Goal: Complete application form

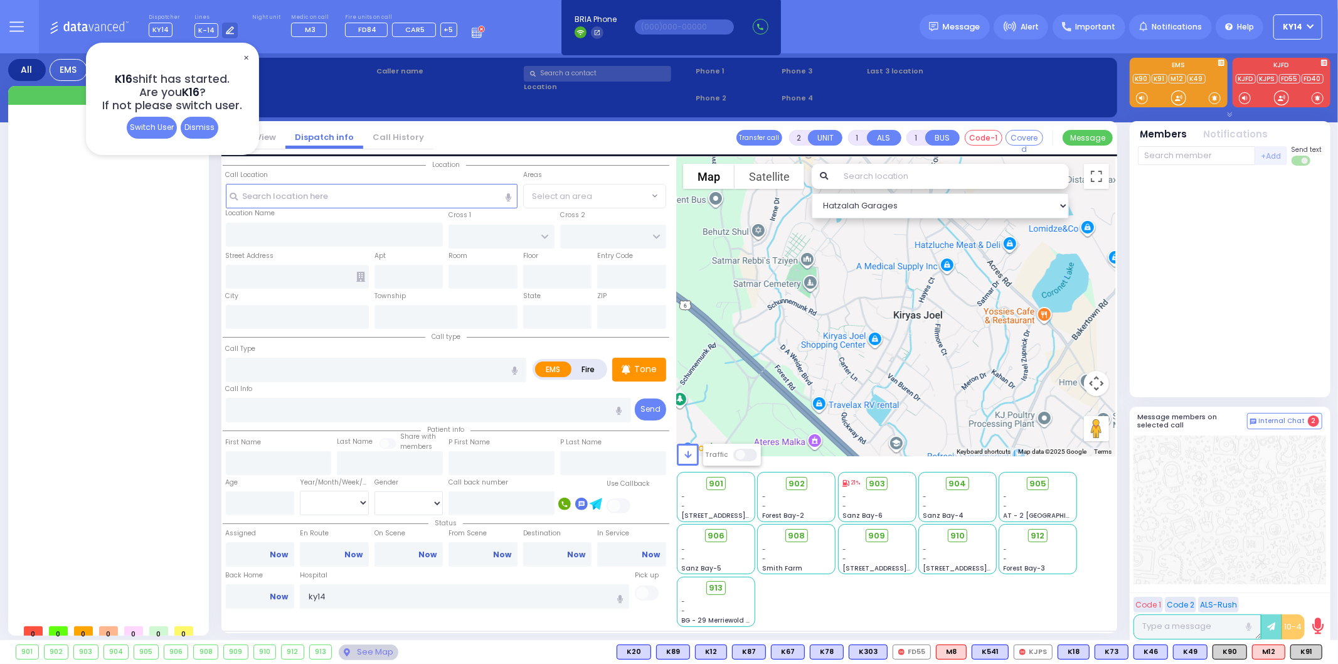
click at [245, 59] on span "✕" at bounding box center [246, 58] width 10 height 14
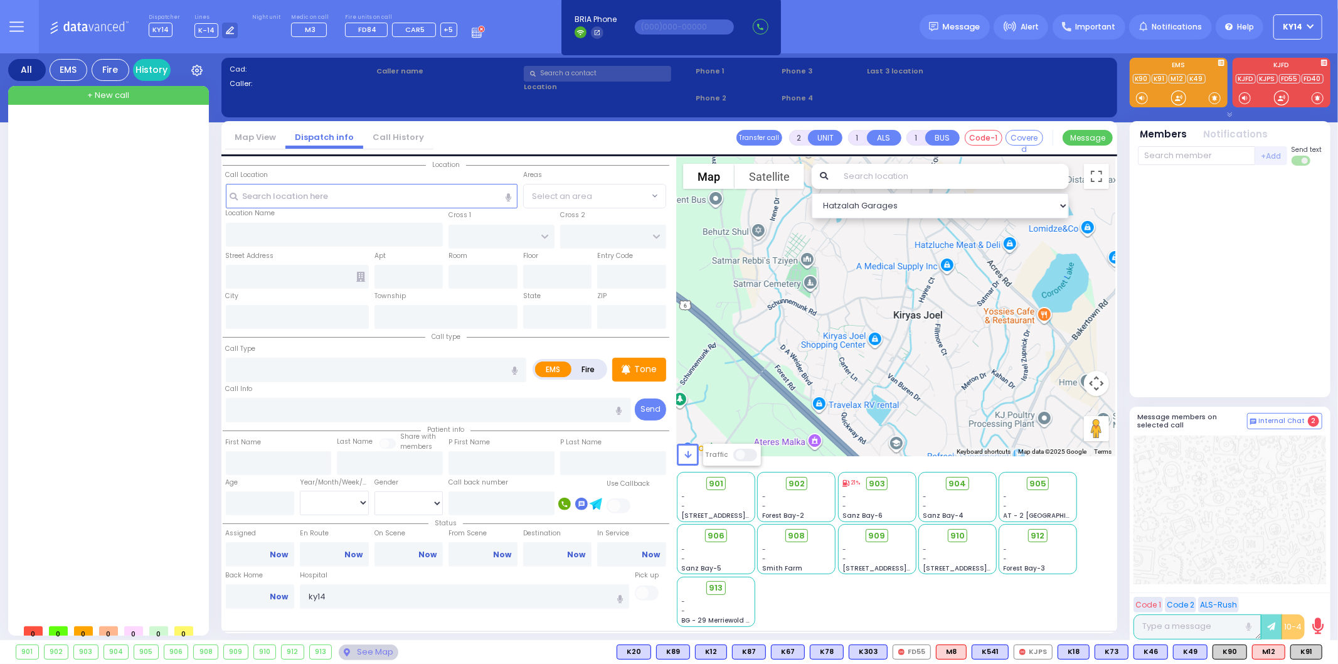
click at [847, 40] on div "Dispatcher KY14 K16 shift has started. Are you K16 ? K-14" at bounding box center [669, 26] width 1338 height 53
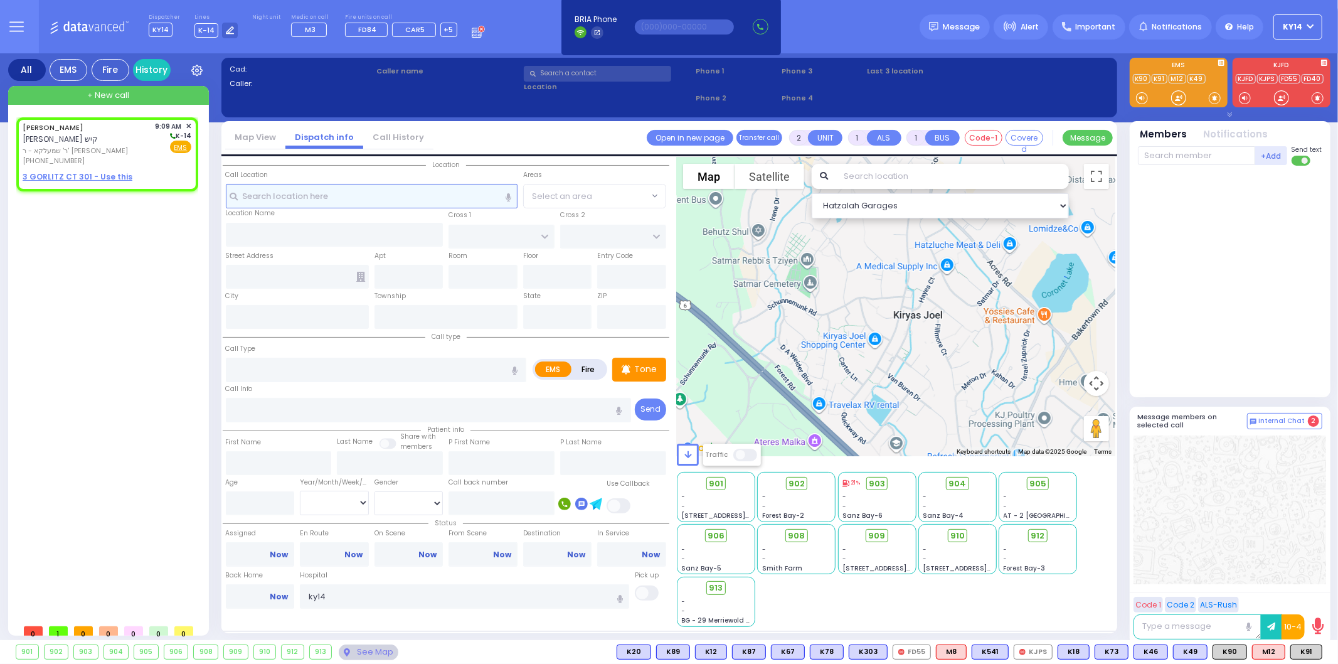
select select
radio input "true"
type input "[PERSON_NAME]"
select select
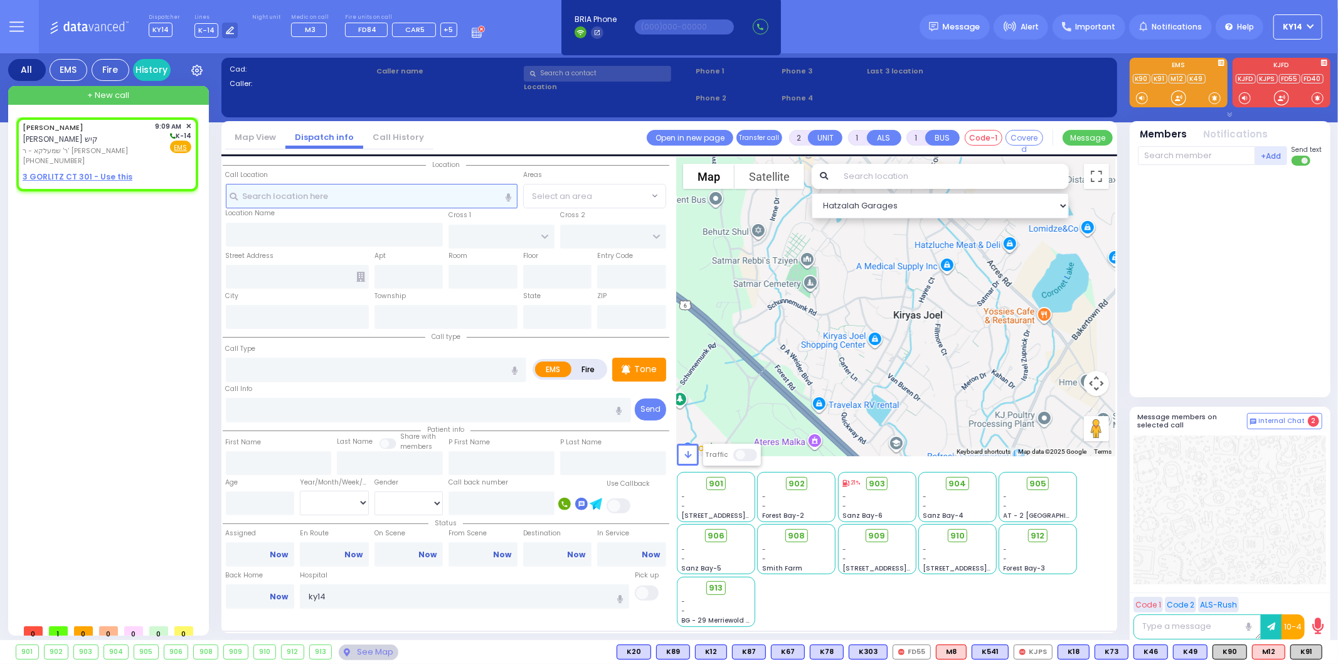
type input "09:09"
select select "Hatzalah Garages"
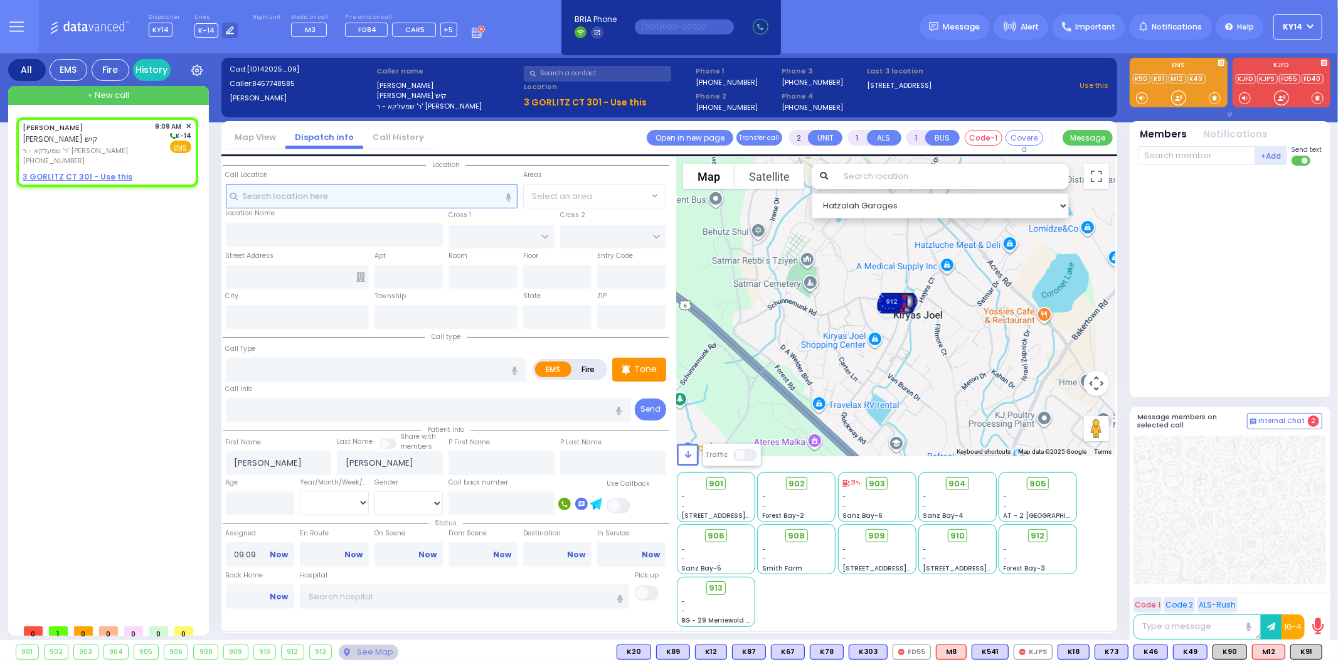
select select
radio input "true"
select select
select select "Hatzalah Garages"
select select
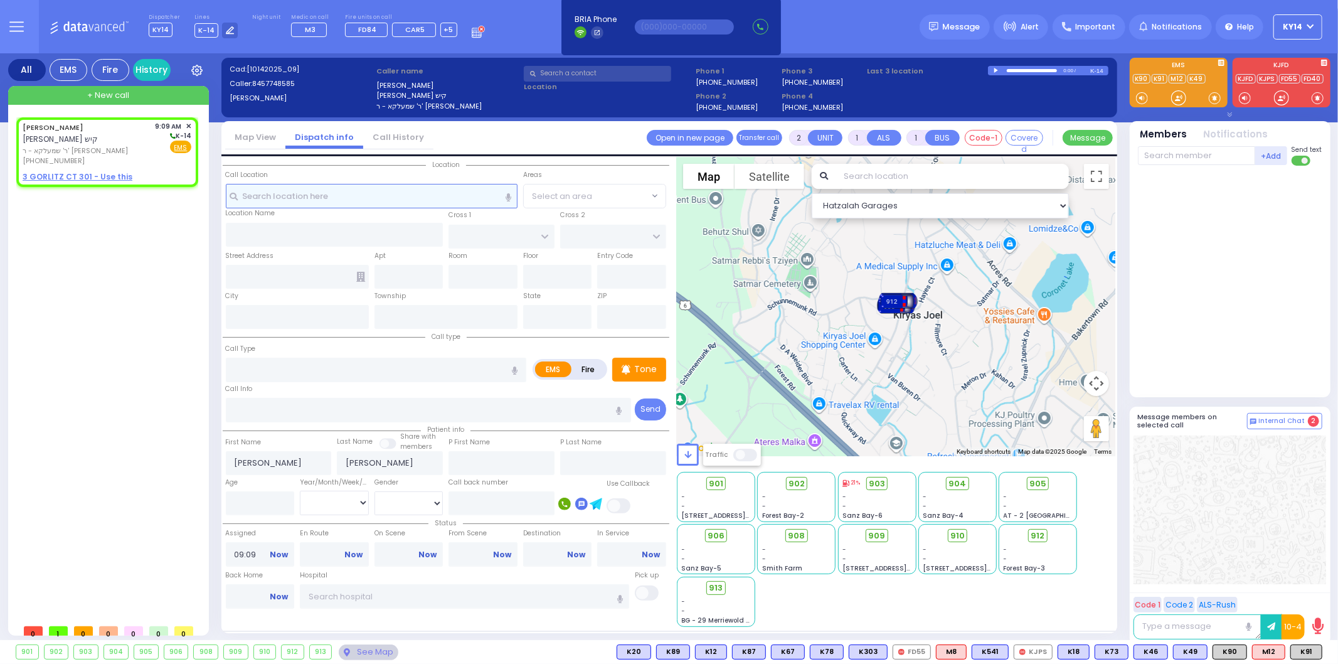
radio input "true"
select select
select select "Hatzalah Garages"
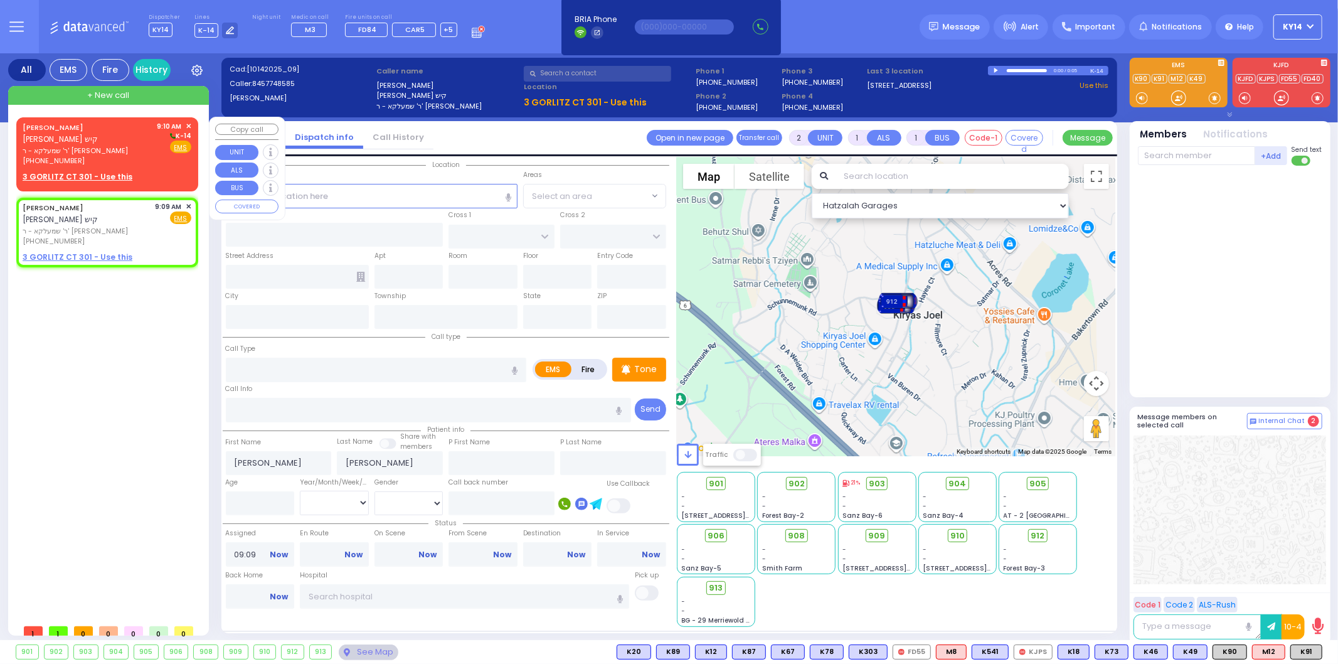
click at [190, 127] on span "✕" at bounding box center [189, 126] width 6 height 11
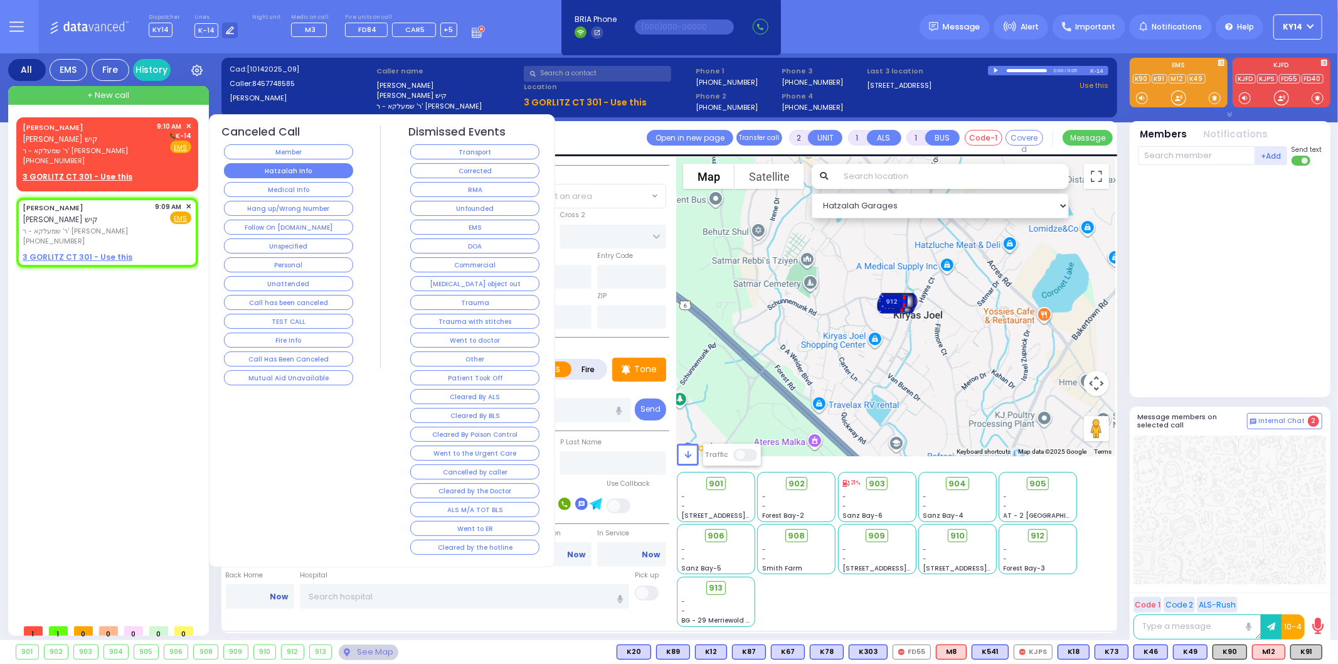
click at [267, 167] on button "Hatzalah Info" at bounding box center [288, 170] width 129 height 15
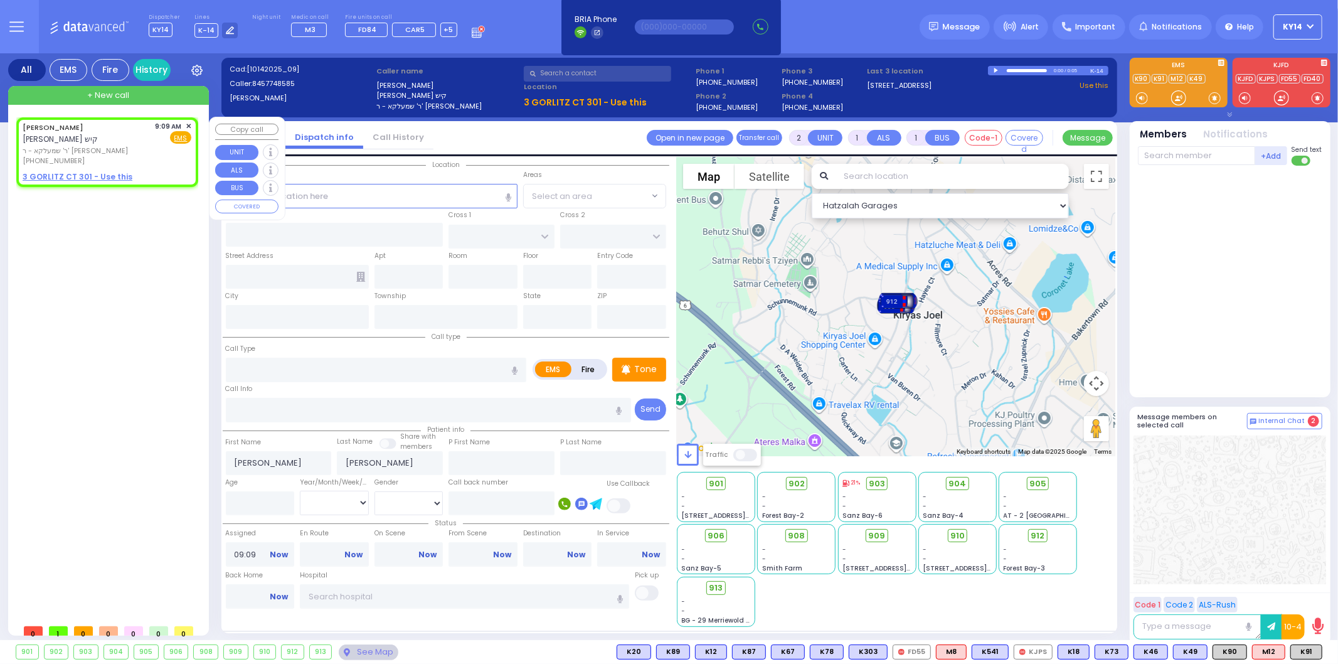
click at [92, 171] on u "3 GORLITZ CT 301 - Use this" at bounding box center [78, 176] width 110 height 11
select select
radio input "true"
select select
select select "Hatzalah Garages"
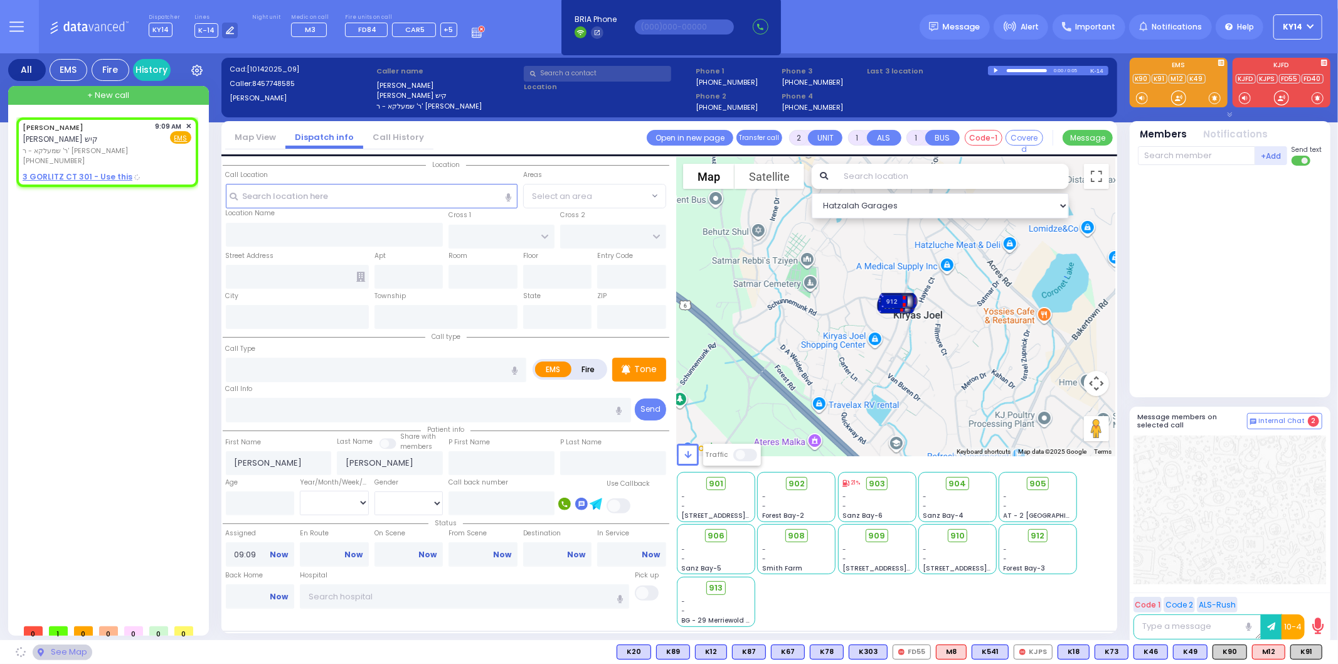
type input "FOREST RD"
type input "3 GORLITZ CT"
type input "301"
type input "[PERSON_NAME]"
type input "[US_STATE]"
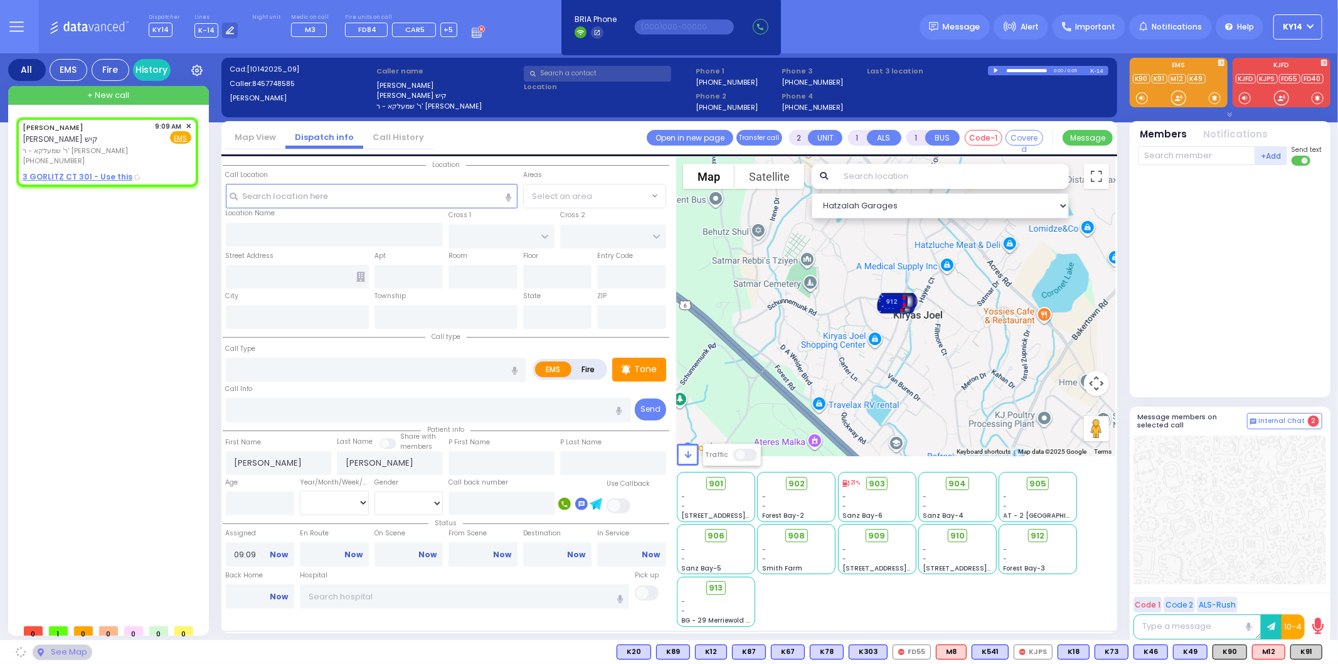
type input "10950"
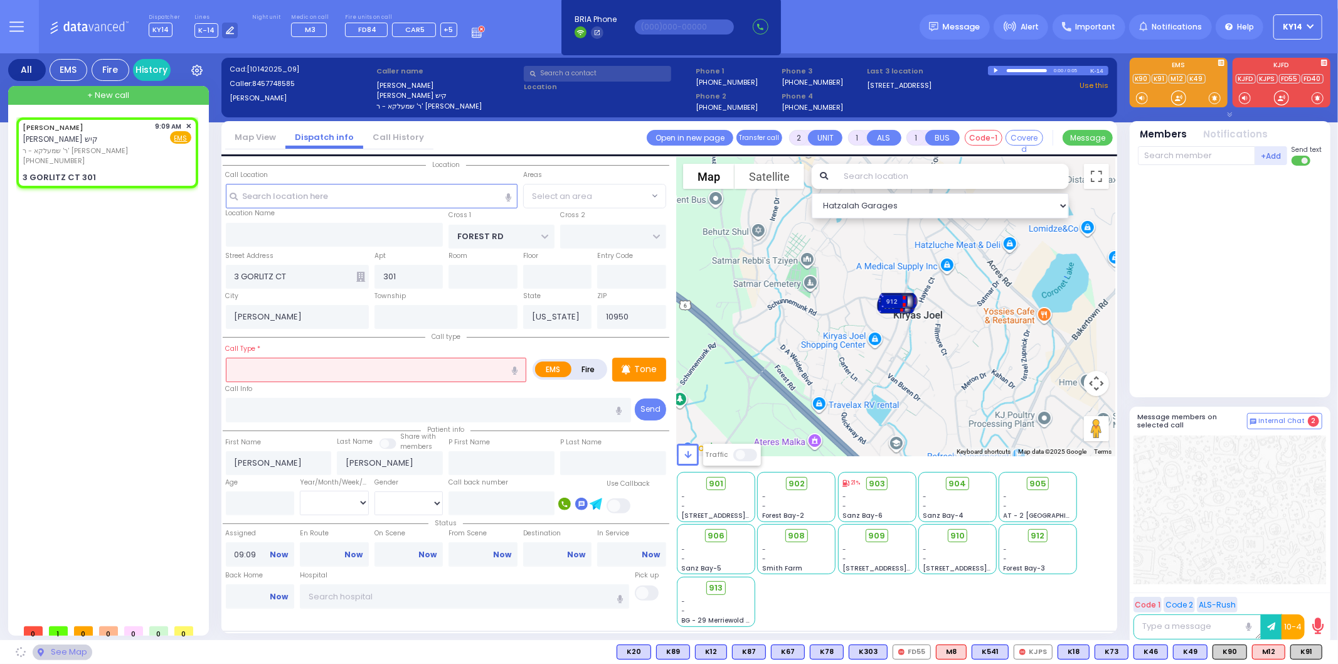
select select
radio input "true"
select select
select select "MONROE"
select select "Hatzalah Garages"
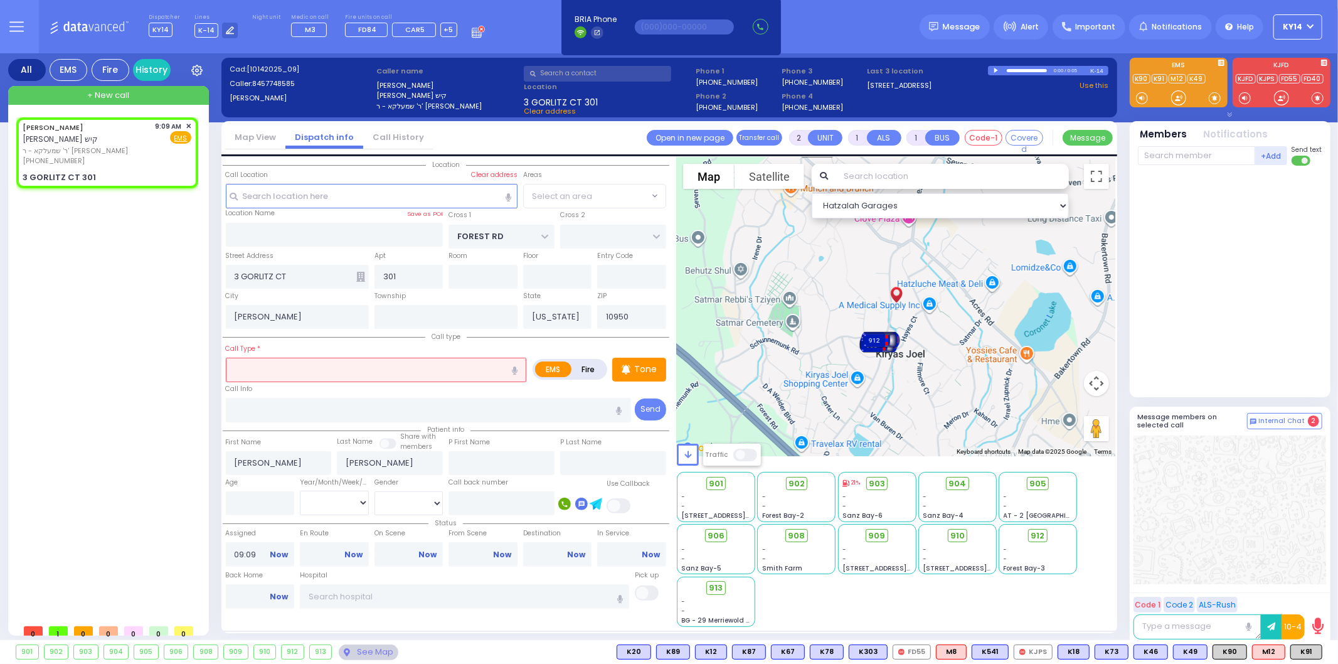
select select "MONROE"
click at [512, 367] on icon "button" at bounding box center [515, 370] width 6 height 8
click at [516, 366] on icon "button" at bounding box center [515, 370] width 6 height 8
type input "patient fell"
select select
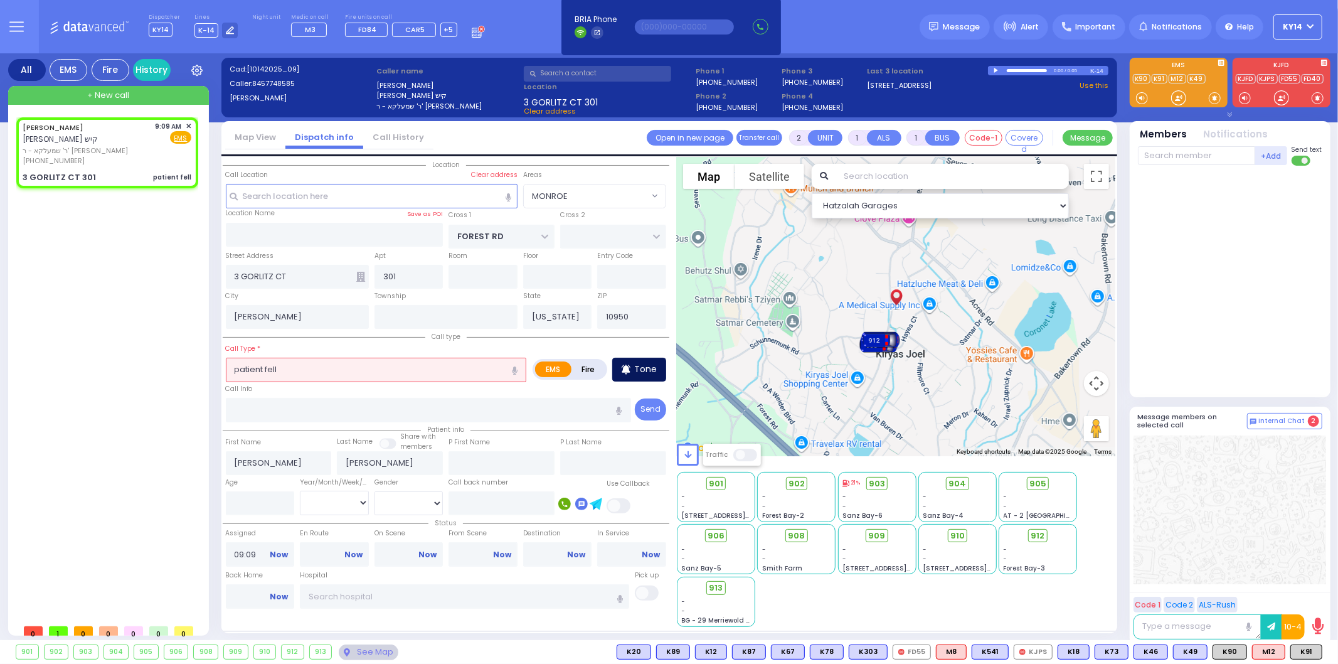
radio input "true"
select select
select select "Hatzalah Garages"
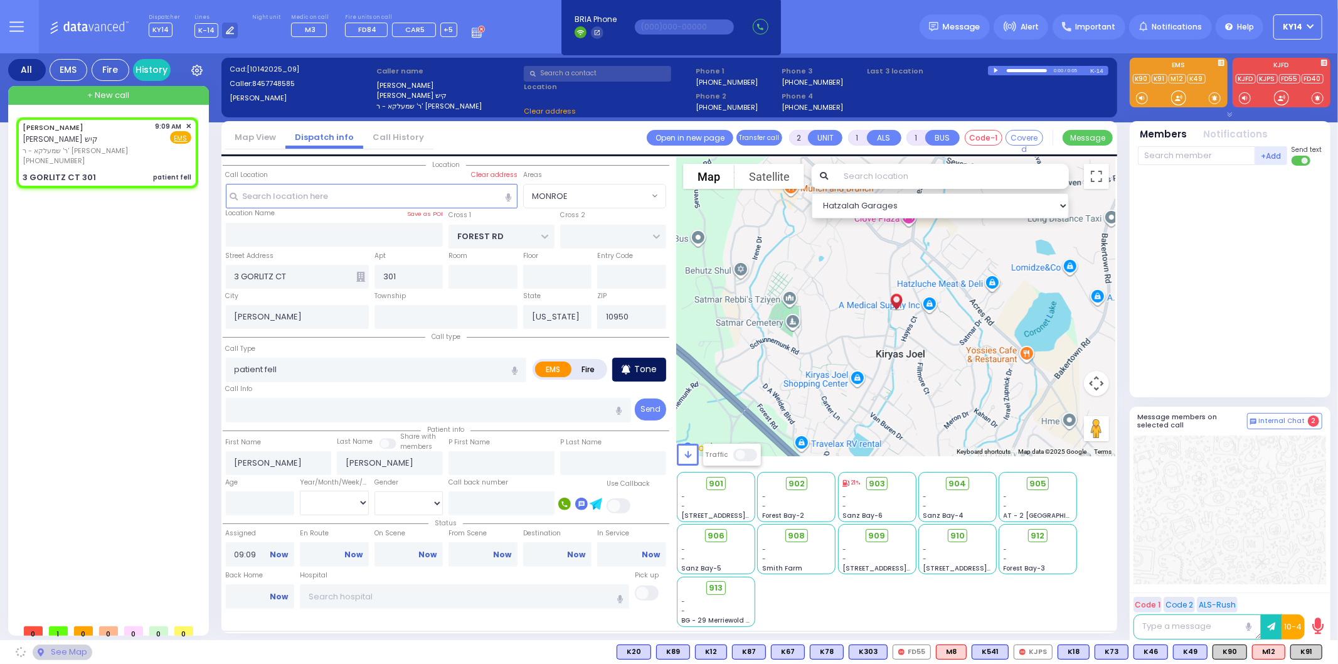
click at [637, 365] on p "Tone" at bounding box center [645, 369] width 23 height 13
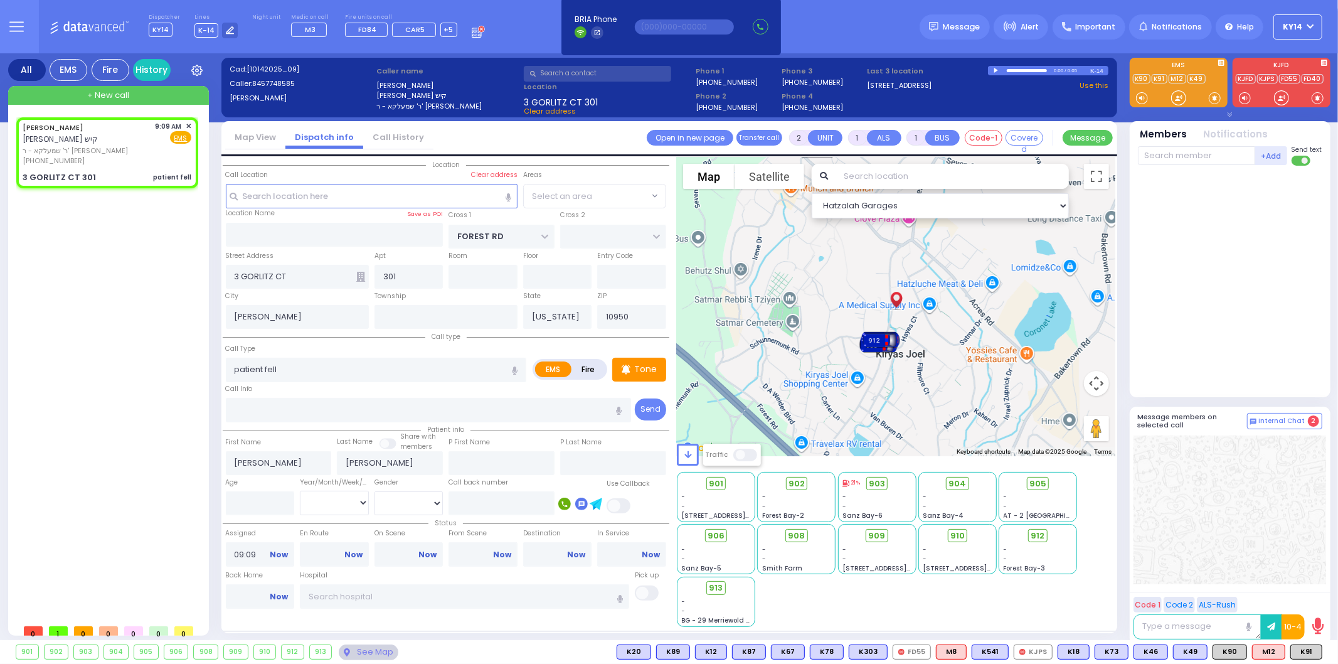
select select "MONROE"
click at [1308, 655] on span "K24" at bounding box center [1304, 652] width 33 height 14
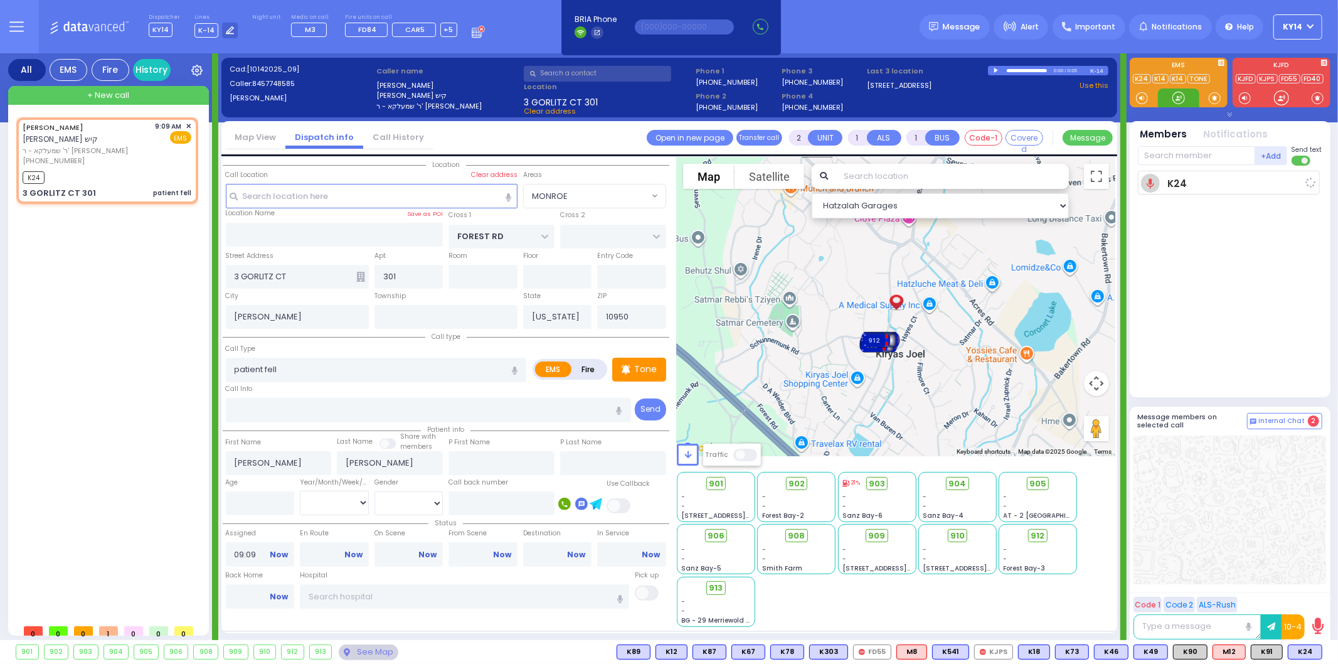
select select
radio input "true"
select select
type input "09:11"
select select "Hatzalah Garages"
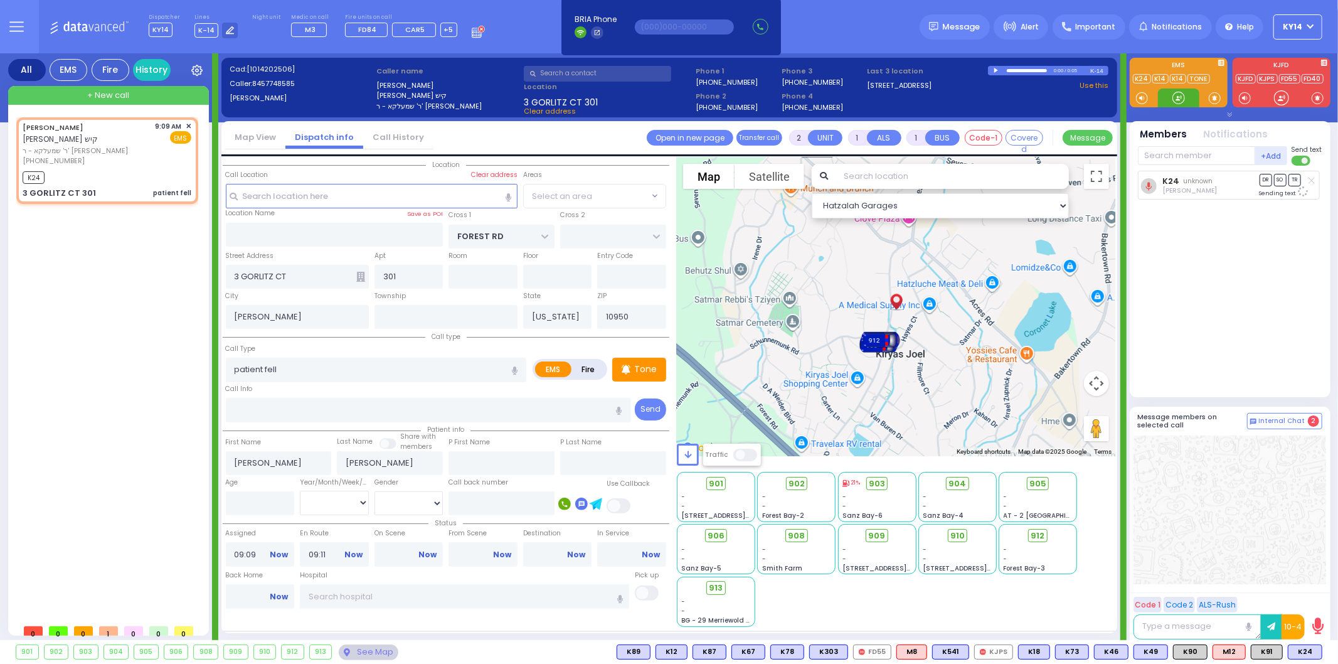
select select "MONROE"
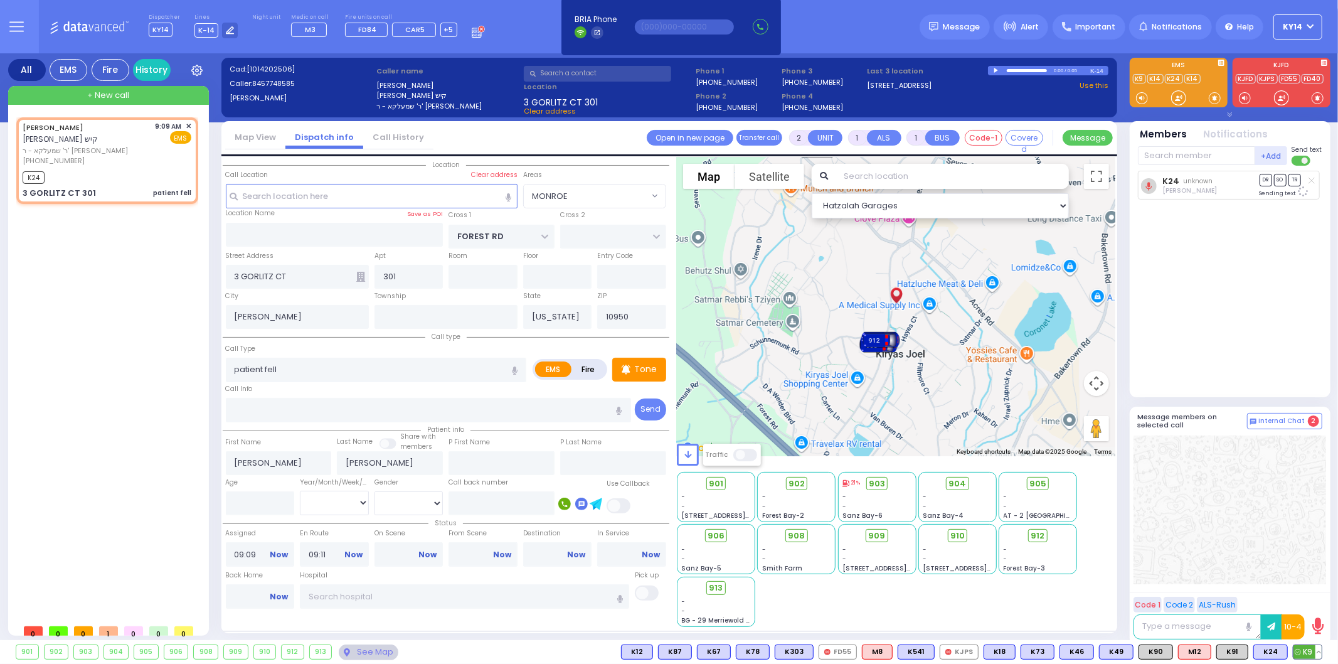
click at [1315, 653] on button at bounding box center [1318, 652] width 6 height 14
click at [1307, 652] on span "K9" at bounding box center [1307, 652] width 28 height 14
select select
radio input "true"
select select
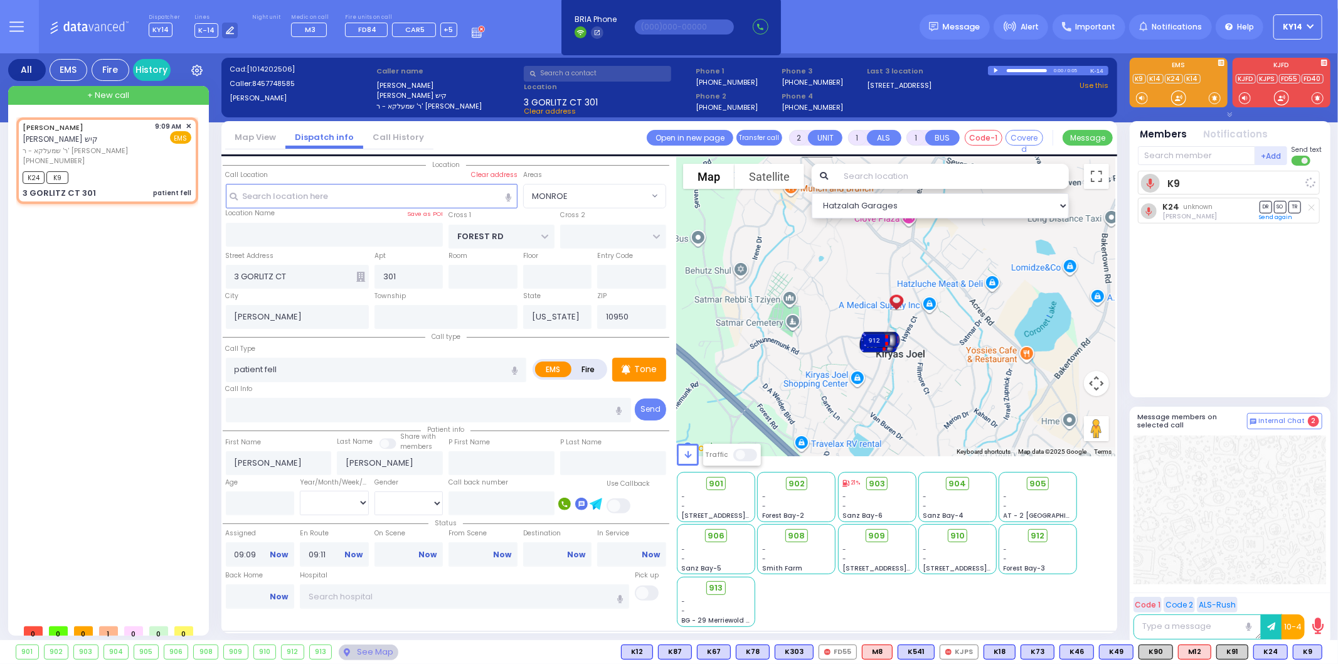
select select "Hatzalah Garages"
select select "MONROE"
click at [1163, 655] on span "K90" at bounding box center [1155, 652] width 33 height 14
select select
radio input "true"
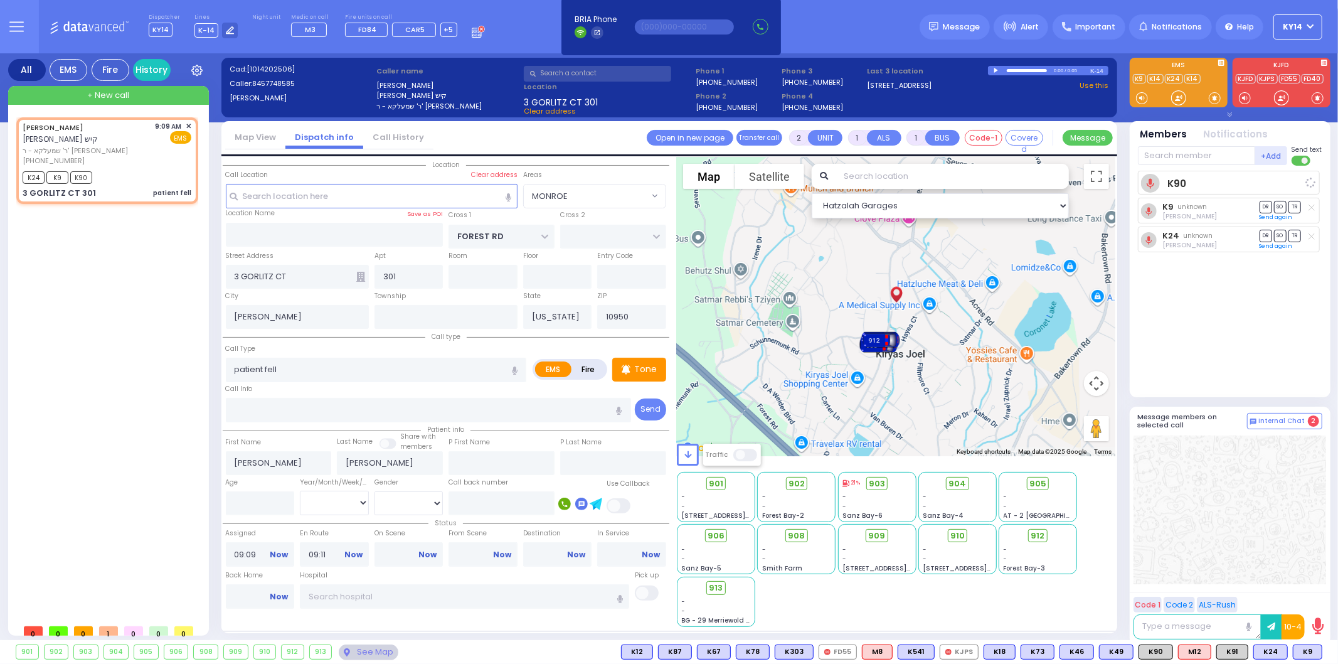
select select
select select "Hatzalah Garages"
select select "MONROE"
click at [1319, 655] on button at bounding box center [1318, 652] width 6 height 14
click at [1308, 596] on icon at bounding box center [1309, 596] width 13 height 13
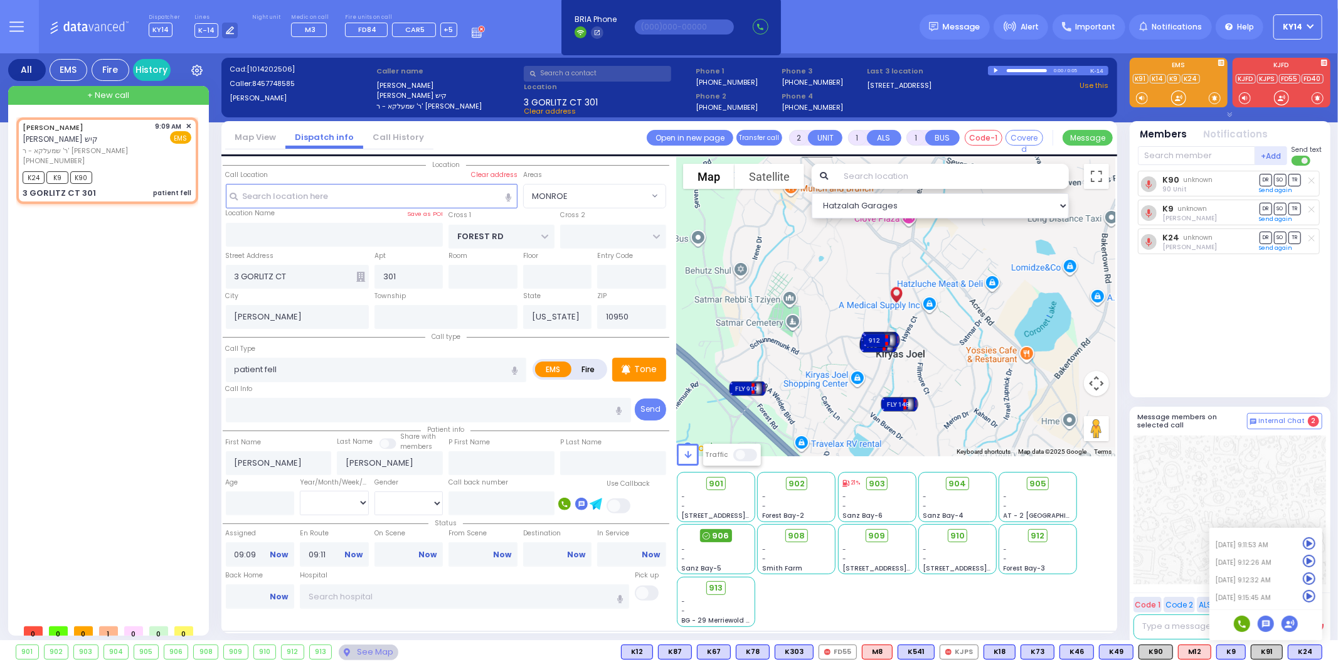
click at [711, 534] on div "906" at bounding box center [716, 536] width 32 height 14
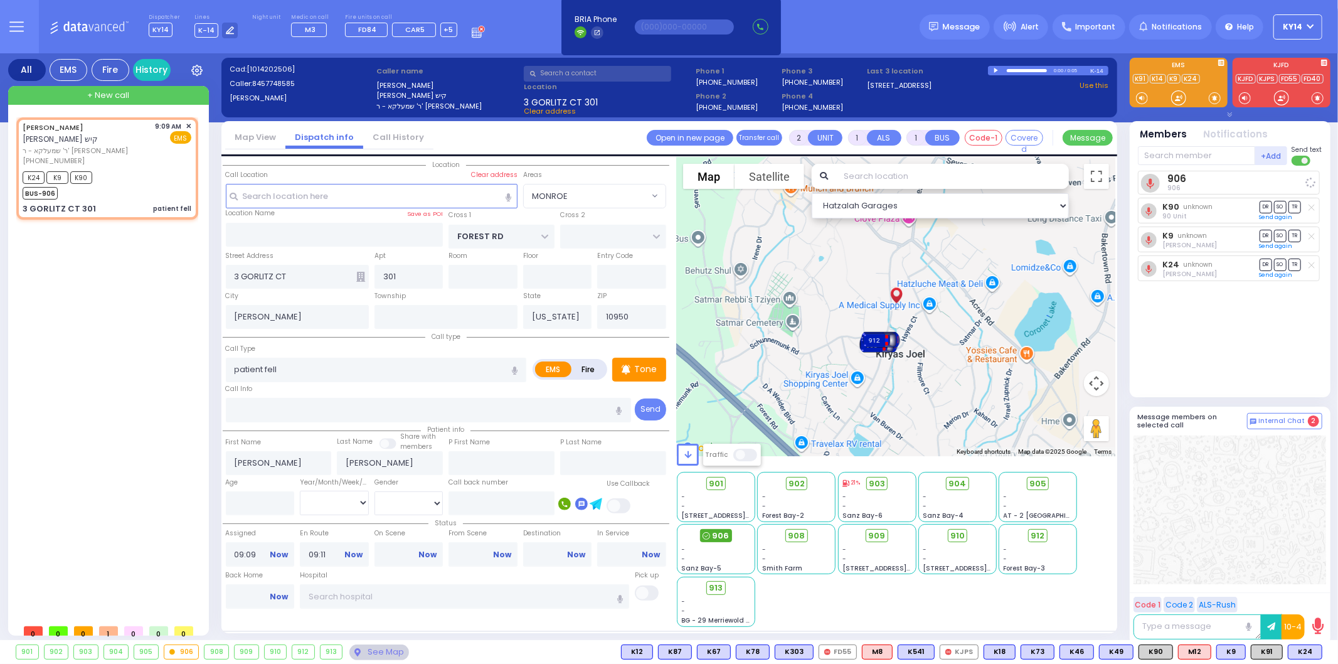
select select
radio input "true"
select select
select select "Hatzalah Garages"
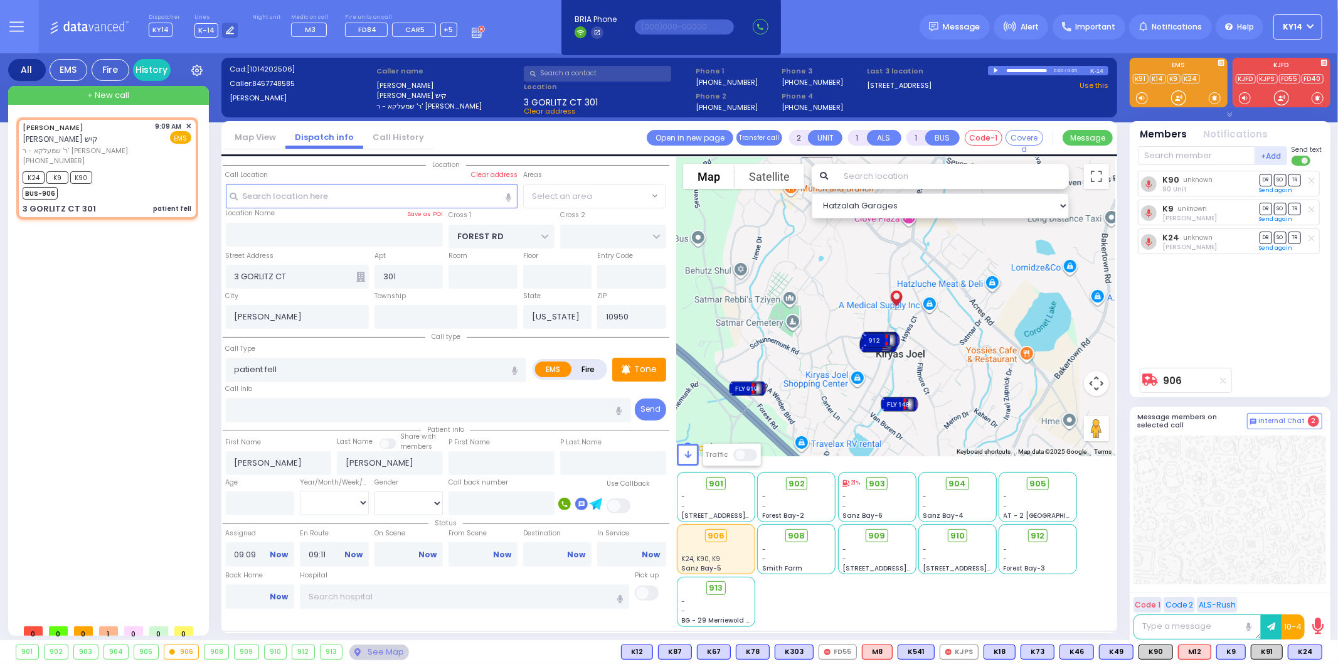
select select "MONROE"
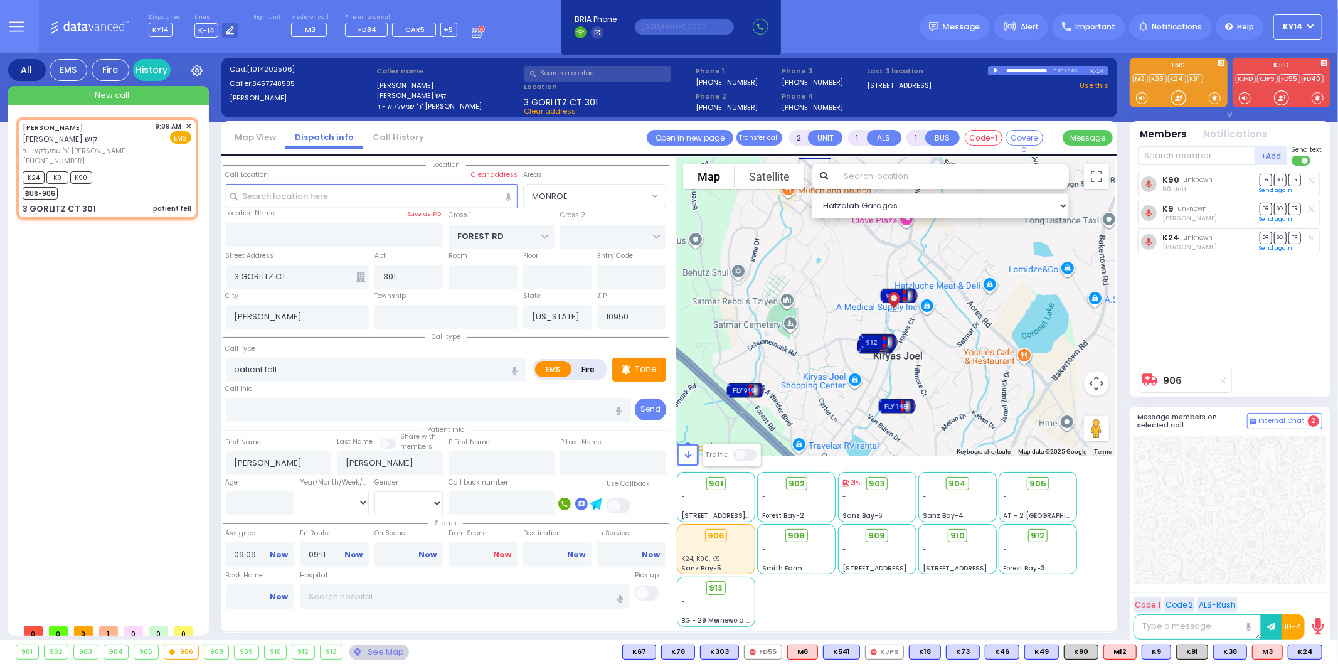
click at [499, 550] on link "Now" at bounding box center [502, 554] width 18 height 11
type input "09:46"
click at [406, 598] on input "text" at bounding box center [464, 596] width 329 height 24
select select
radio input "true"
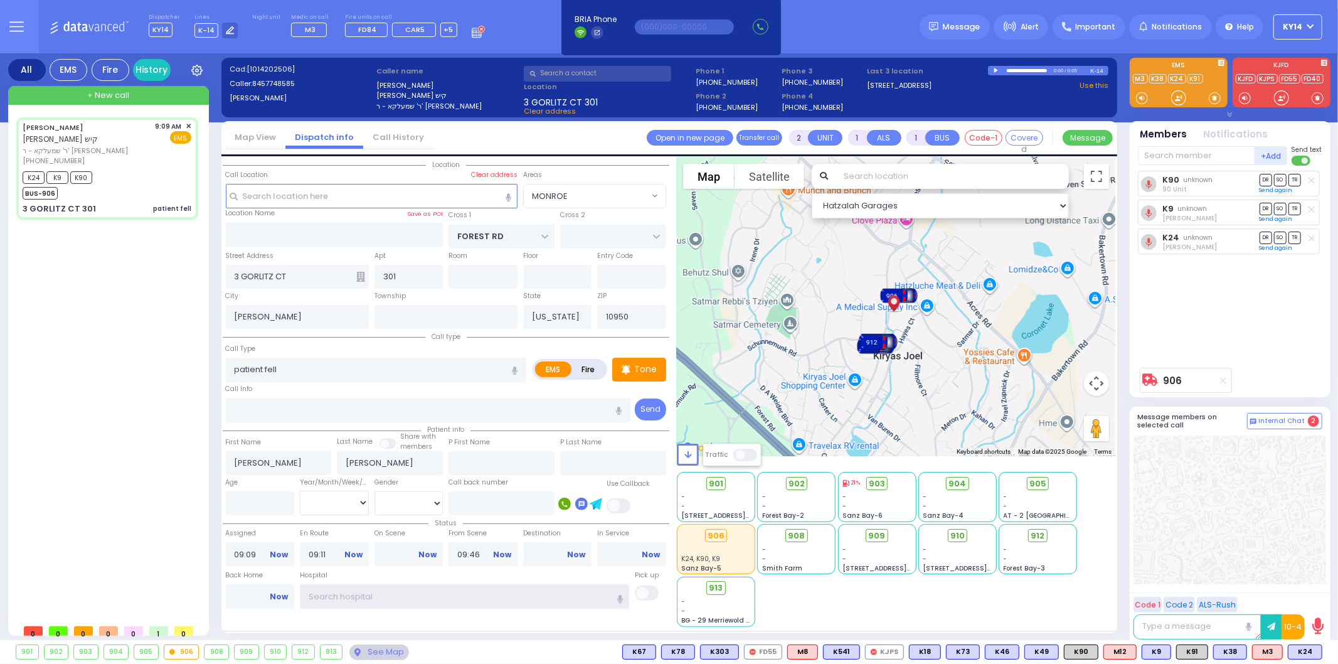
select select
select select "Hatzalah Garages"
type input "v"
select select "MONROE"
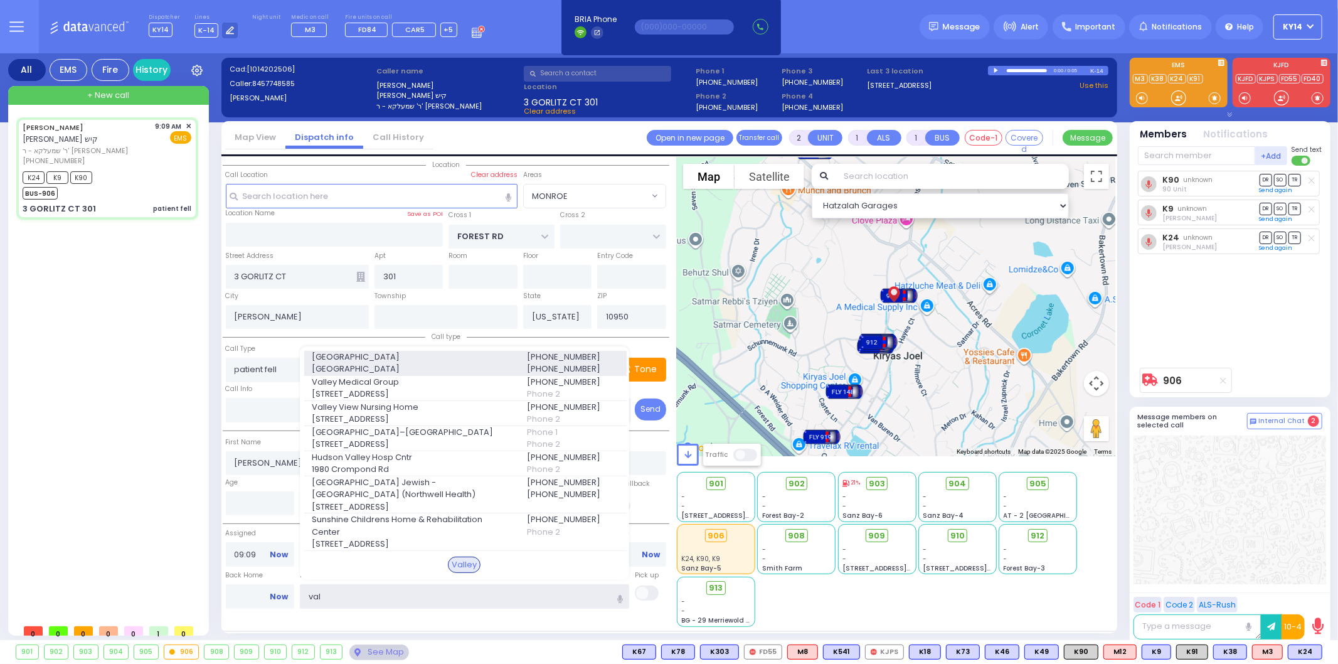
type input "val"
click at [405, 359] on div "Valley Hospital 4 Valley Health Plaza" at bounding box center [411, 363] width 215 height 24
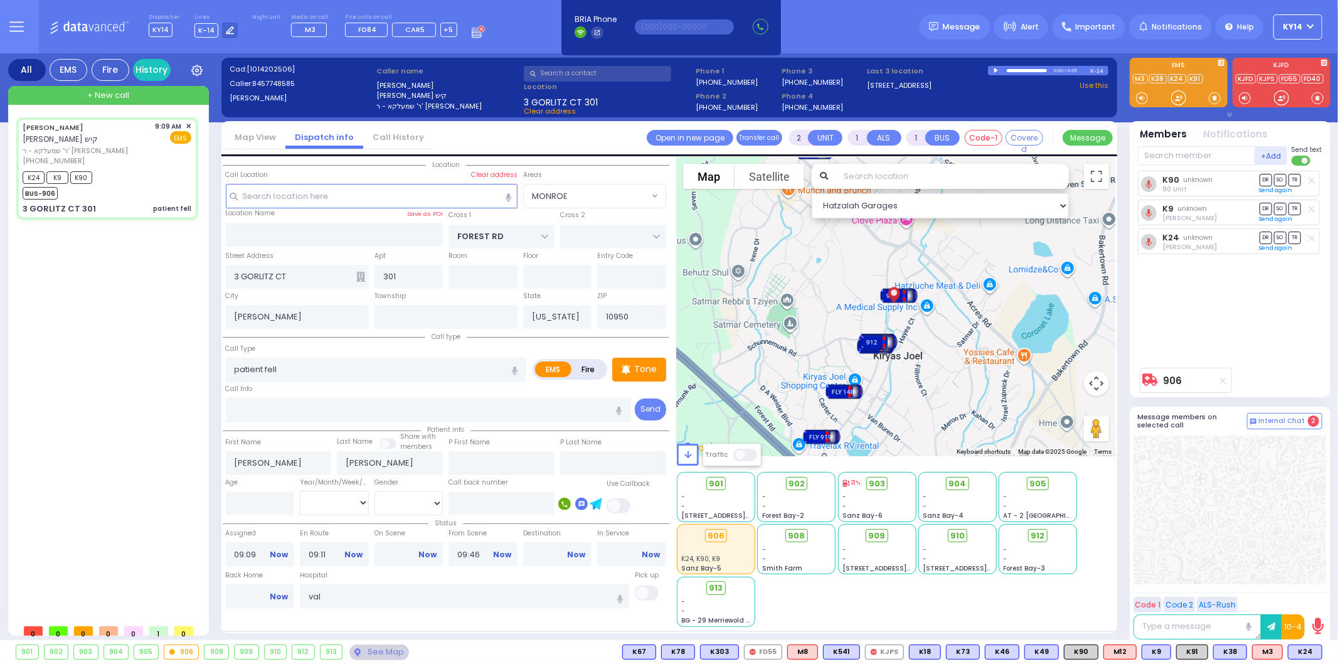
select select
radio input "true"
select select
type input "[GEOGRAPHIC_DATA]"
select select "Hatzalah Garages"
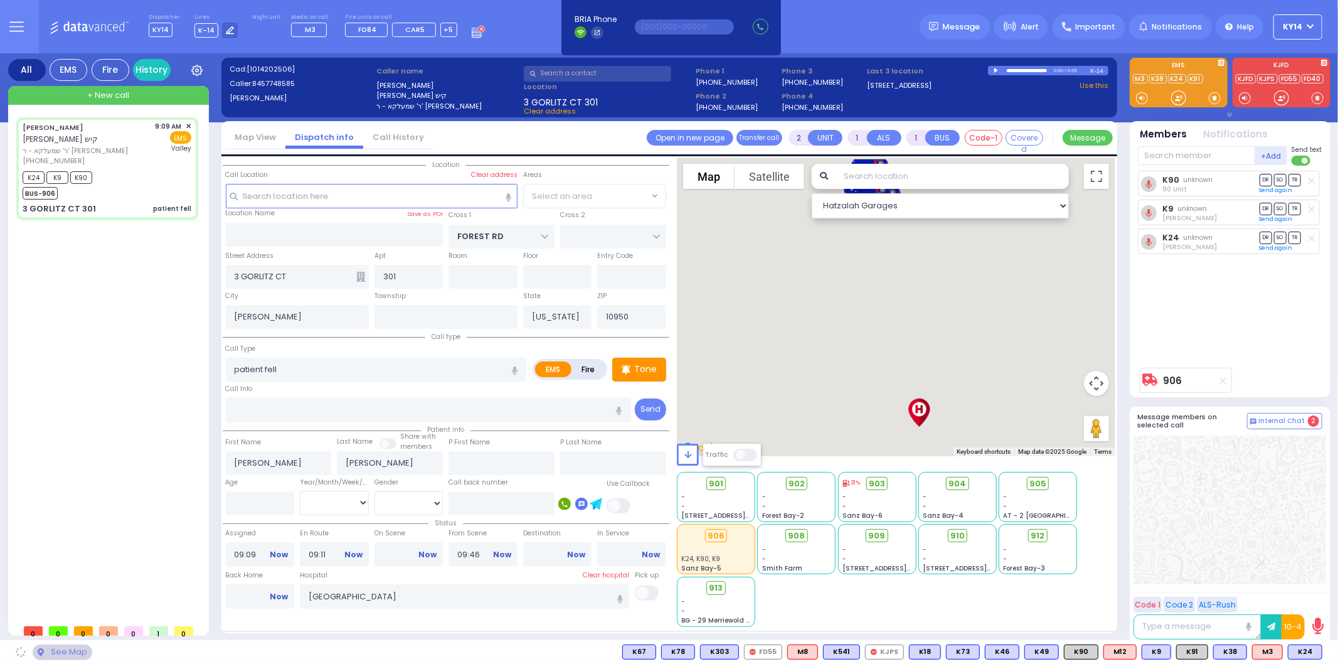
select select "MONROE"
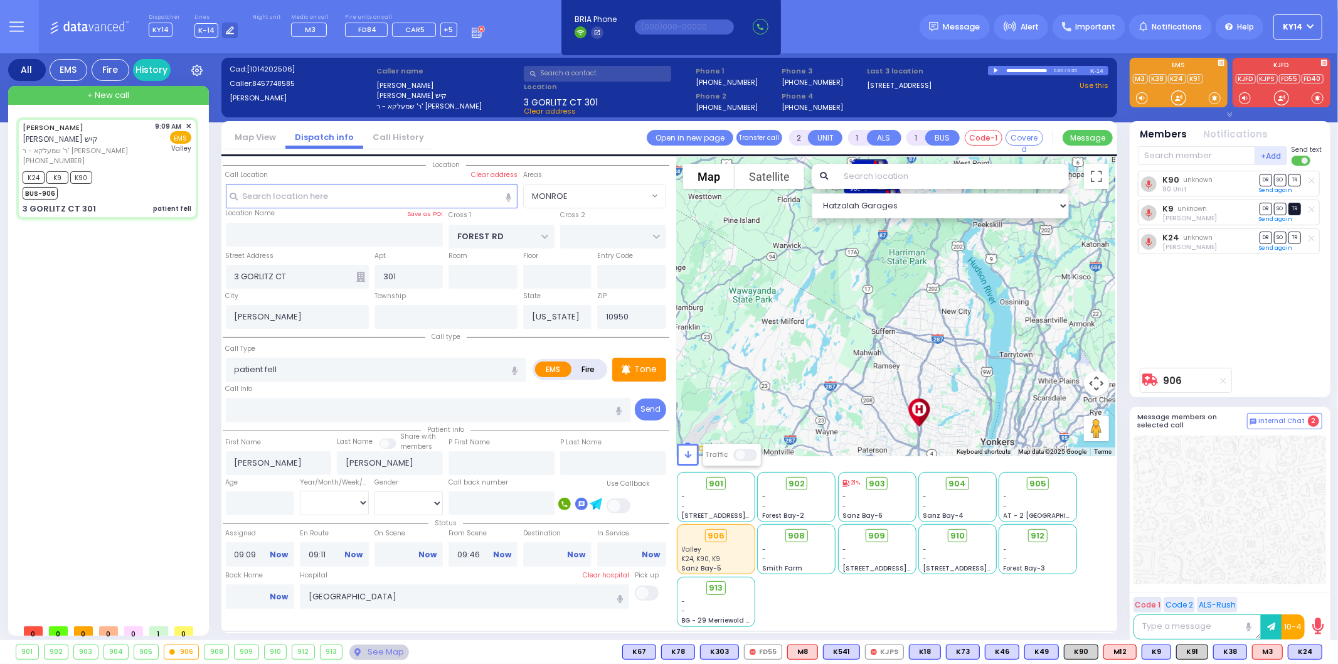
click at [1294, 211] on span "TR" at bounding box center [1294, 209] width 13 height 12
click at [1294, 236] on span "TR" at bounding box center [1294, 237] width 13 height 12
select select
radio input "true"
select select
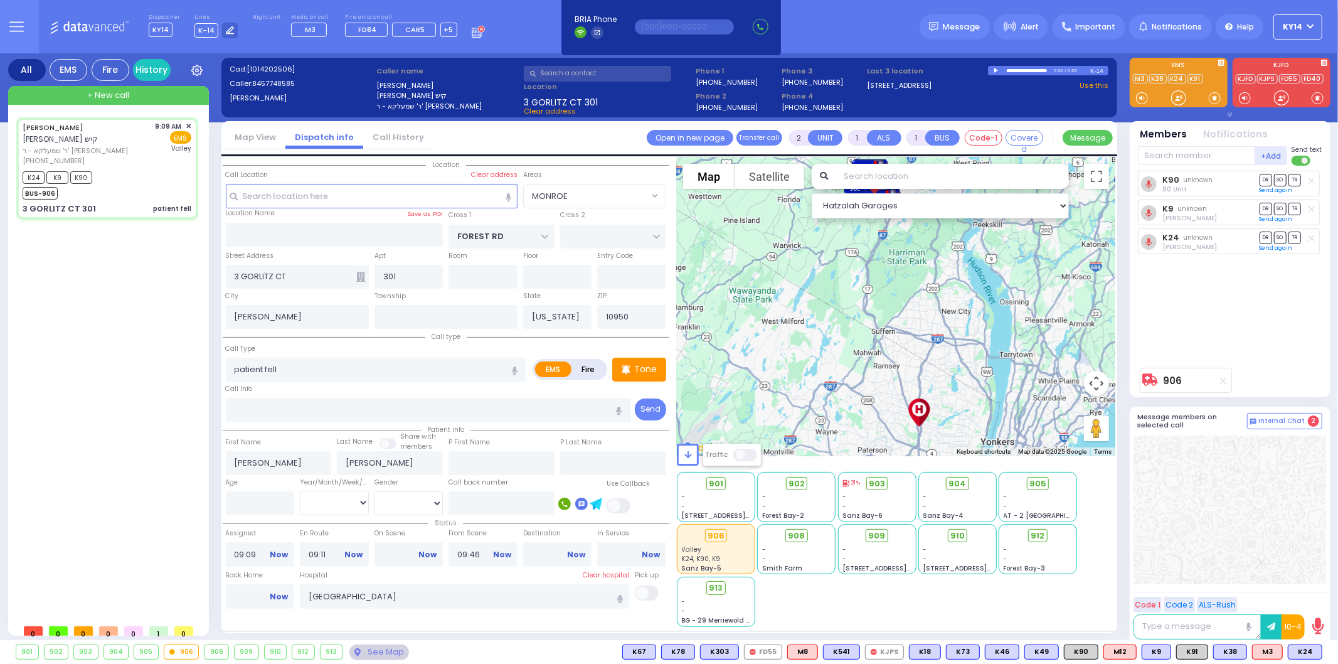
select select "Hatzalah Garages"
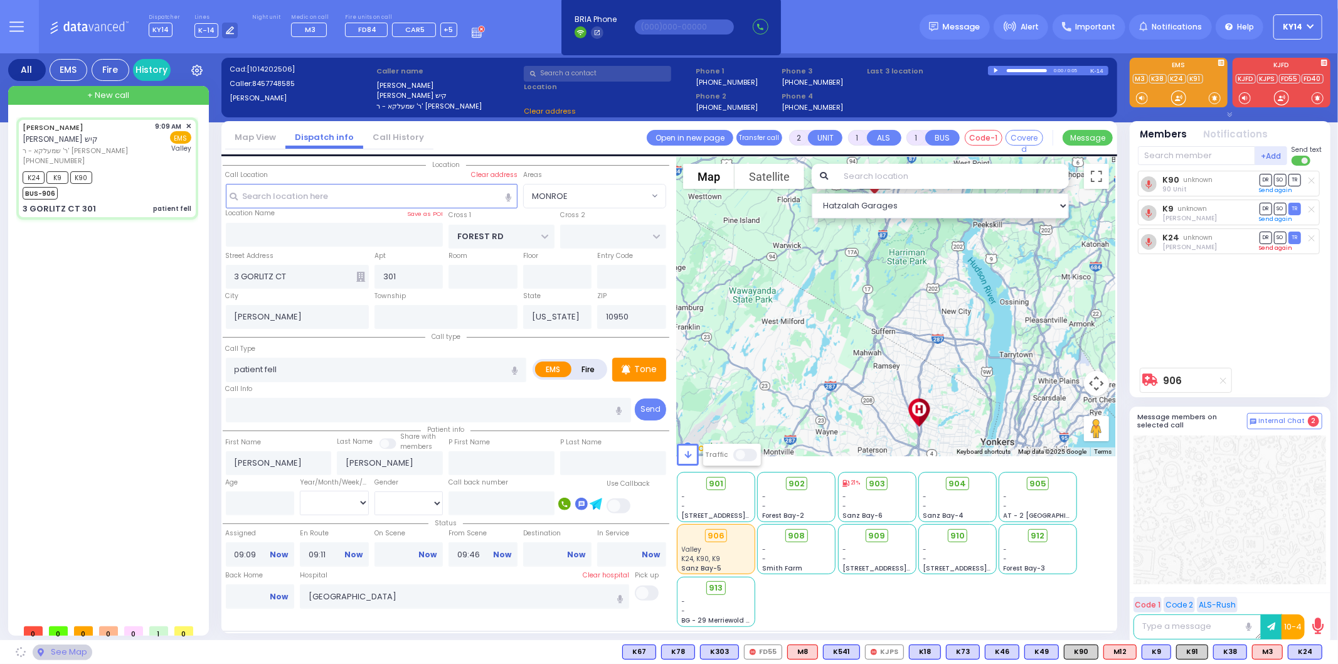
select select
radio input "true"
select select
select select "Hatzalah Garages"
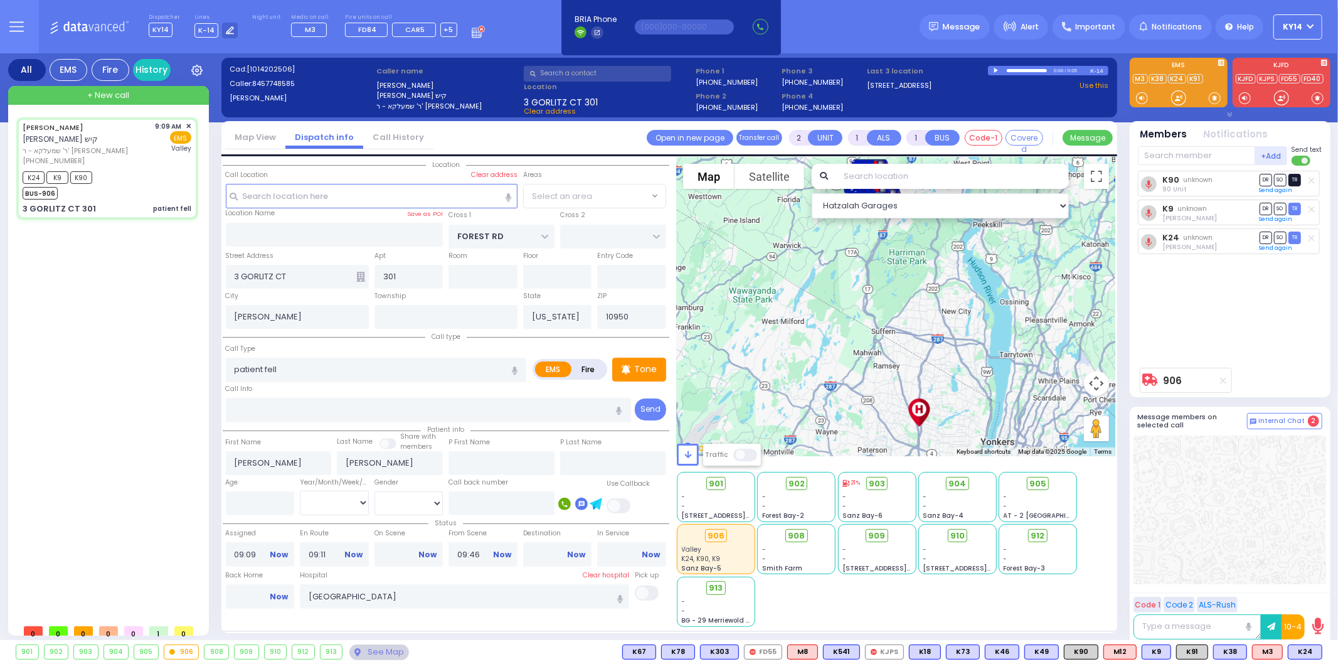
click at [1296, 184] on span "TR" at bounding box center [1294, 180] width 13 height 12
select select "MONROE"
select select
radio input "true"
select select
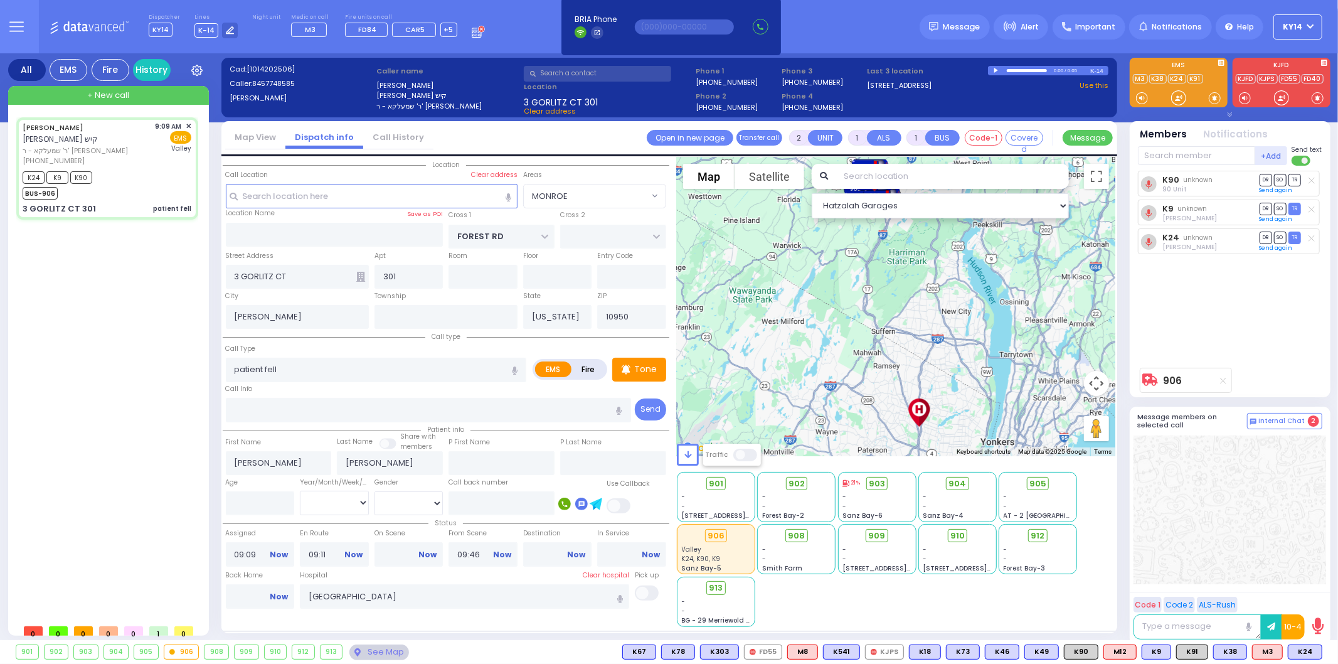
select select "Hatzalah Garages"
select select "MONROE"
drag, startPoint x: 1014, startPoint y: 220, endPoint x: 1000, endPoint y: 216, distance: 14.2
click at [1014, 220] on div "To activate drag with keyboard, press Alt + Enter. Once in keyboard drag state,…" at bounding box center [896, 306] width 438 height 299
click at [990, 201] on select "Hatzalah Garages" at bounding box center [940, 205] width 257 height 25
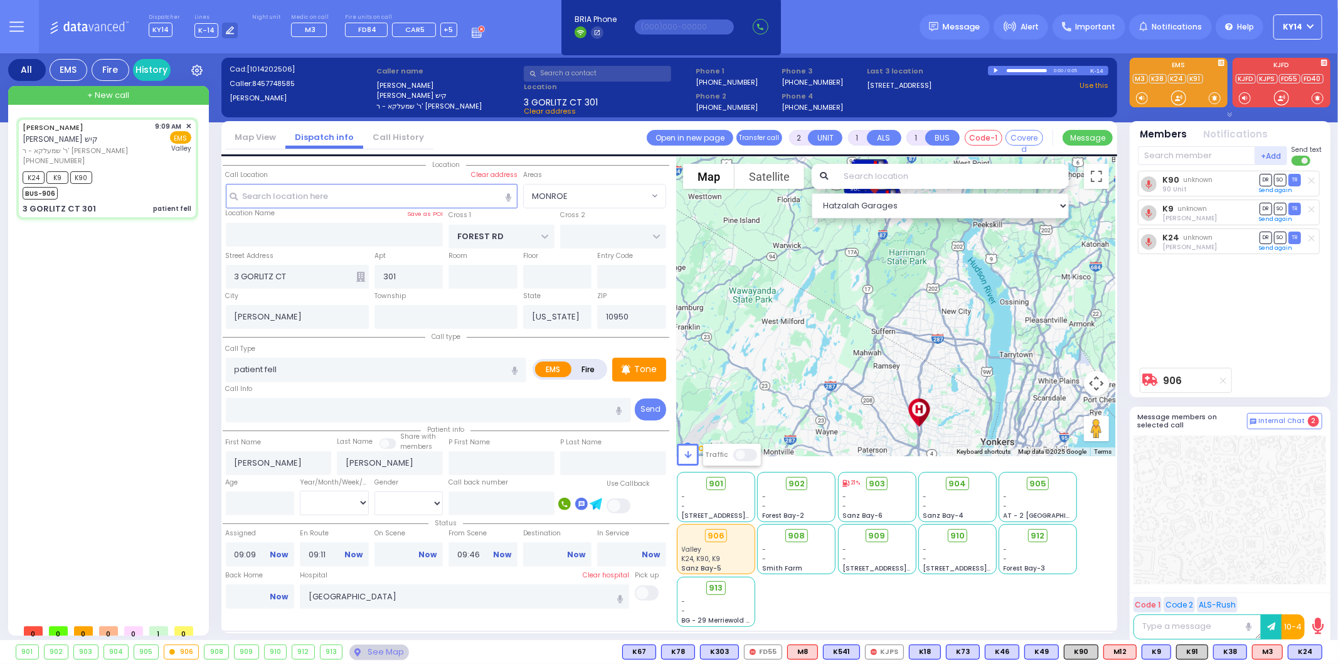
click at [889, 172] on input "text" at bounding box center [951, 176] width 233 height 25
type input "6"
select select
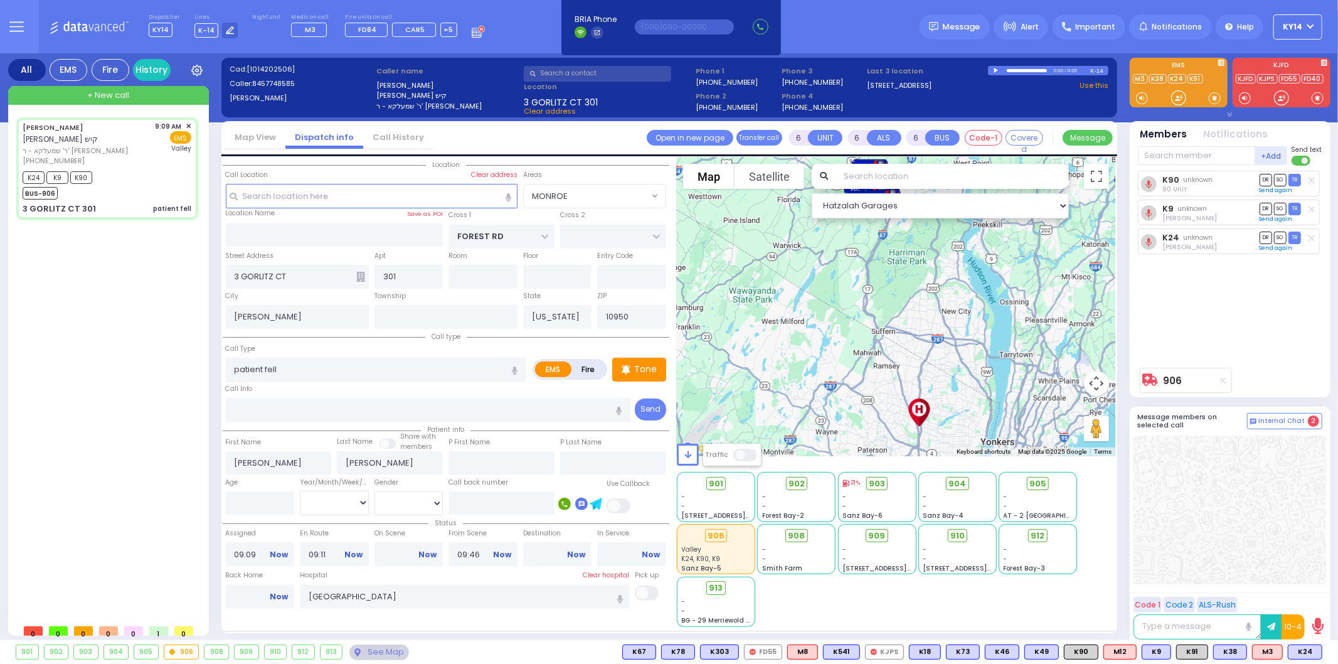
radio input "true"
type input "Unknown"
select select "Year"
select select "Hatzalah Garages"
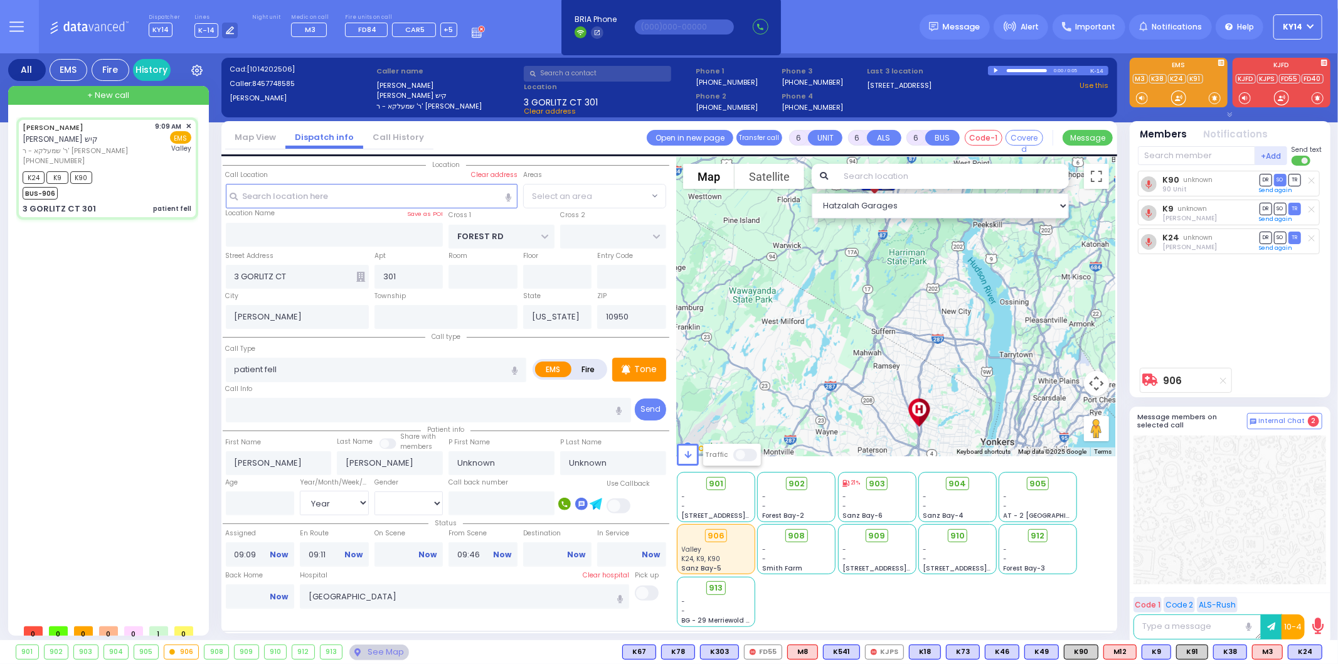
select select "MONROE"
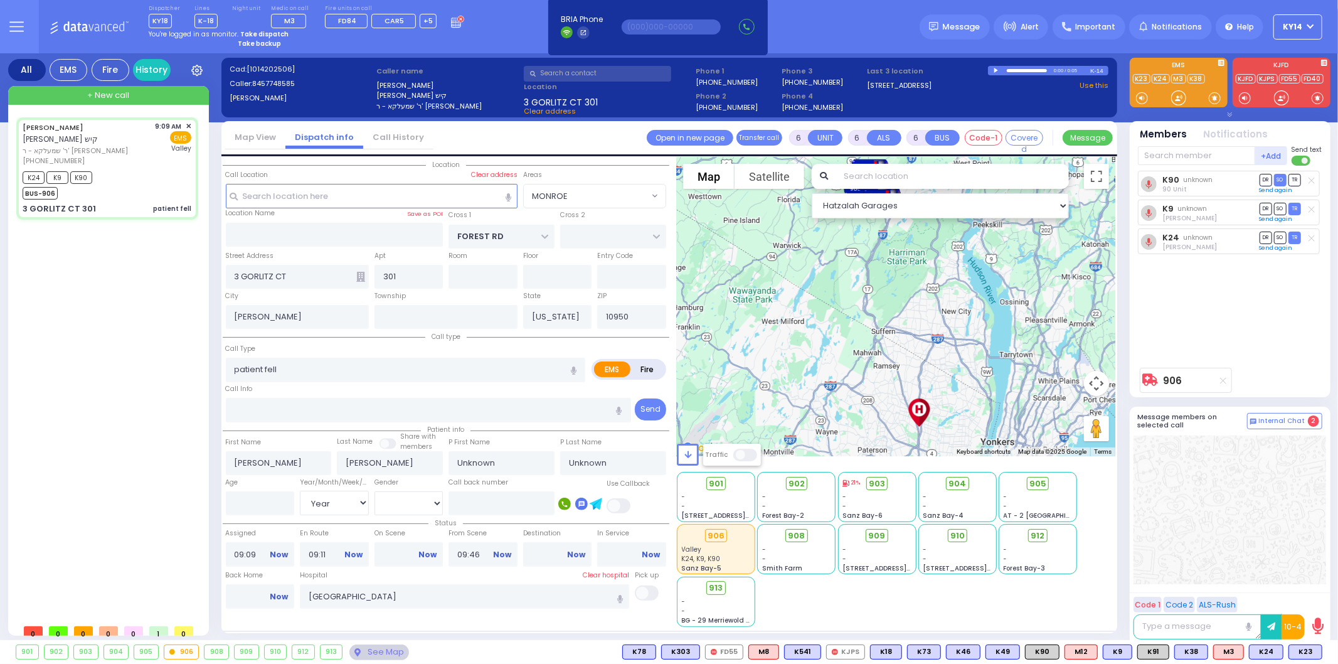
select select
radio input "true"
select select "Year"
select select "Hatzalah Garages"
select select "MONROE"
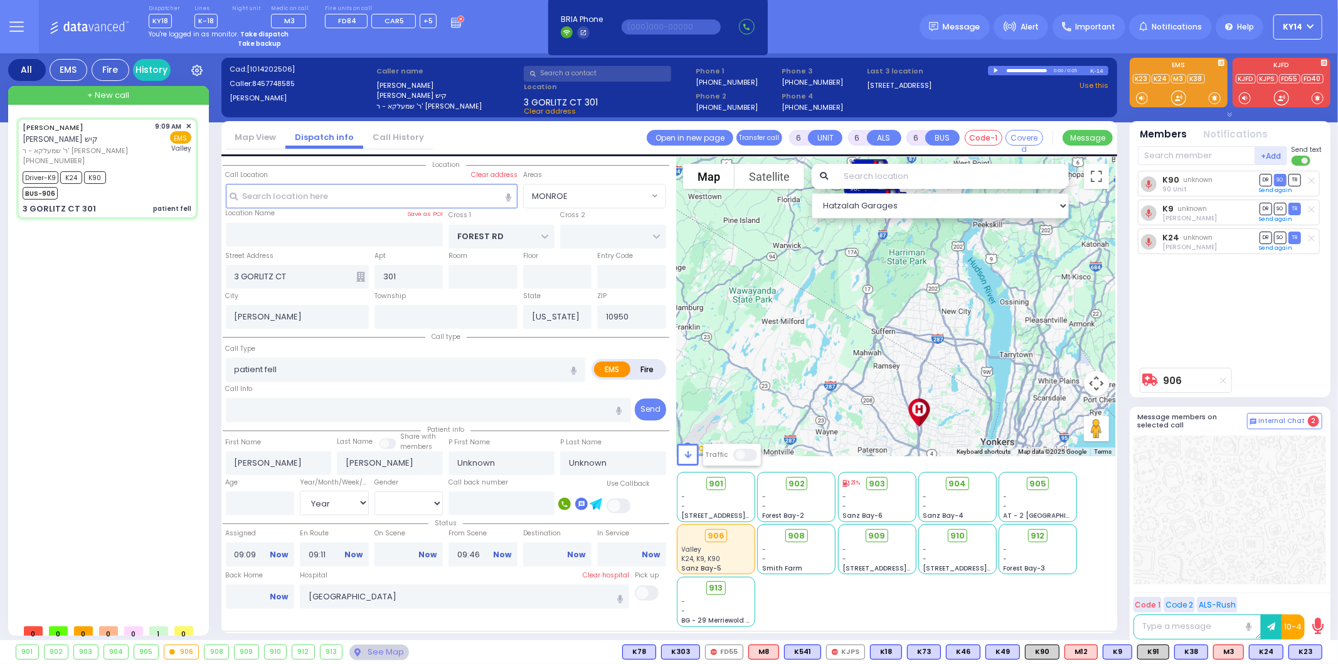
select select
radio input "true"
type input "[PERSON_NAME]"
type input "46"
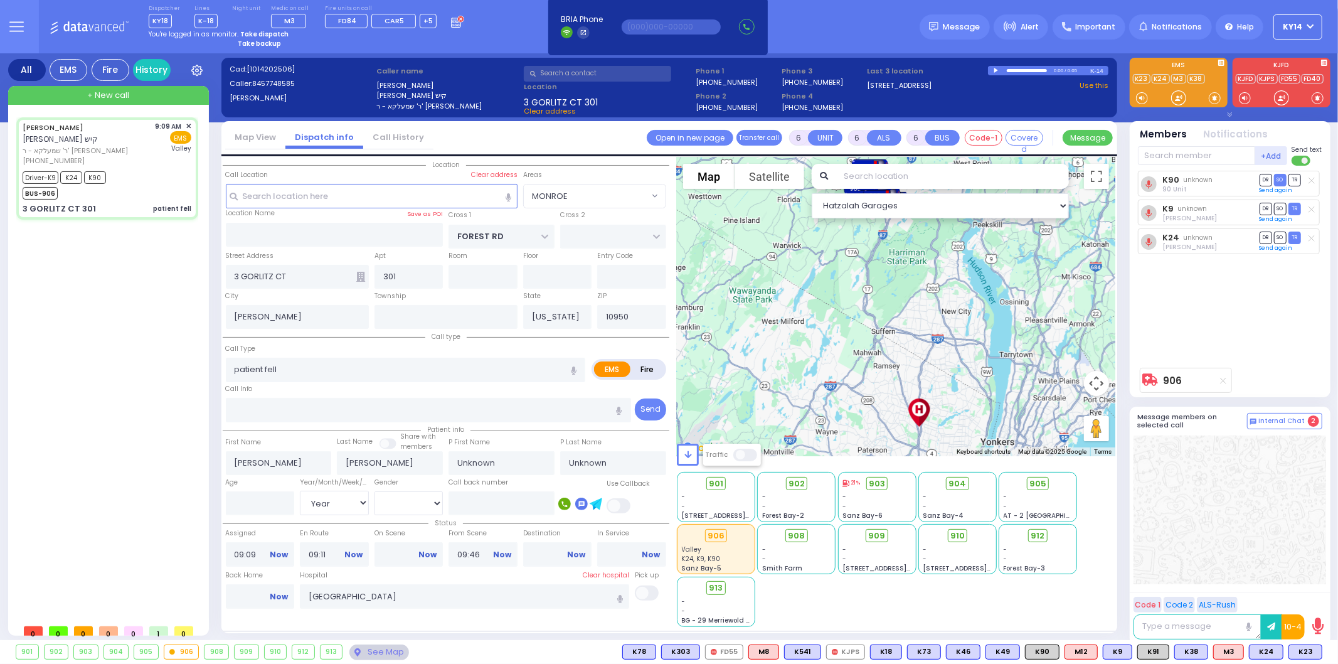
select select "Year"
select select "[DEMOGRAPHIC_DATA]"
select select "Hatzalah Garages"
select select "MONROE"
select select
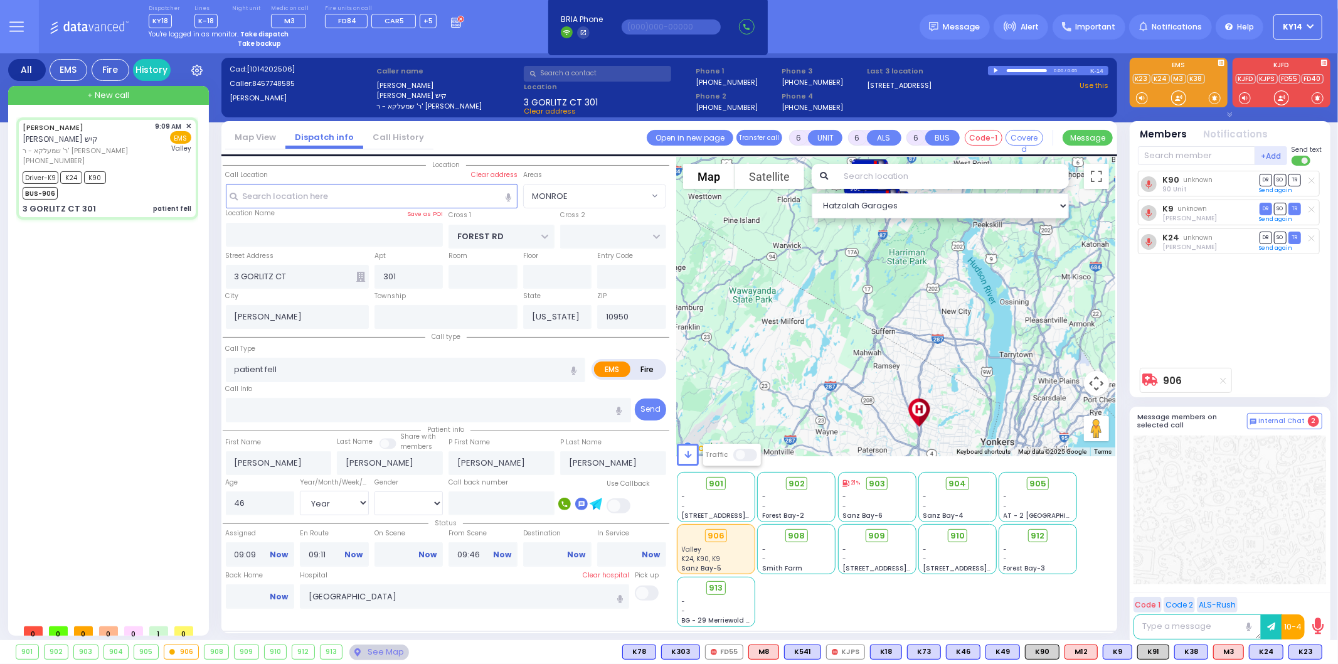
radio input "true"
select select "Year"
select select "[DEMOGRAPHIC_DATA]"
select select "Hatzalah Garages"
select select "MONROE"
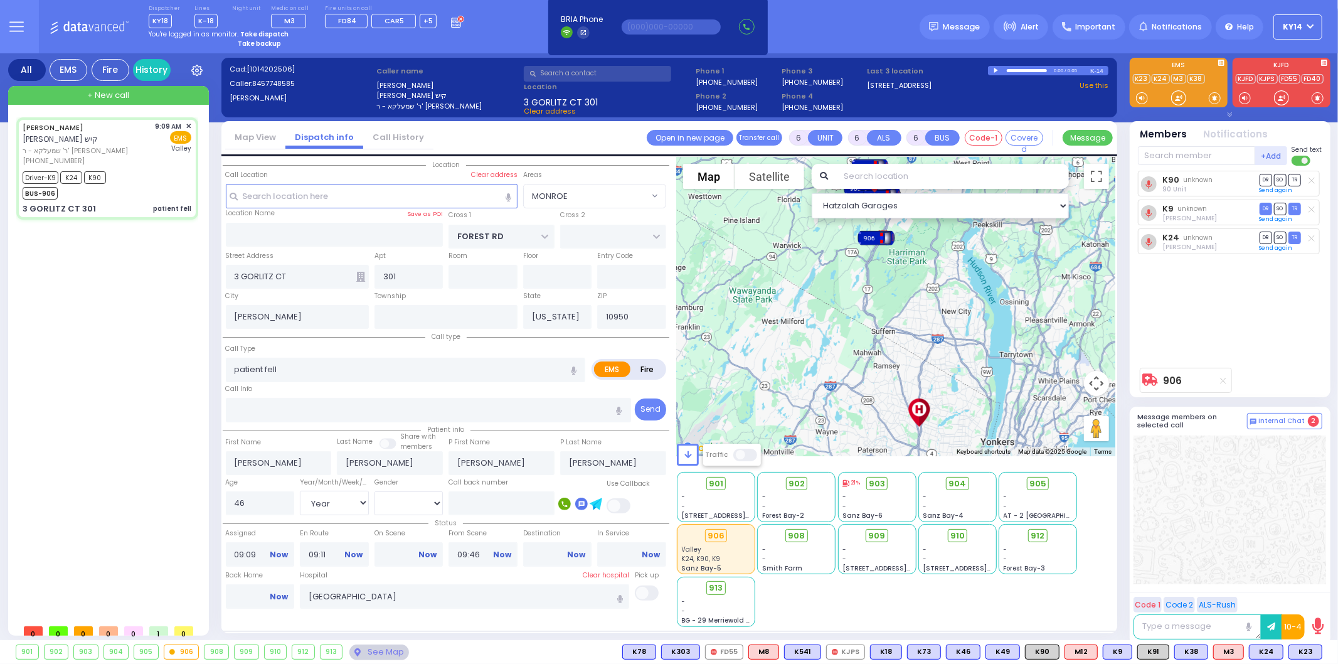
select select
radio input "true"
select select "Year"
select select "[DEMOGRAPHIC_DATA]"
select select "Hatzalah Garages"
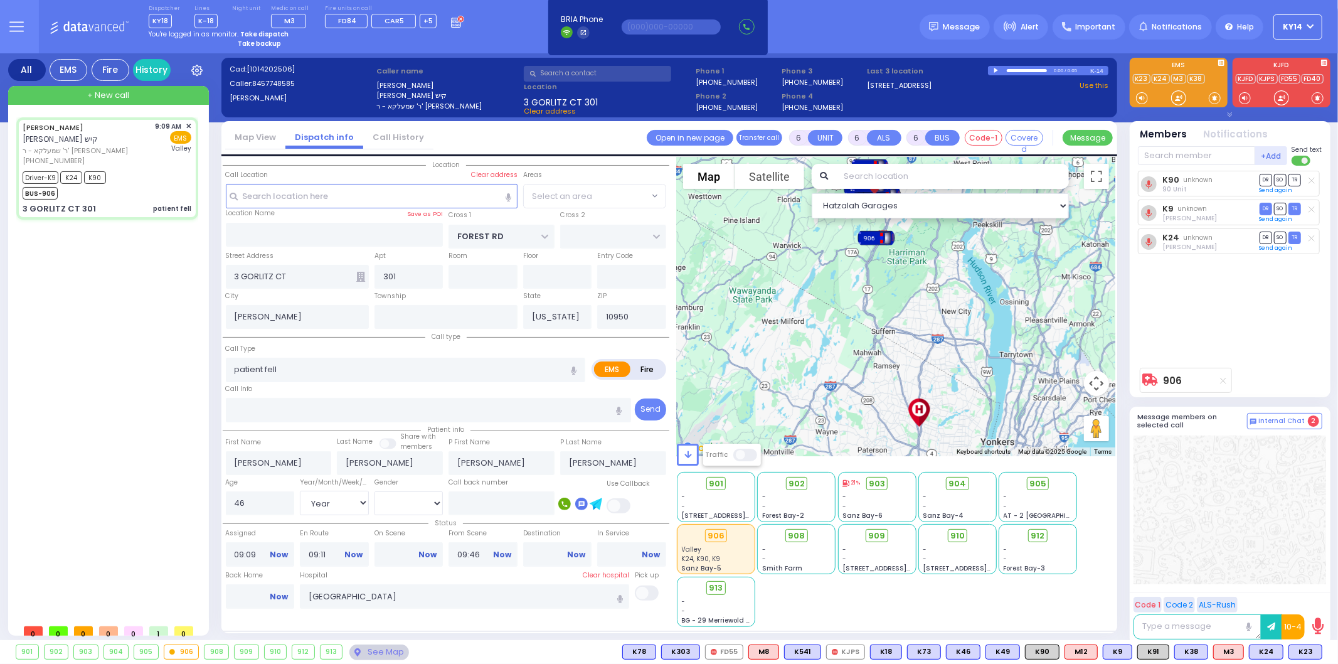
select select "MONROE"
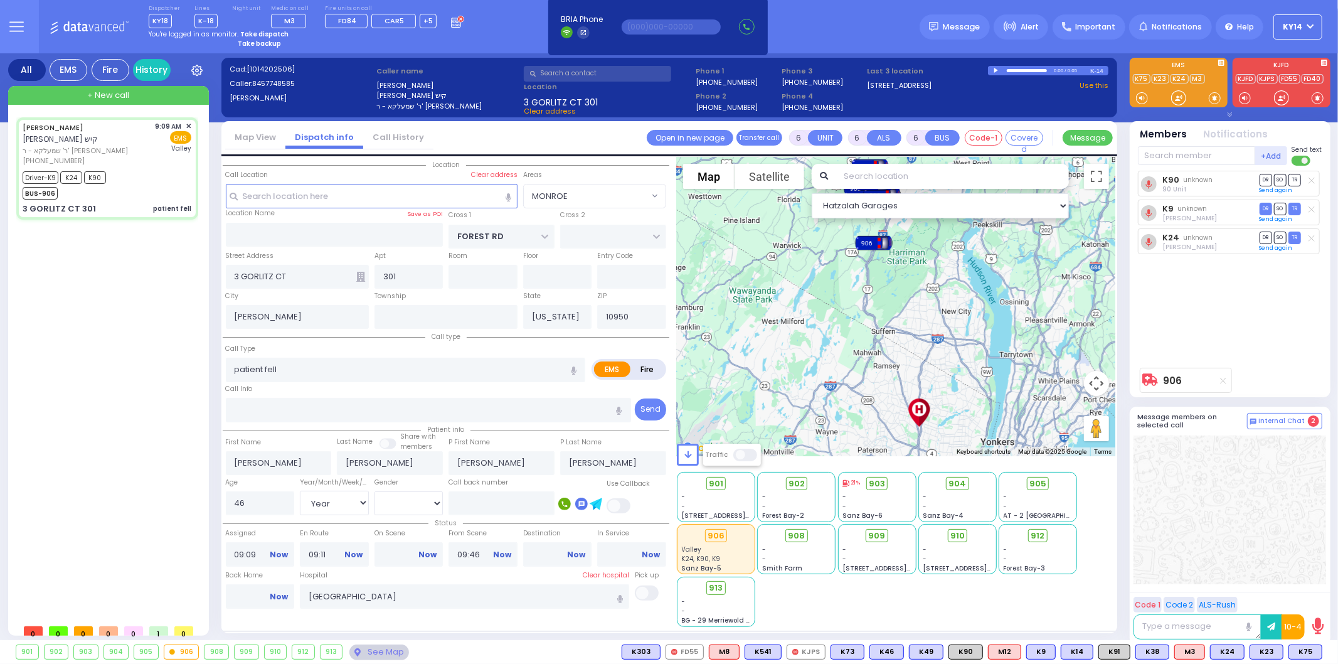
select select
radio input "true"
select select "Year"
select select "[DEMOGRAPHIC_DATA]"
select select "Hatzalah Garages"
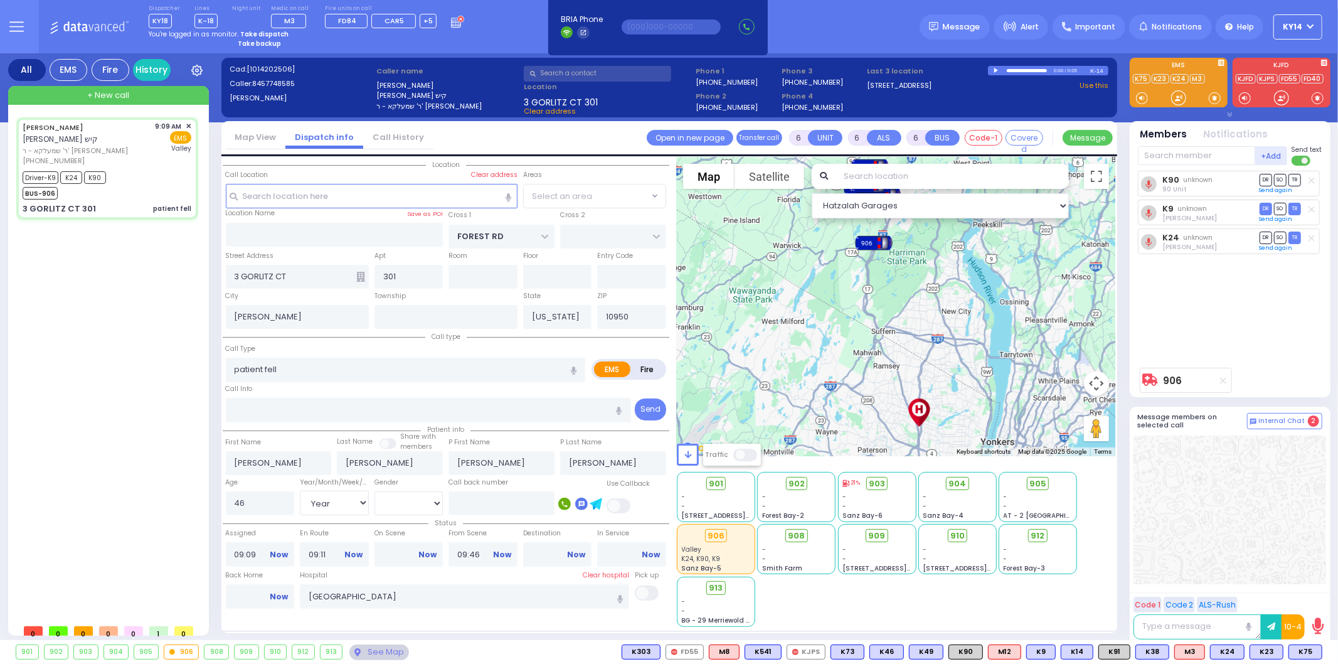
select select "MONROE"
select select
radio input "true"
select select "Year"
select select "[DEMOGRAPHIC_DATA]"
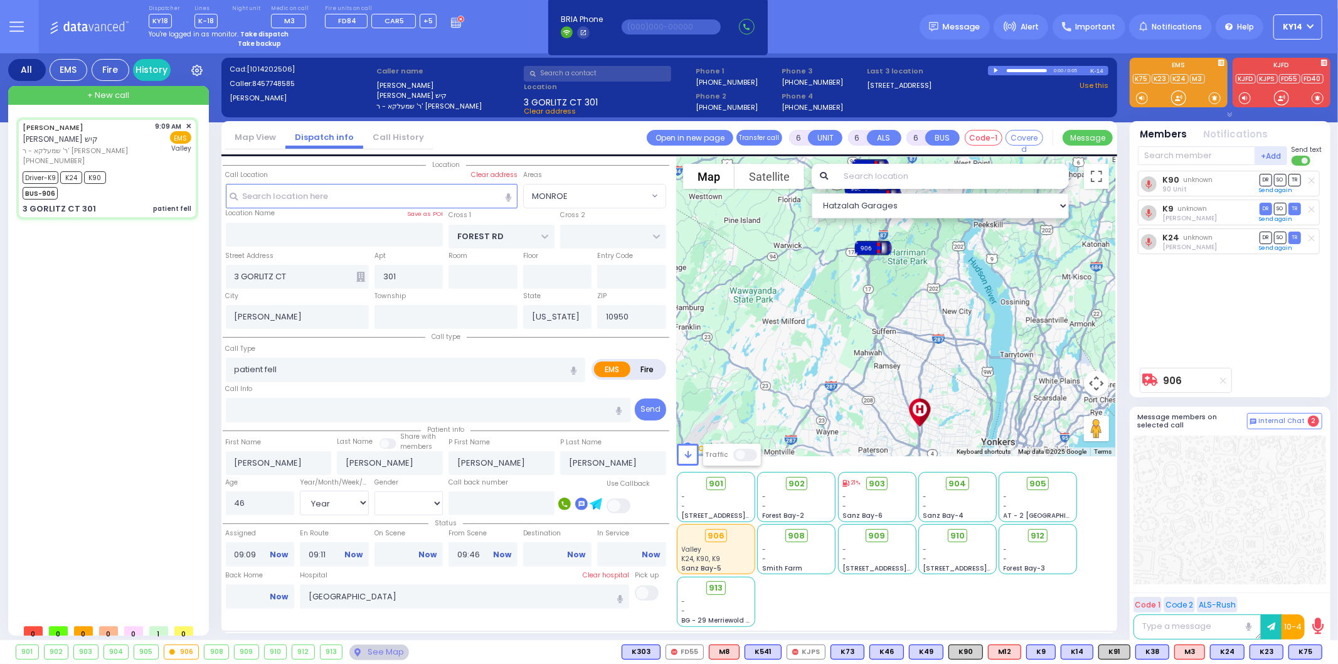
type input "09:14"
select select "Hatzalah Garages"
select select "MONROE"
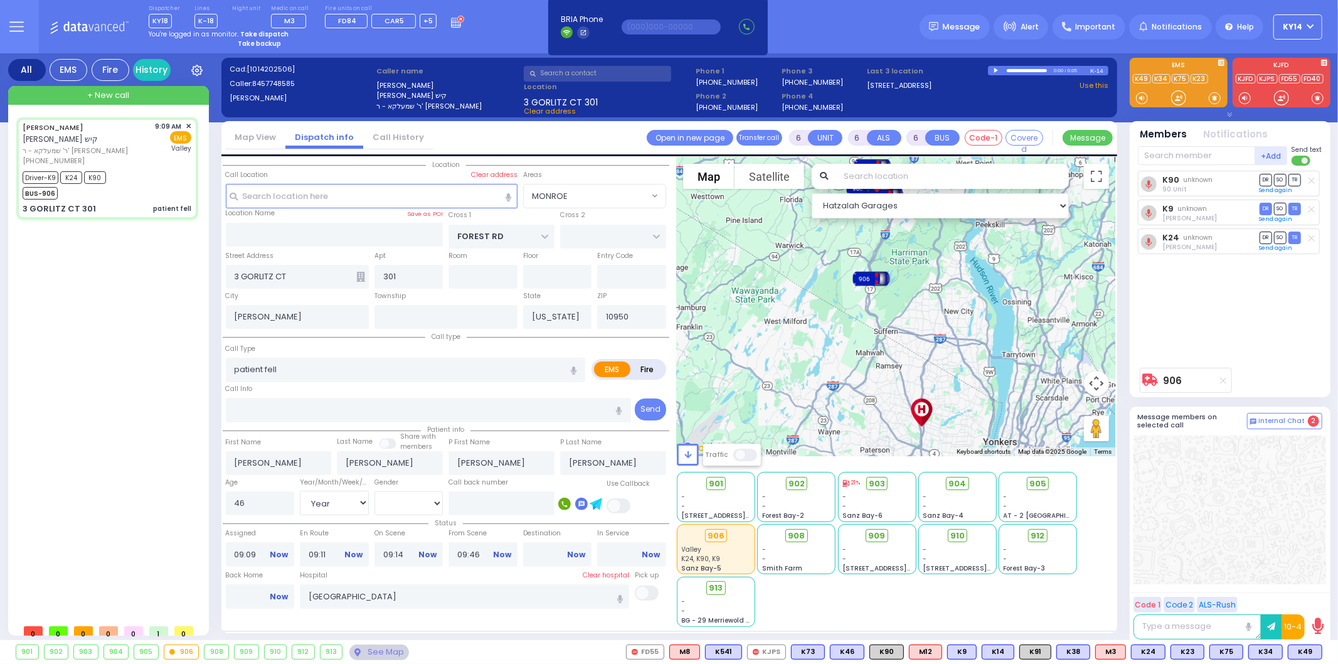
select select
radio input "true"
select select "Year"
select select "[DEMOGRAPHIC_DATA]"
select select "Hatzalah Garages"
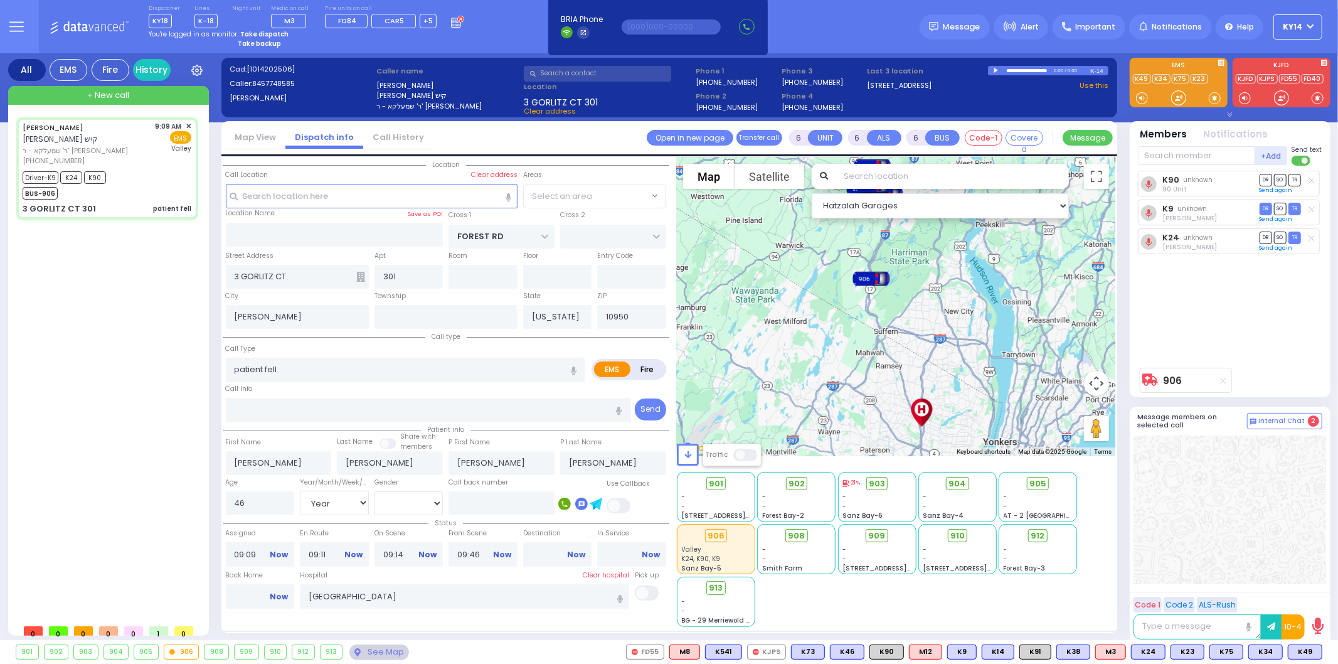
select select "MONROE"
select select
radio input "true"
select select "Year"
select select "[DEMOGRAPHIC_DATA]"
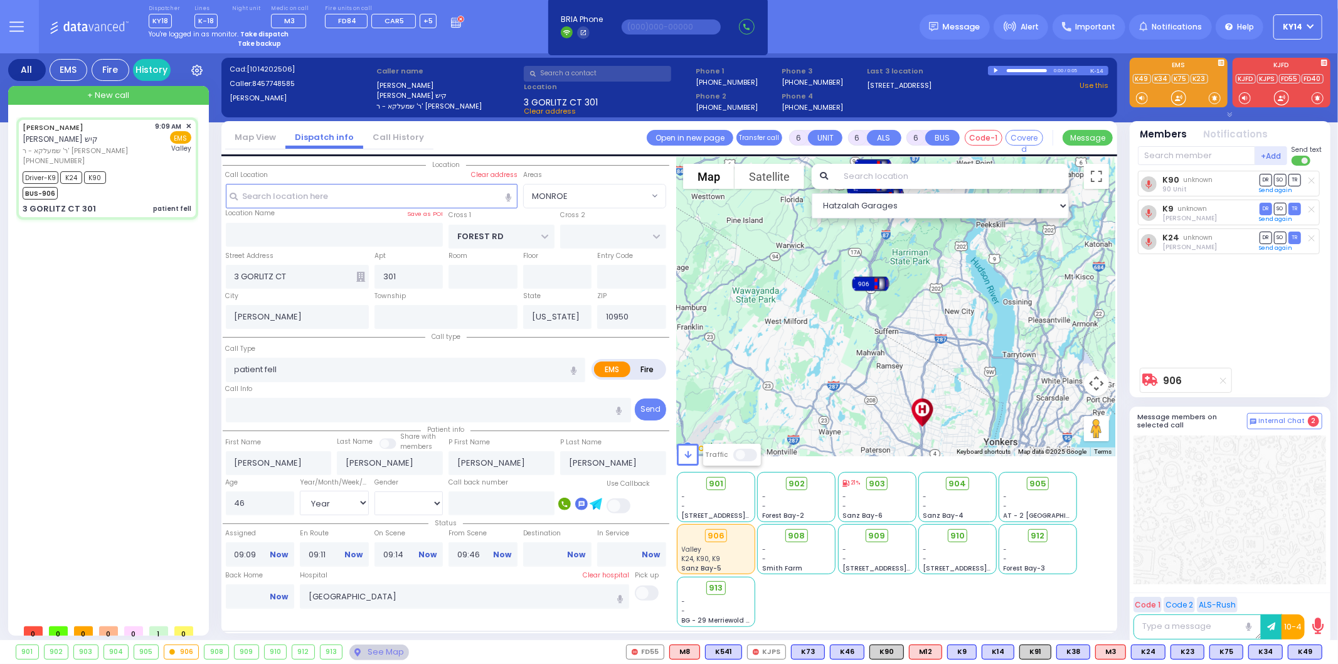
select select "Hatzalah Garages"
select select "MONROE"
select select
radio input "true"
select select "Year"
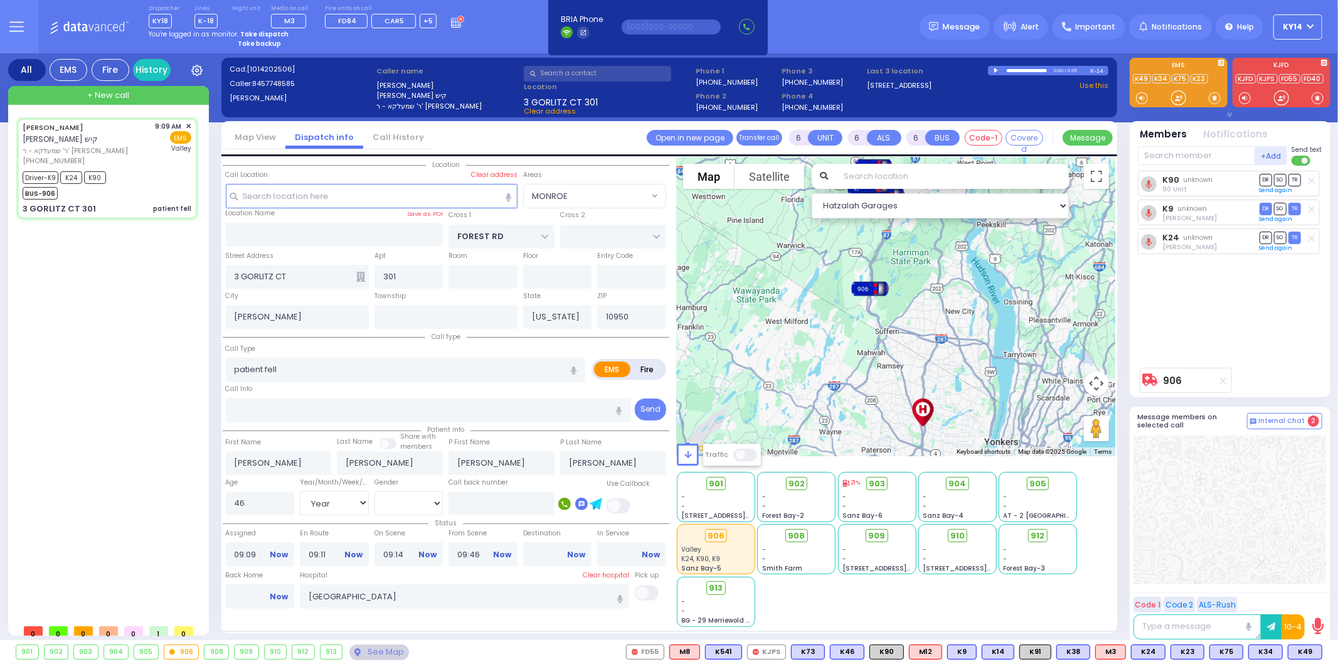
select select "[DEMOGRAPHIC_DATA]"
type input "10:15"
select select "Hatzalah Garages"
select select "MONROE"
select select
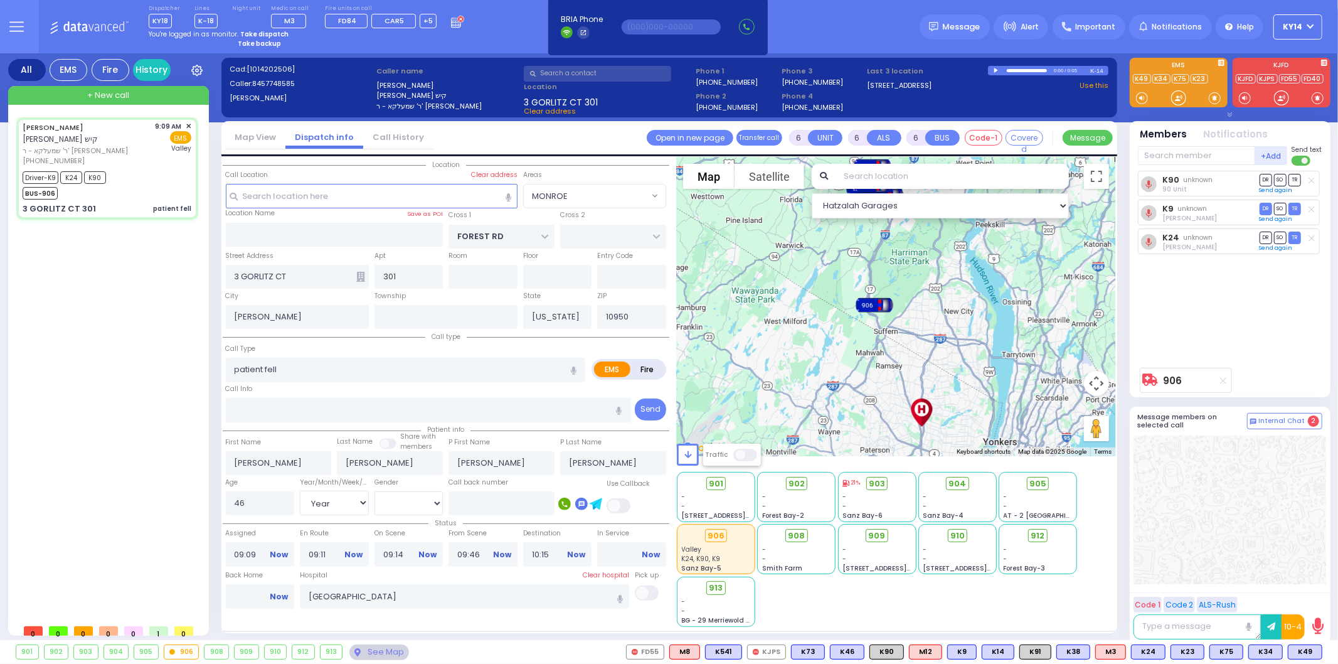
radio input "true"
select select "Year"
select select "[DEMOGRAPHIC_DATA]"
select select "Hatzalah Garages"
select select "MONROE"
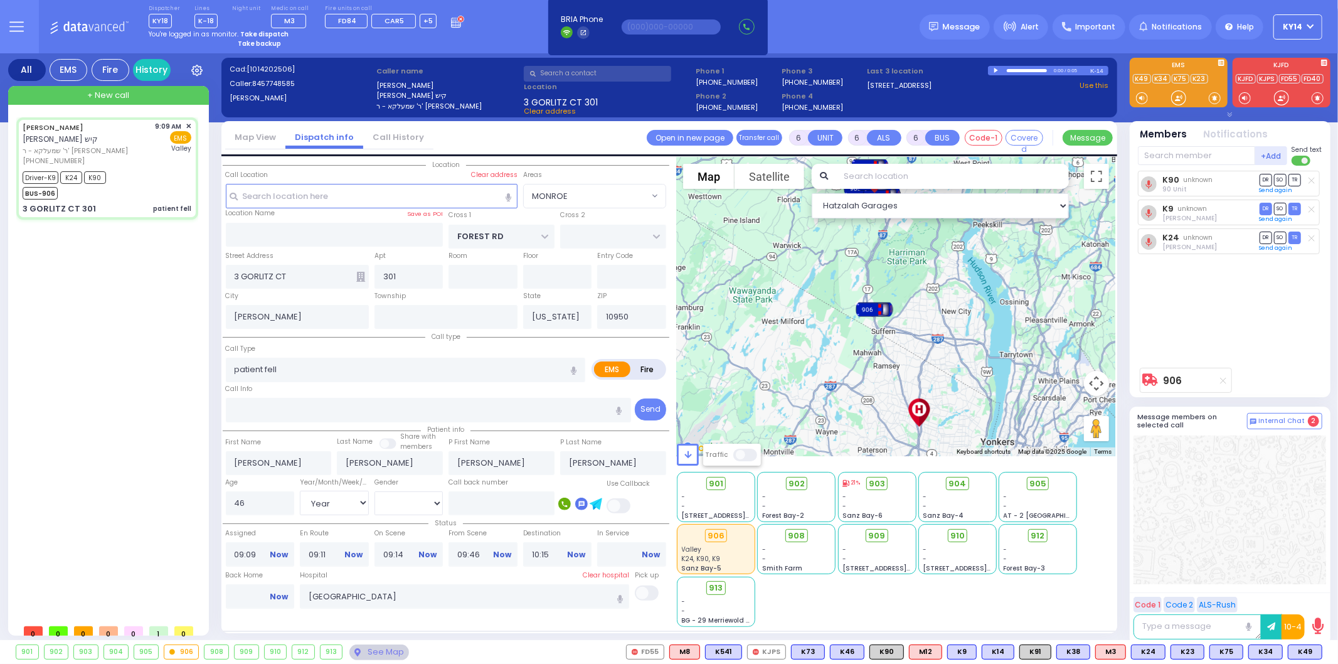
select select
radio input "true"
select select "Year"
select select "[DEMOGRAPHIC_DATA]"
select select "Hatzalah Garages"
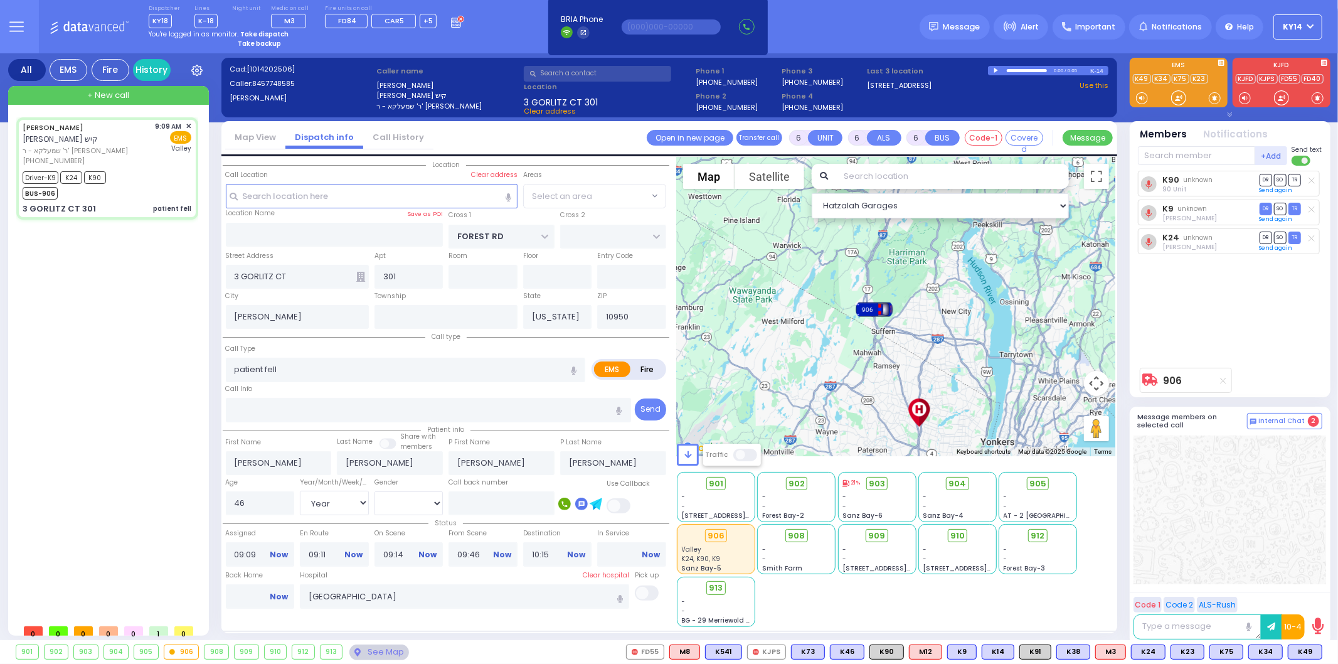
select select "MONROE"
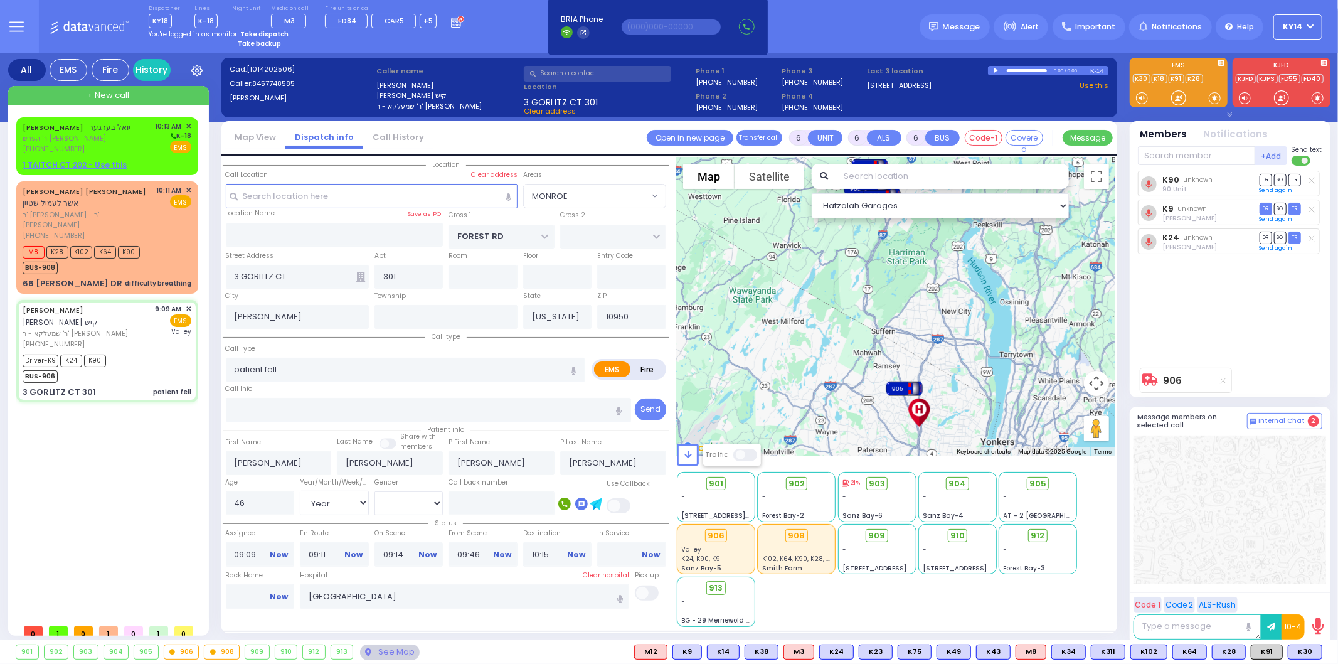
select select
radio input "true"
select select "Year"
select select "[DEMOGRAPHIC_DATA]"
select select "Hatzalah Garages"
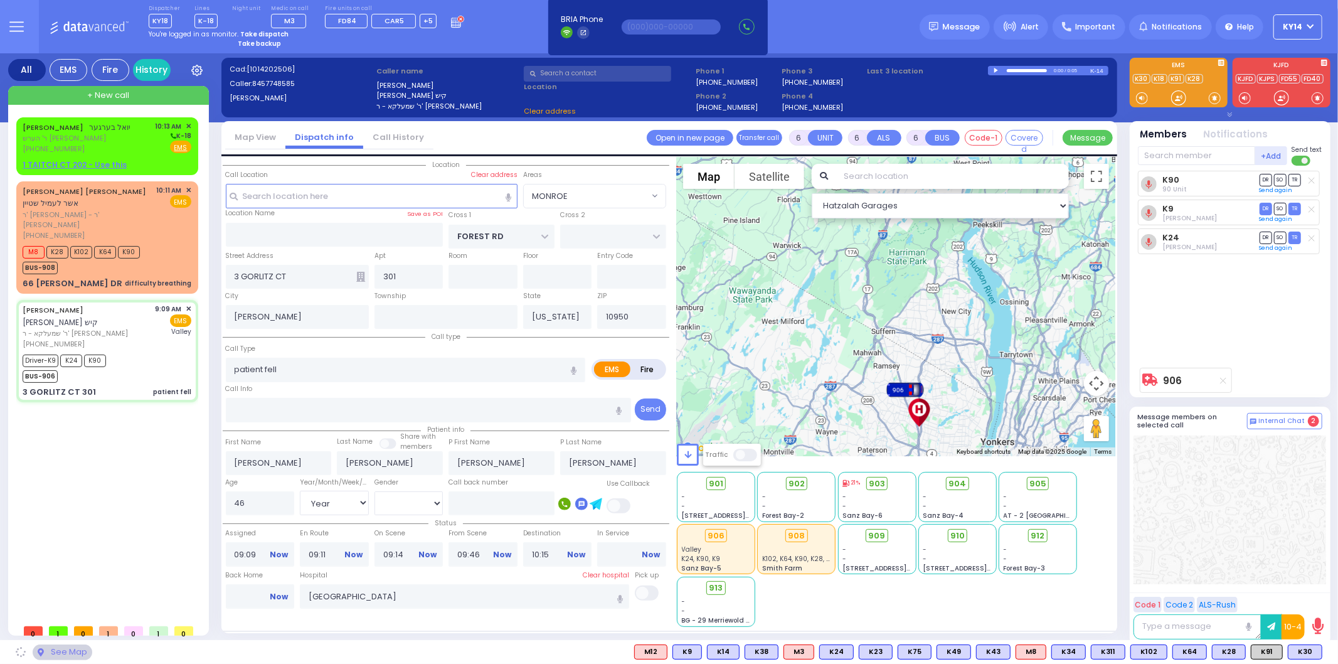
select select
radio input "true"
select select "Year"
select select "[DEMOGRAPHIC_DATA]"
select select "Hatzalah Garages"
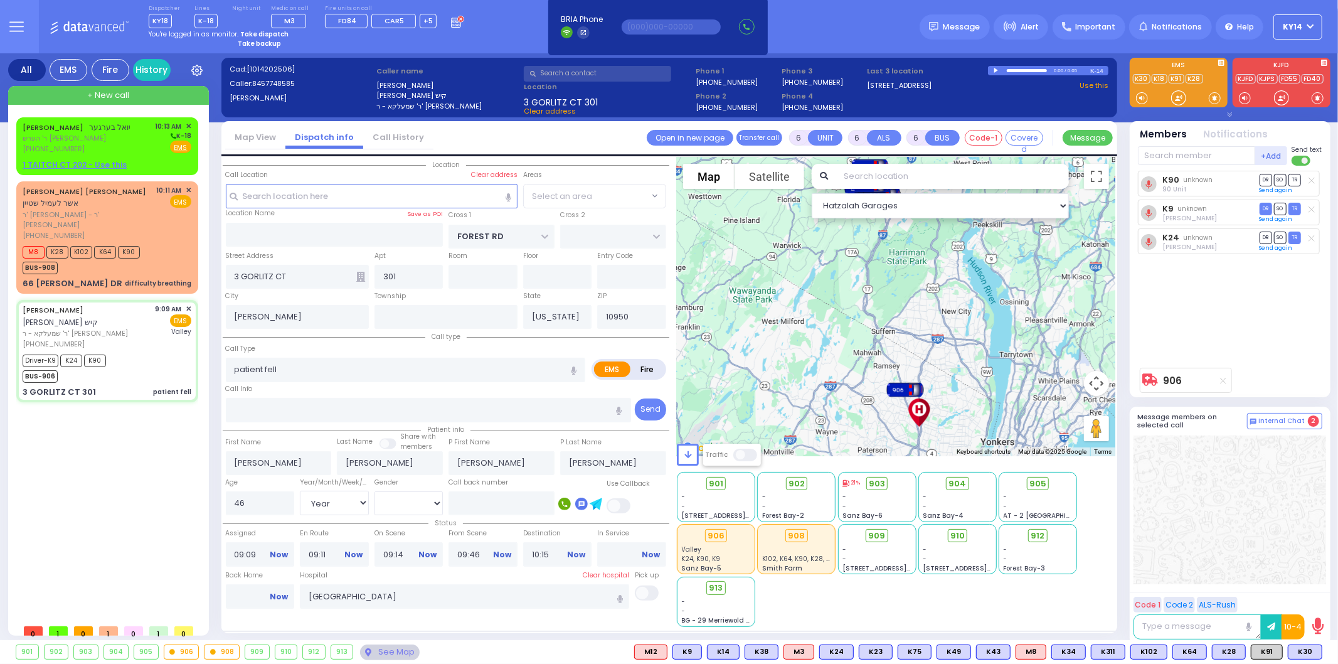
select select "MONROE"
select select
radio input "true"
select select "Year"
select select "[DEMOGRAPHIC_DATA]"
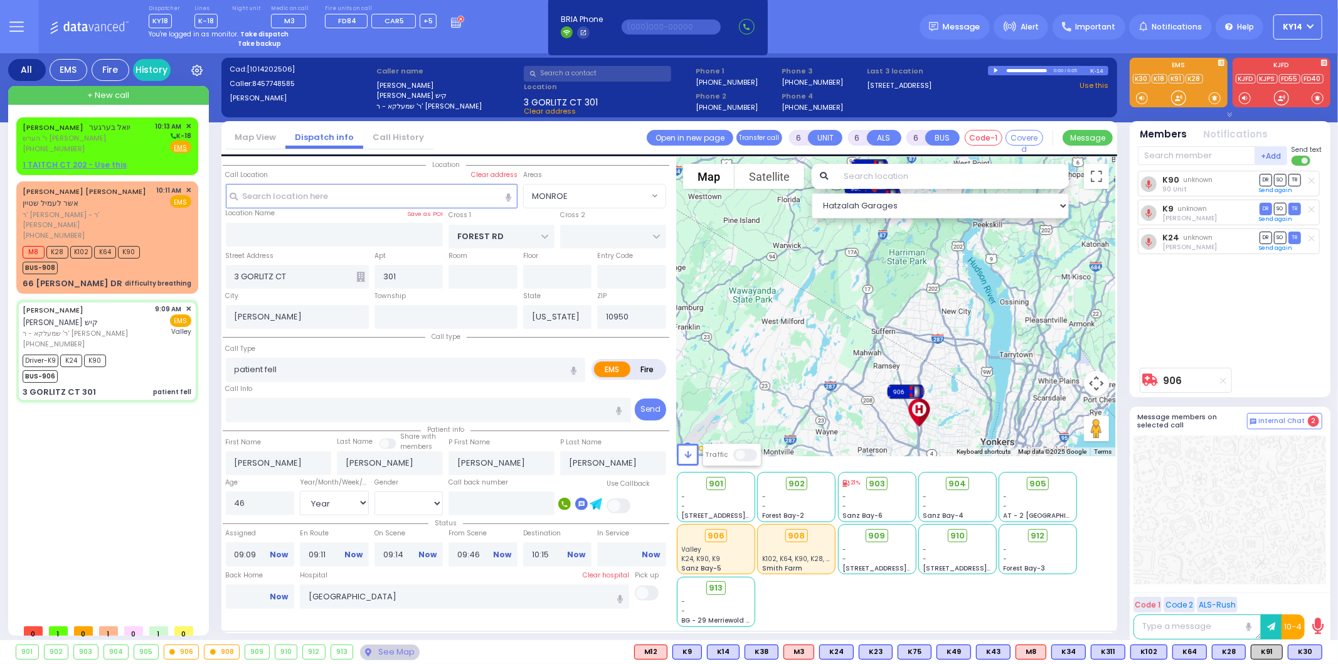
select select "Hatzalah Garages"
select select "MONROE"
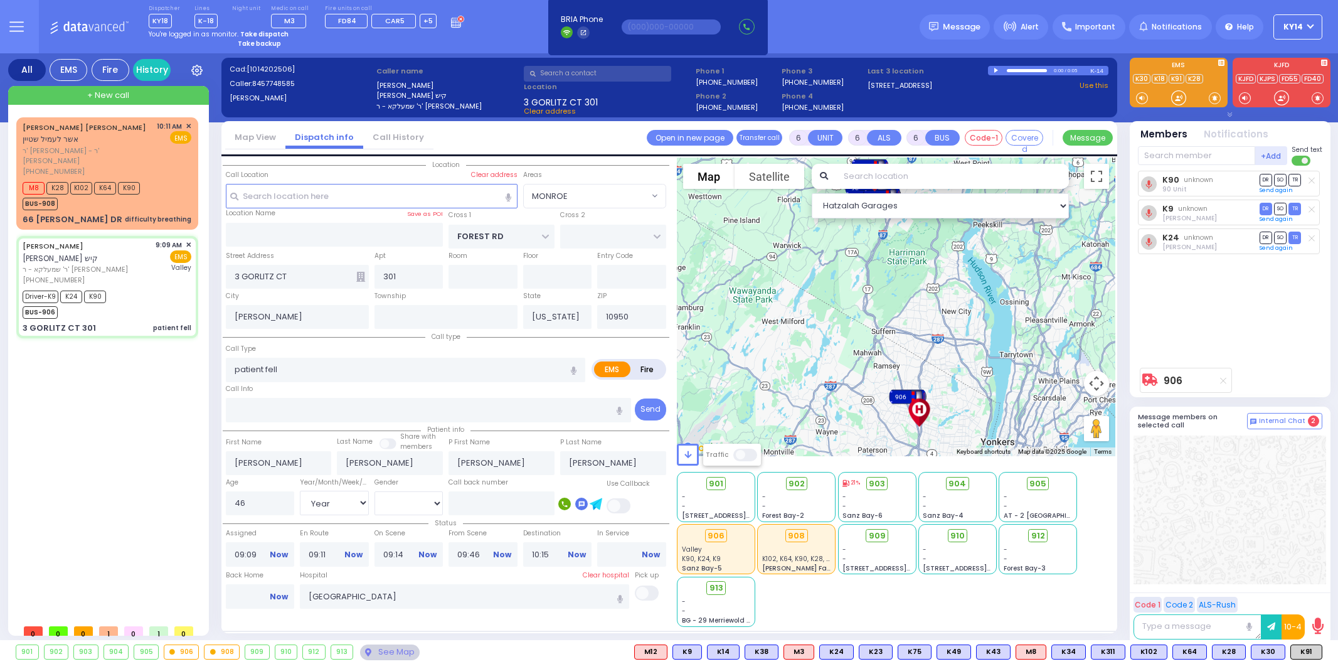
select select "MONROE"
select select "Year"
select select "[DEMOGRAPHIC_DATA]"
select select
radio input "true"
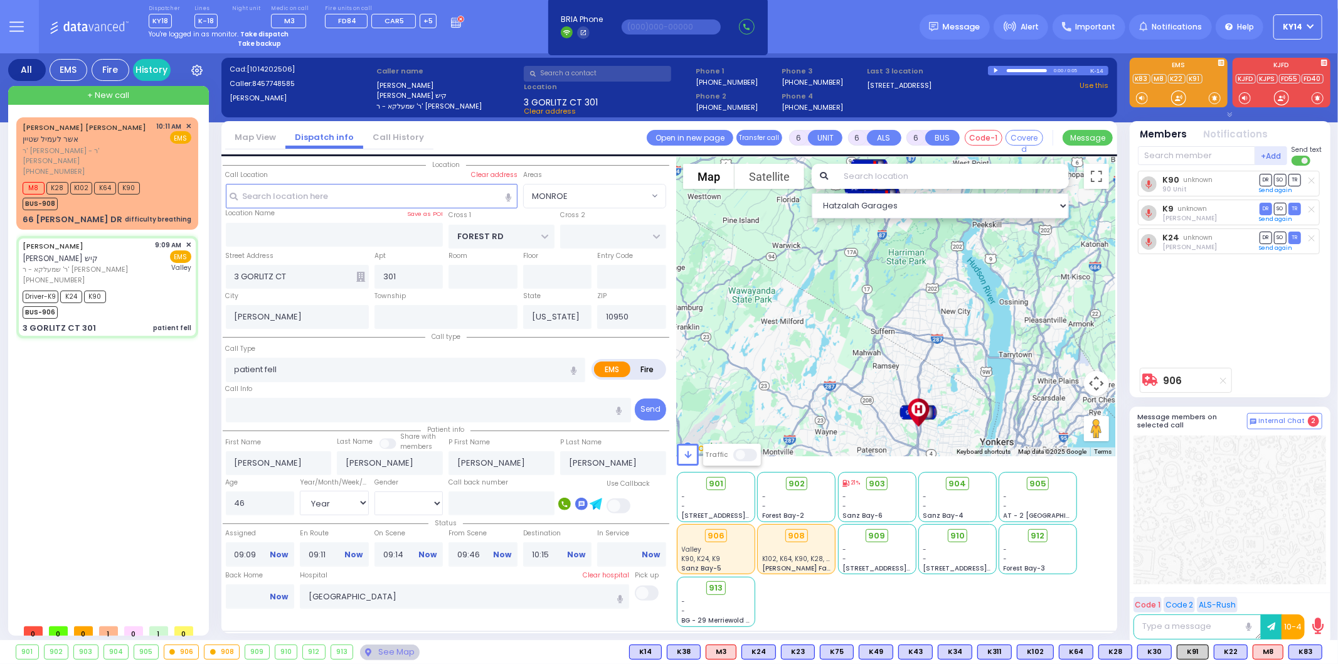
select select "Year"
select select "[DEMOGRAPHIC_DATA]"
select select "Hatzalah Garages"
select select "MONROE"
select select
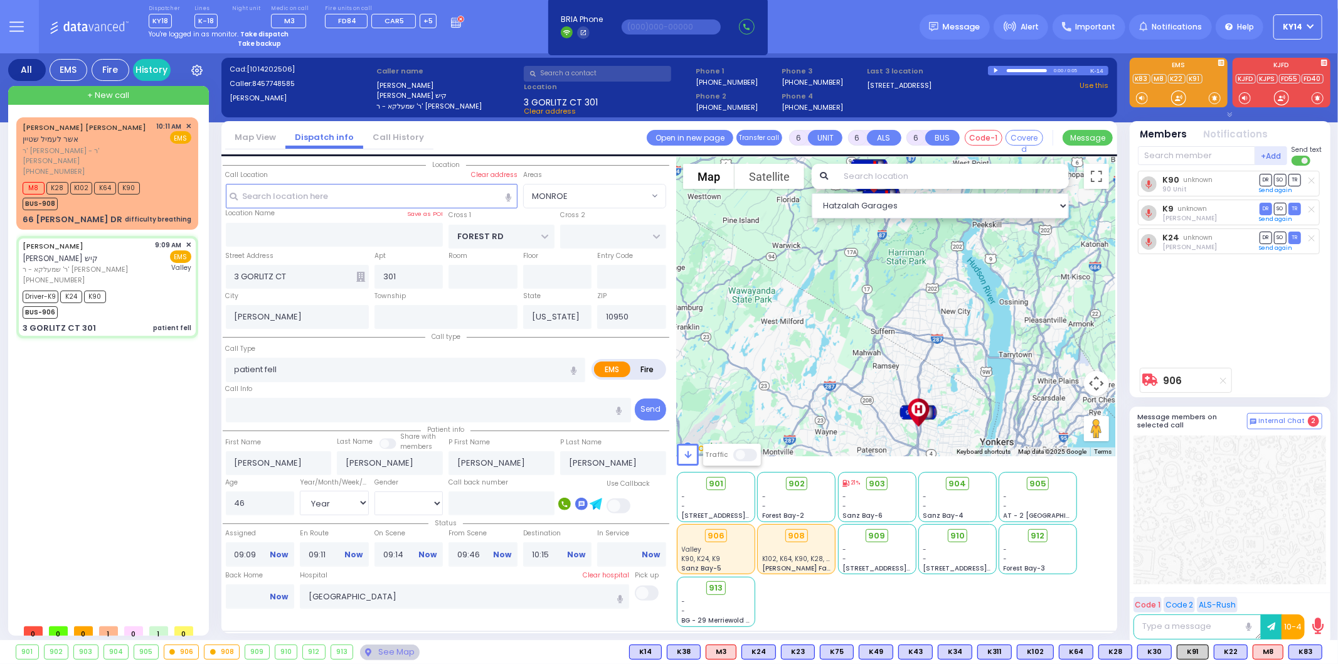
radio input "true"
select select "Year"
select select "[DEMOGRAPHIC_DATA]"
select select "Hatzalah Garages"
select select "MONROE"
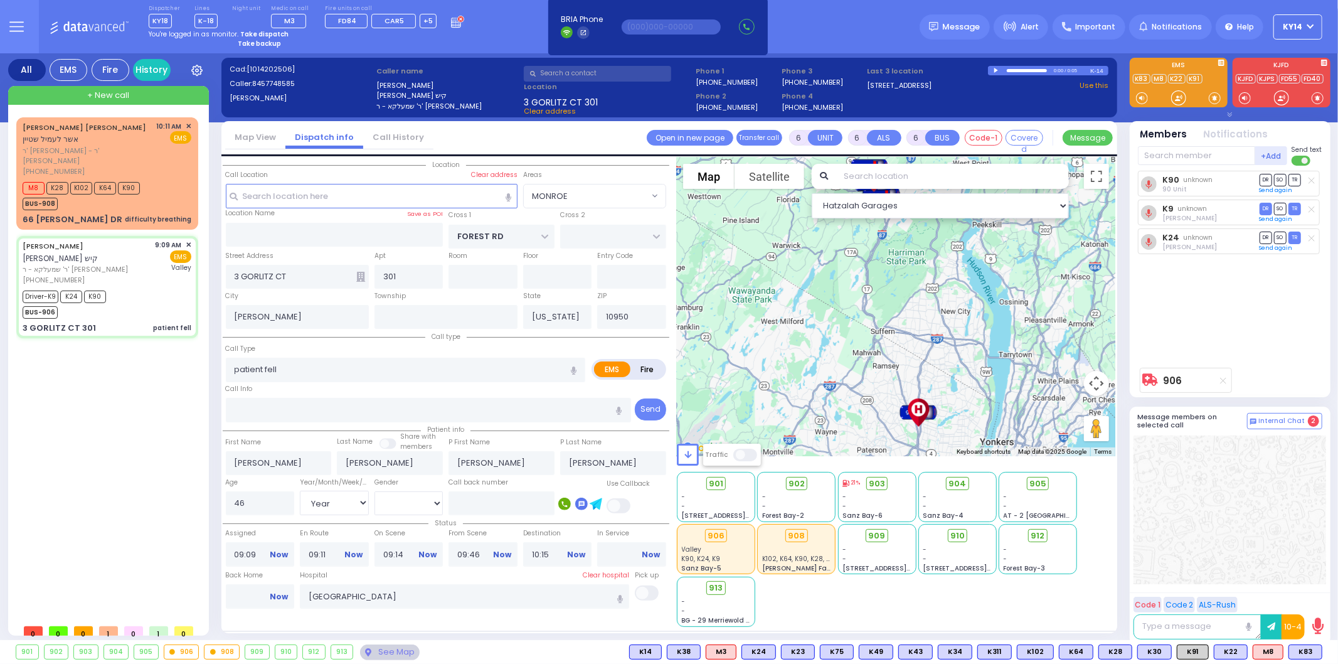
select select
radio input "true"
select select "Year"
select select "[DEMOGRAPHIC_DATA]"
select select "Hatzalah Garages"
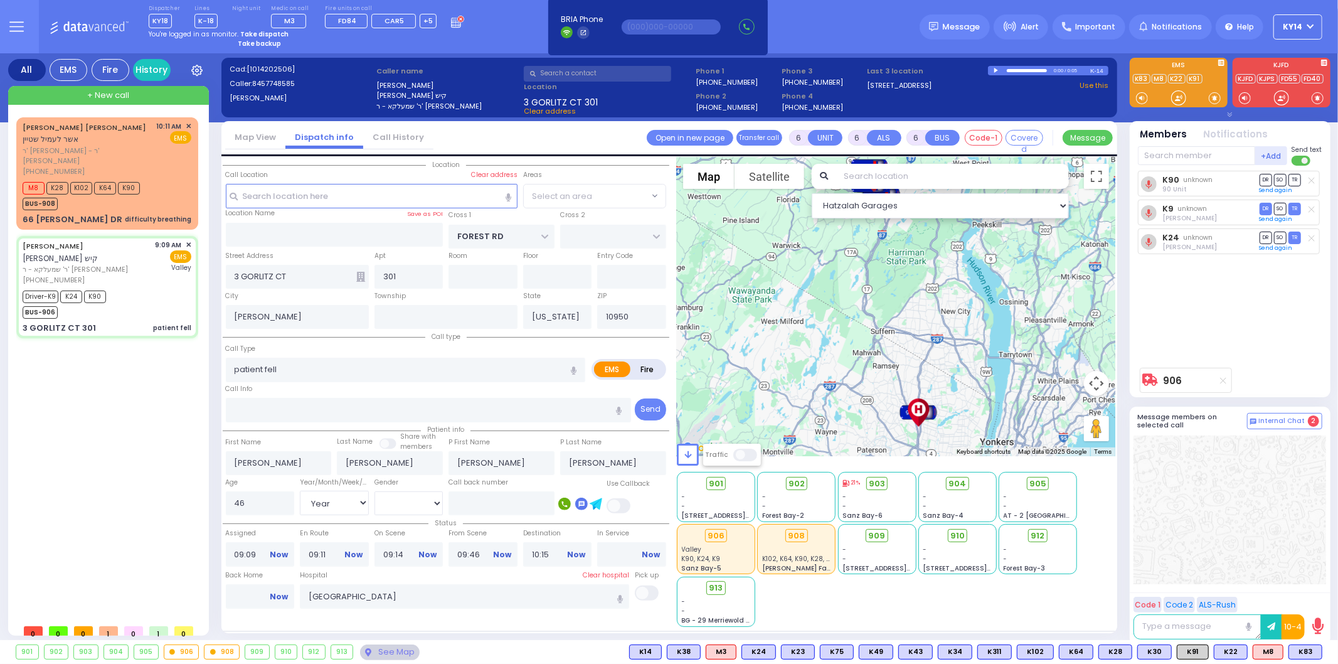
select select "MONROE"
select select
radio input "true"
select select "Year"
select select "[DEMOGRAPHIC_DATA]"
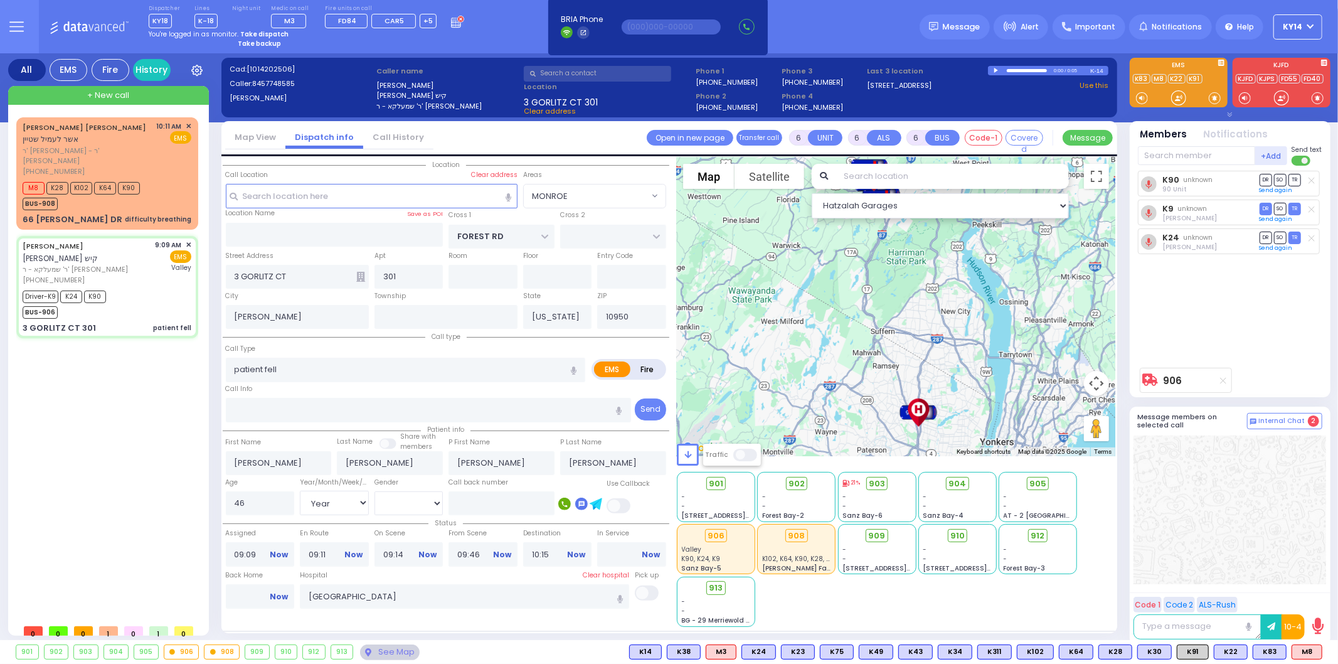
select select "Hatzalah Garages"
select select "MONROE"
select select
radio input "true"
select select "Year"
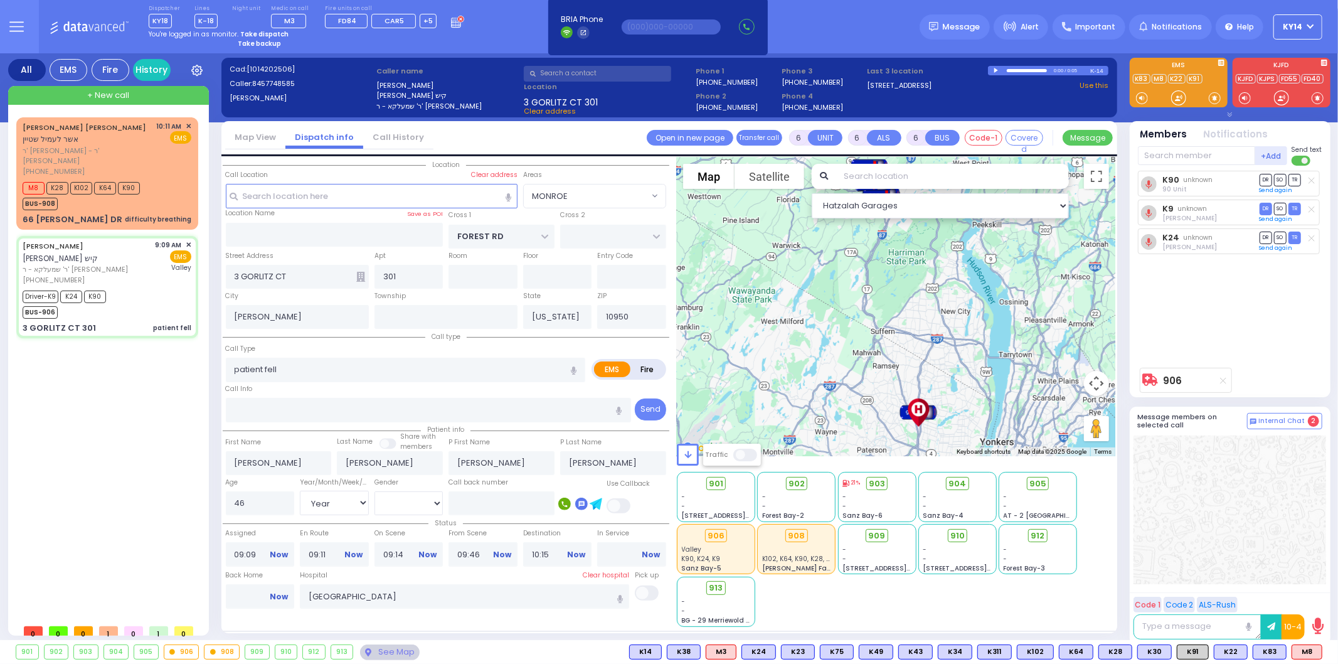
select select "[DEMOGRAPHIC_DATA]"
select select "Hatzalah Garages"
select select "MONROE"
select select
radio input "true"
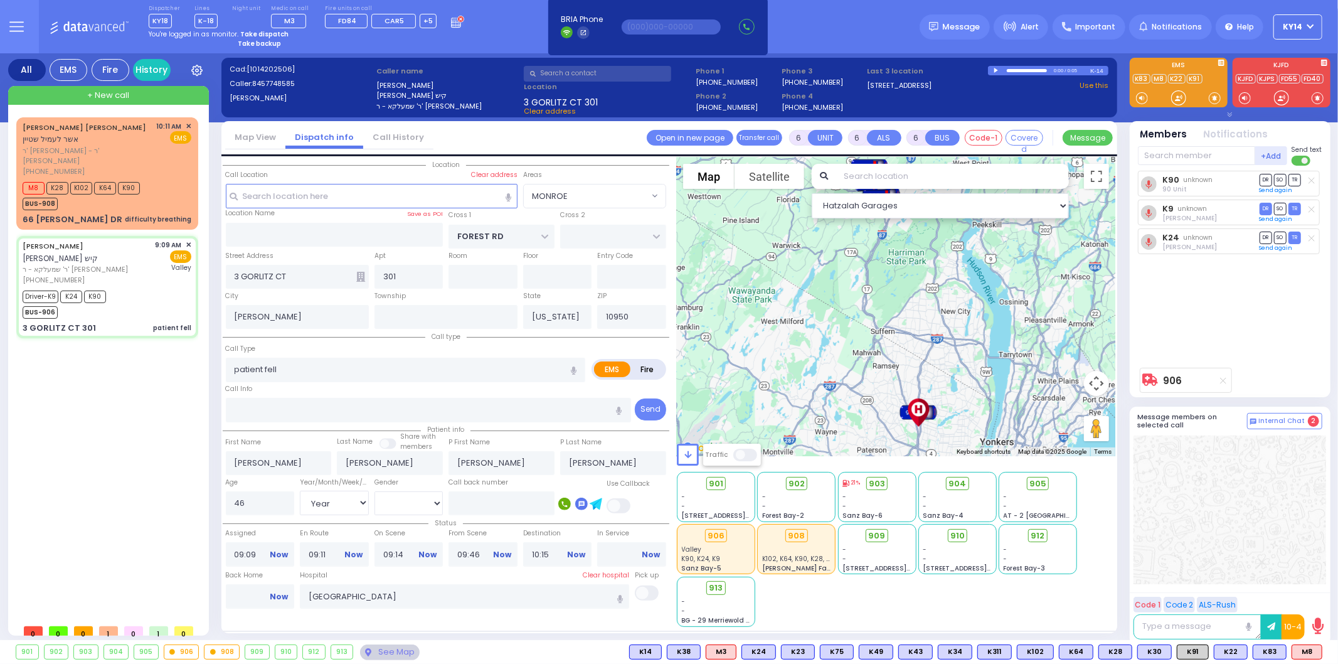
select select "Year"
select select "[DEMOGRAPHIC_DATA]"
select select "Hatzalah Garages"
select select "MONROE"
select select
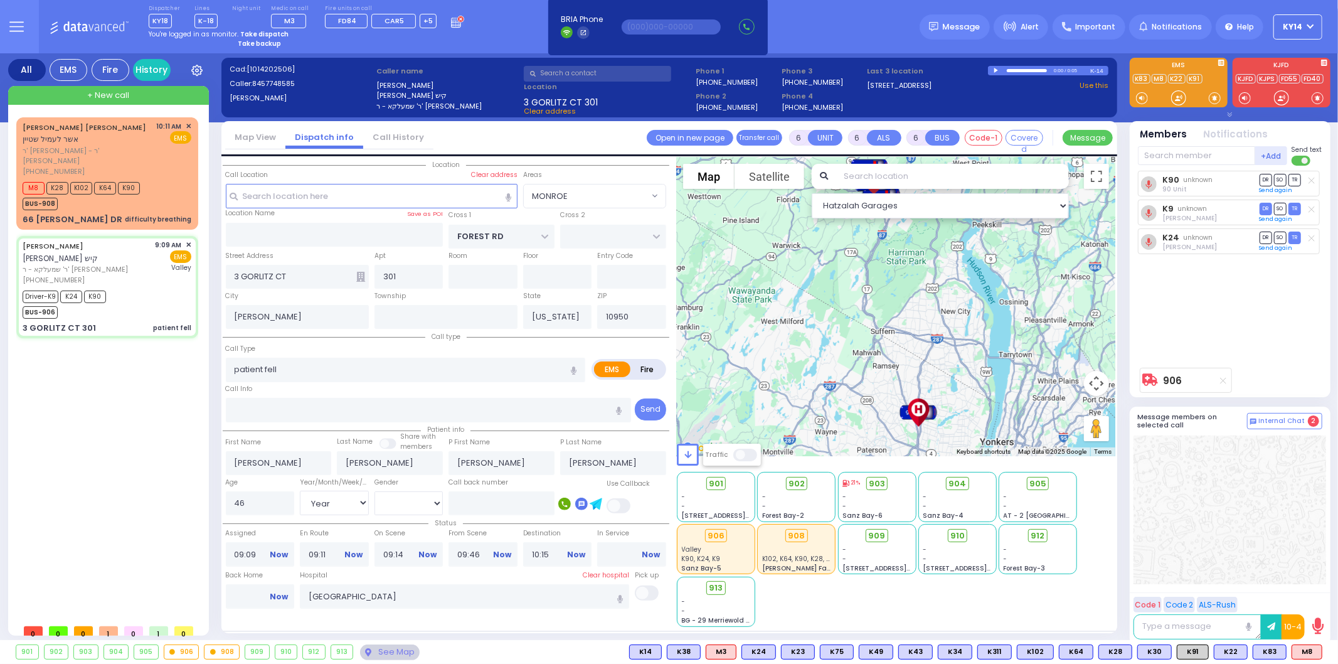
radio input "true"
select select "Year"
select select "[DEMOGRAPHIC_DATA]"
select select "Hatzalah Garages"
select select "MONROE"
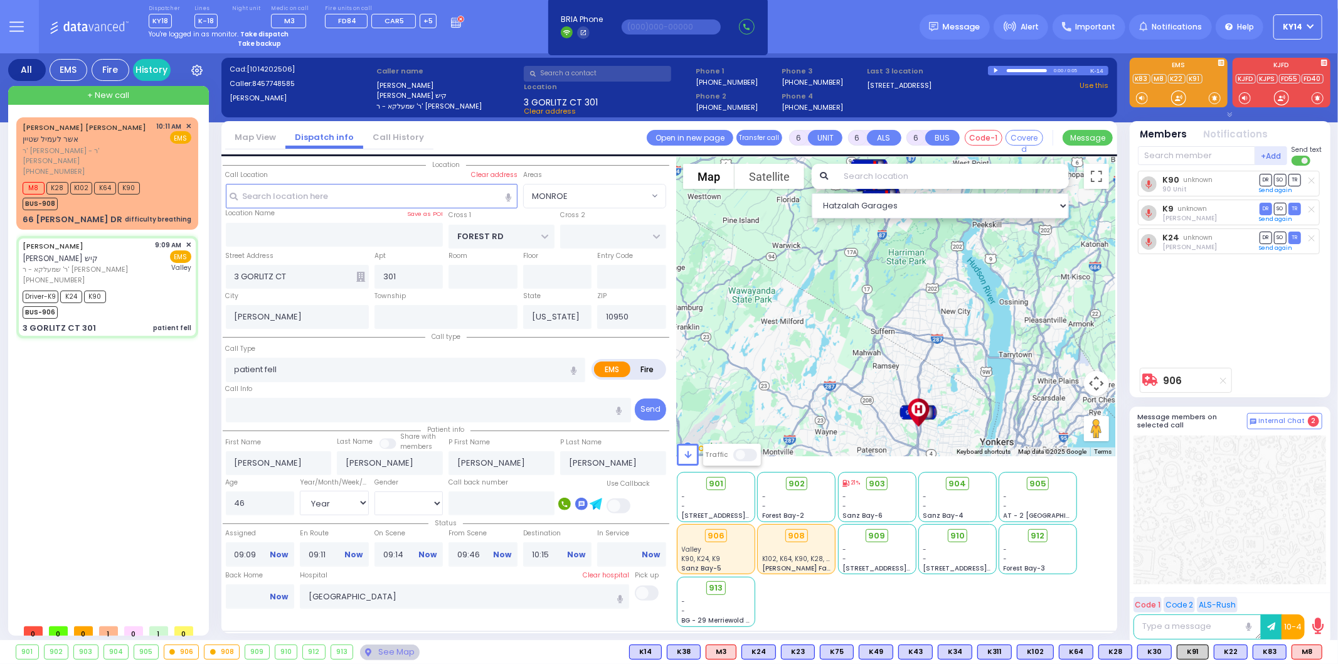
select select
radio input "true"
select select "Year"
select select "[DEMOGRAPHIC_DATA]"
select select "Hatzalah Garages"
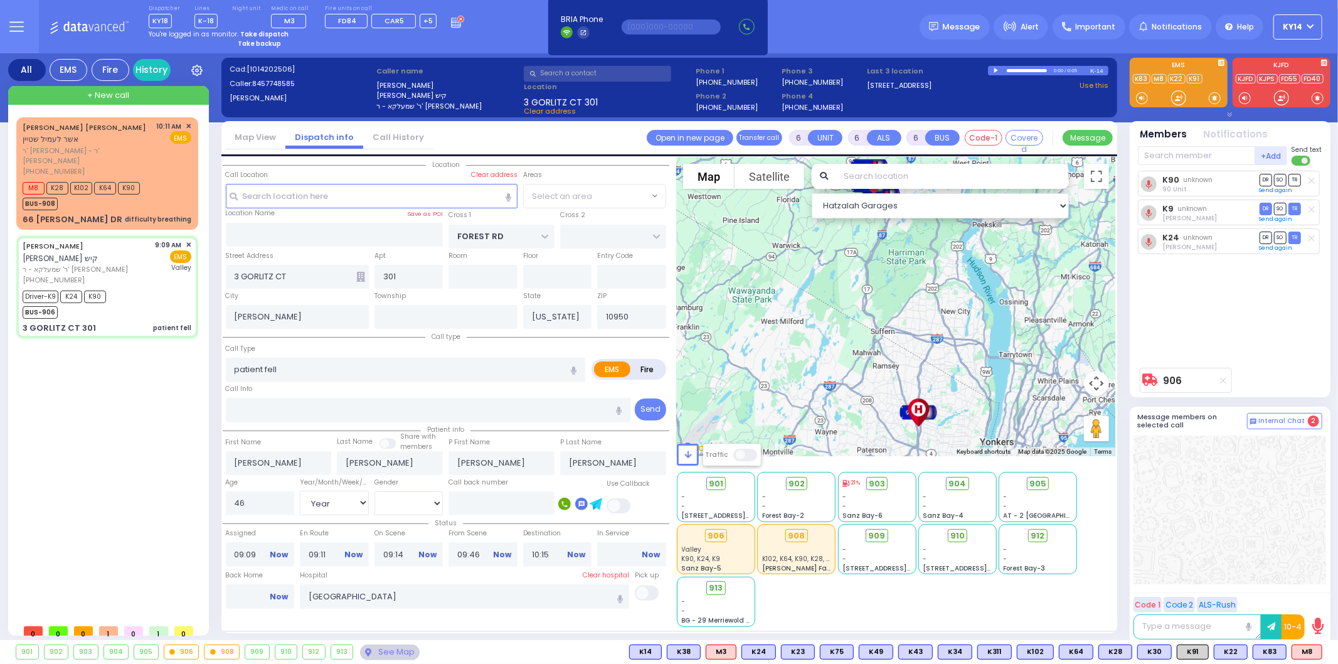
select select "MONROE"
select select
radio input "true"
select select "Year"
select select "[DEMOGRAPHIC_DATA]"
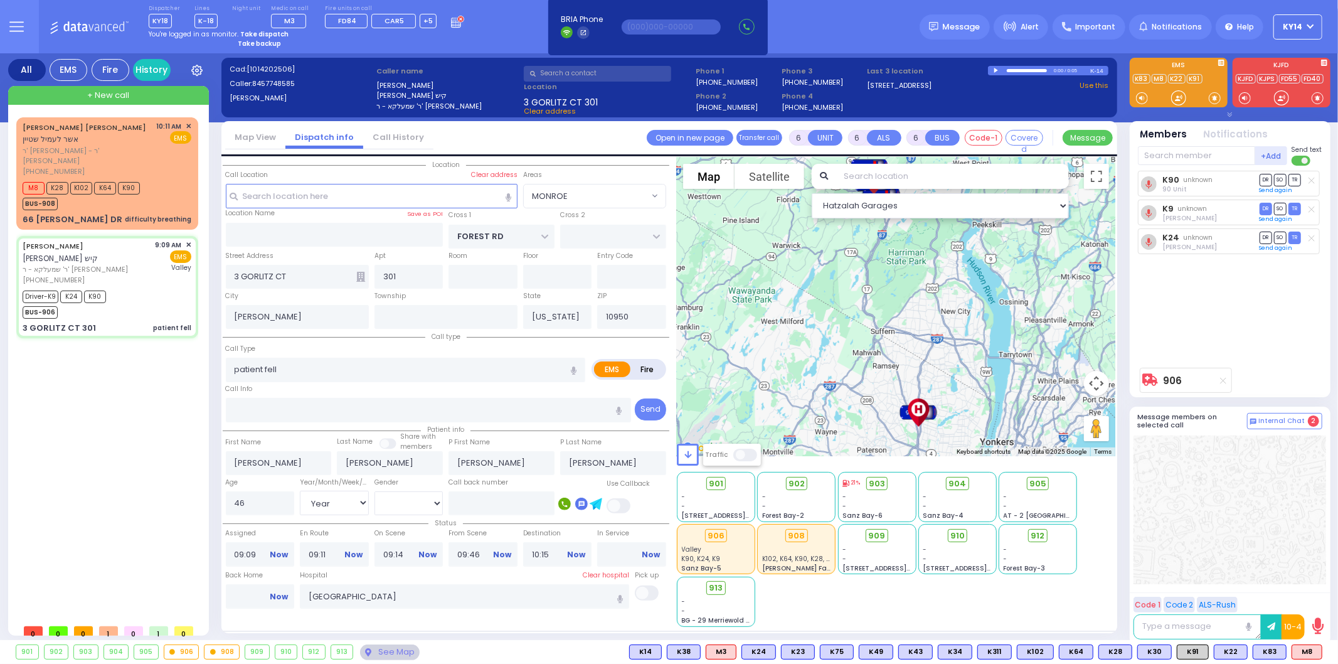
select select "Hatzalah Garages"
select select "MONROE"
select select
radio input "true"
select select "Year"
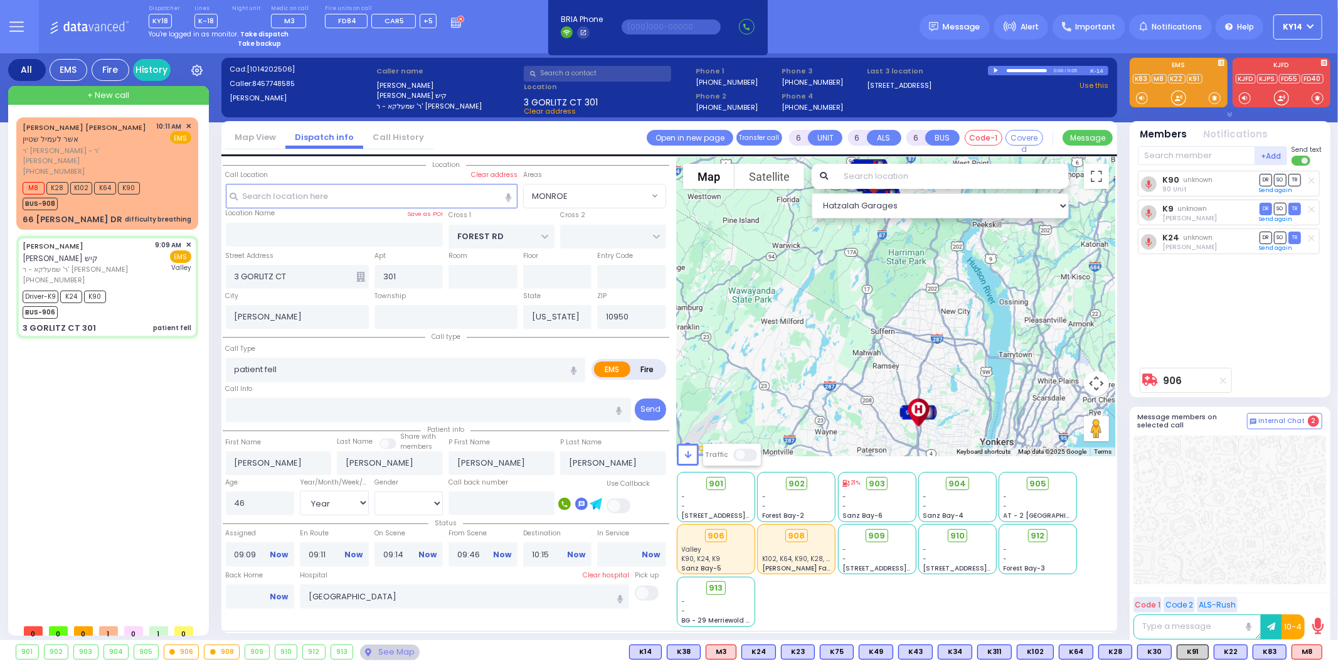
select select "[DEMOGRAPHIC_DATA]"
select select "Hatzalah Garages"
select select "MONROE"
select select
radio input "true"
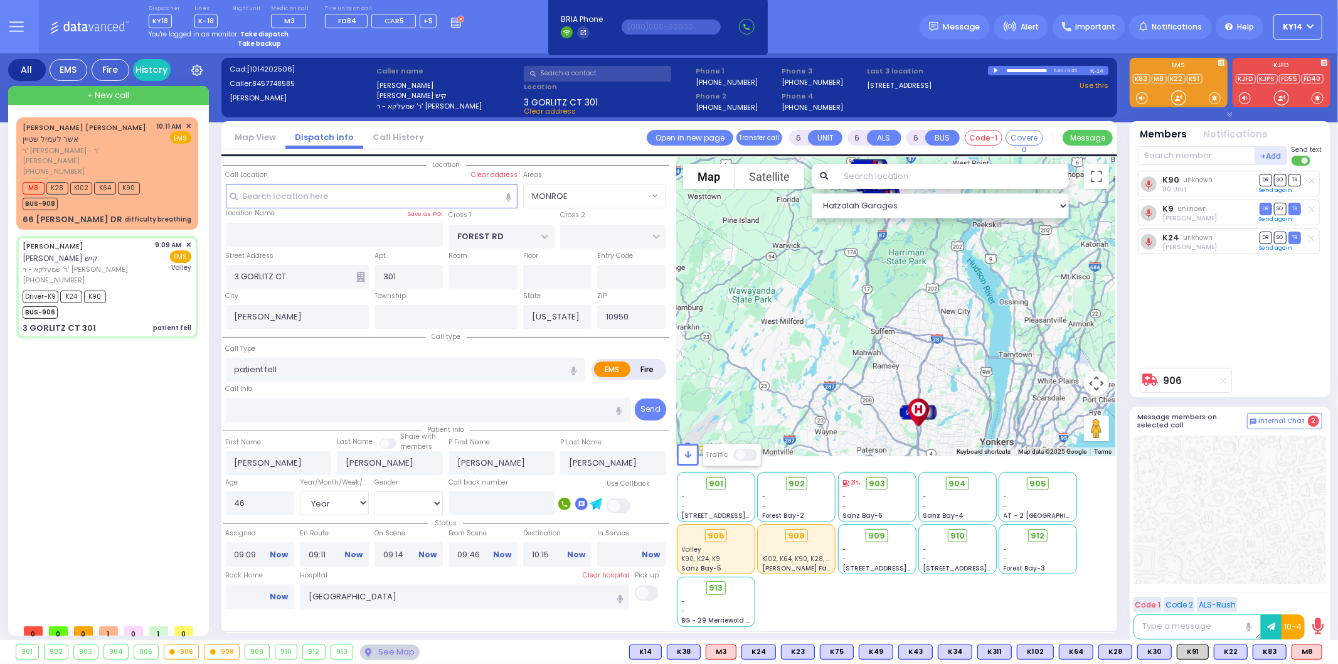
select select "Year"
select select "[DEMOGRAPHIC_DATA]"
type input "10:33"
select select "Hatzalah Garages"
select select "MONROE"
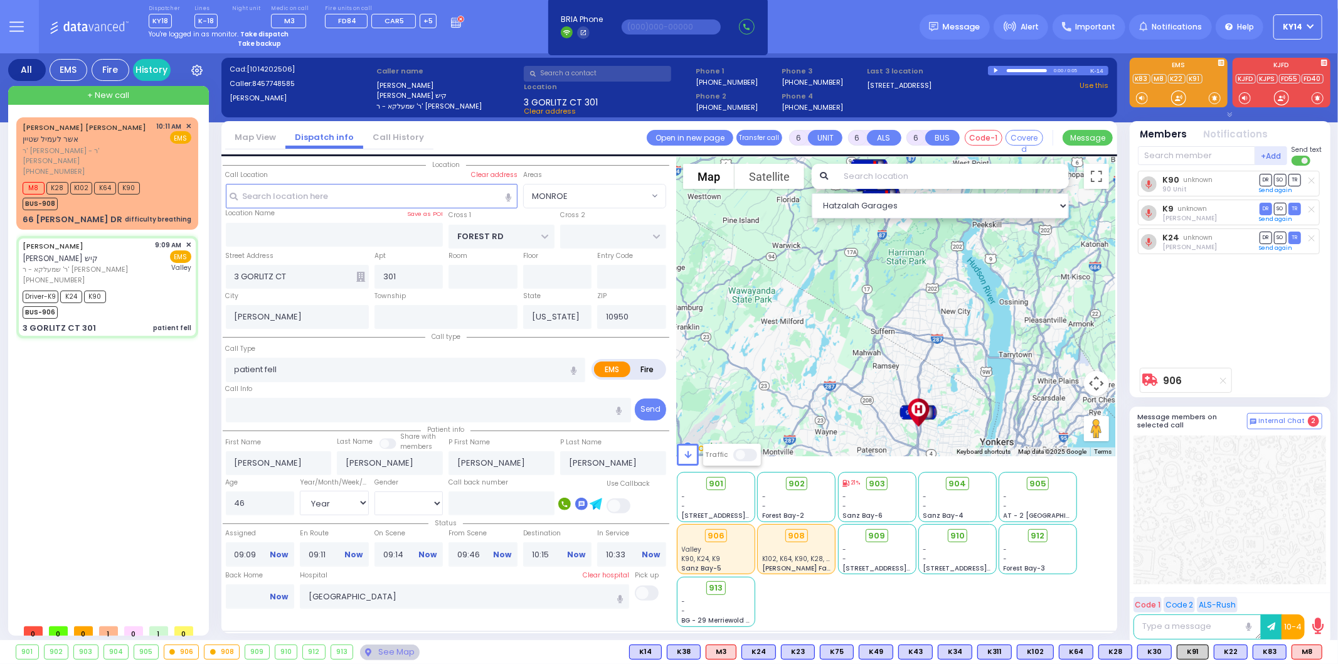
select select
radio input "true"
select select "Year"
select select "[DEMOGRAPHIC_DATA]"
select select "Hatzalah Garages"
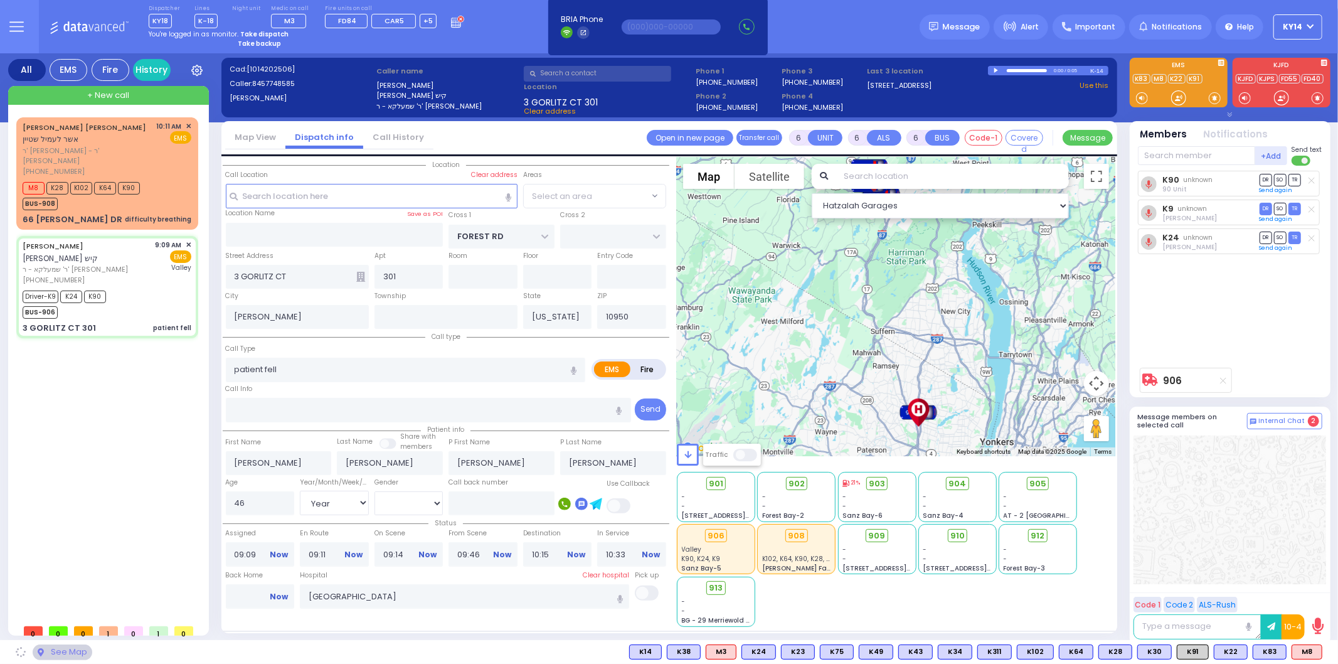
select select "MONROE"
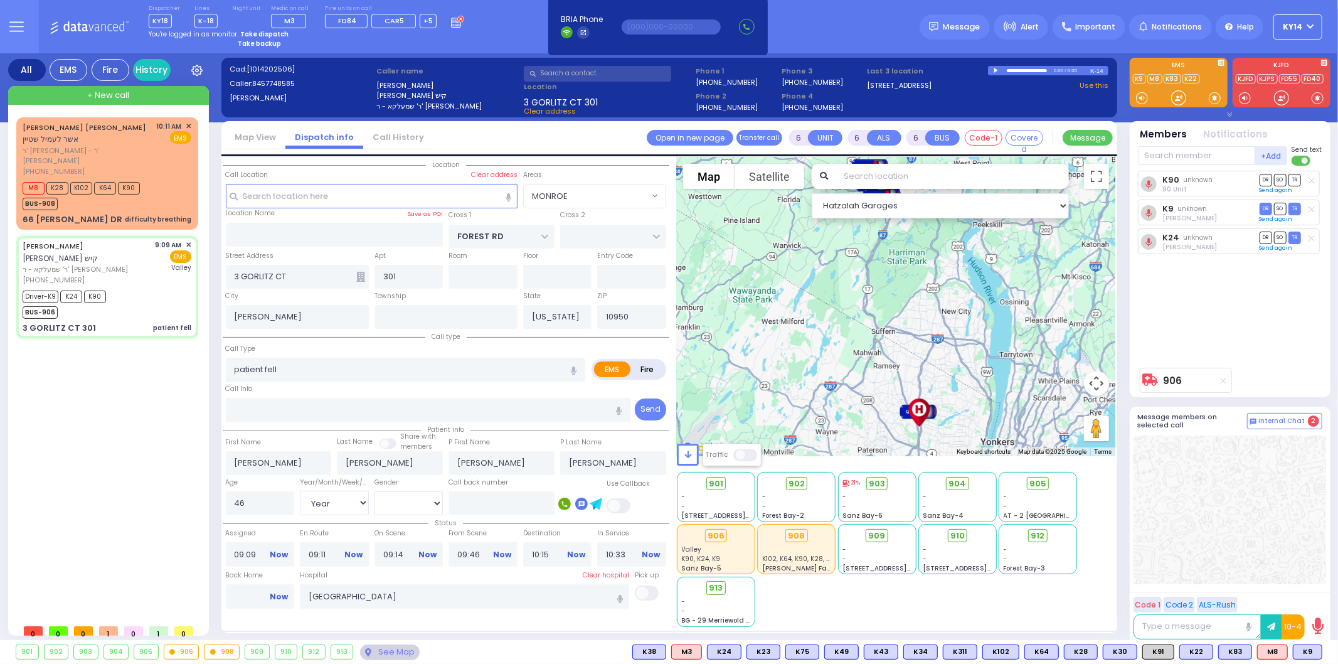
select select
radio input "true"
select select "Year"
select select "[DEMOGRAPHIC_DATA]"
select select "Hatzalah Garages"
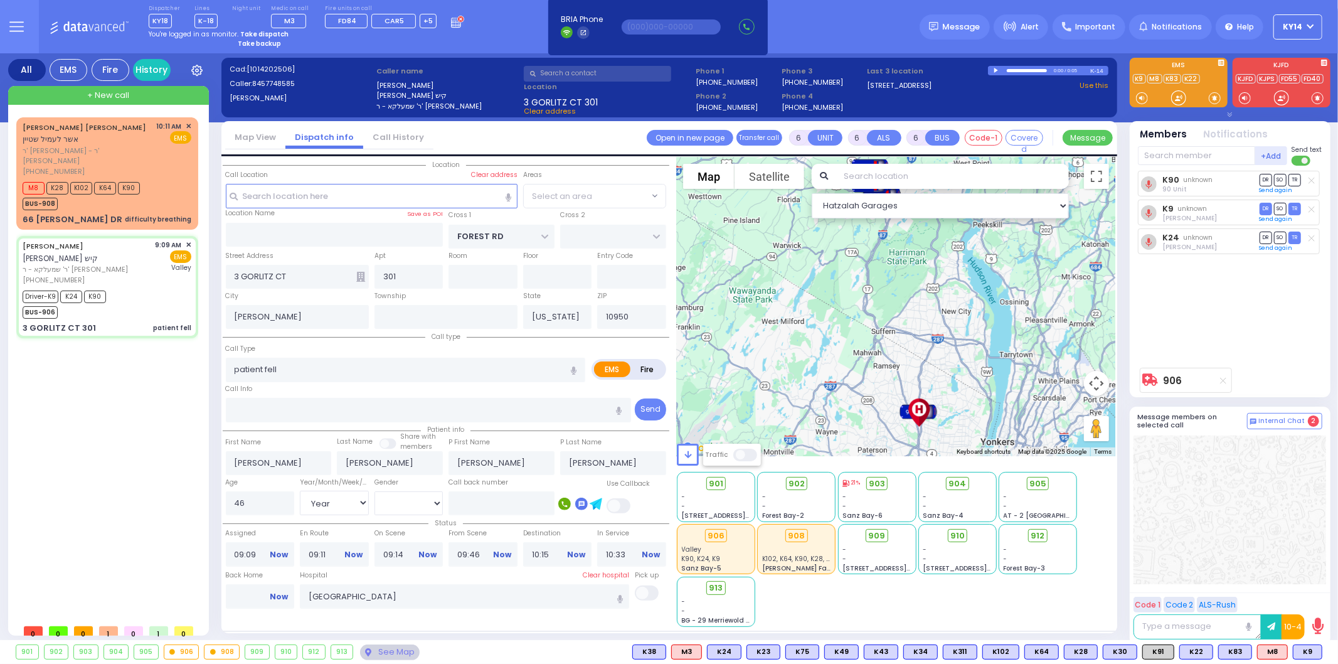
select select "MONROE"
select select
radio input "true"
select select "Year"
select select "[DEMOGRAPHIC_DATA]"
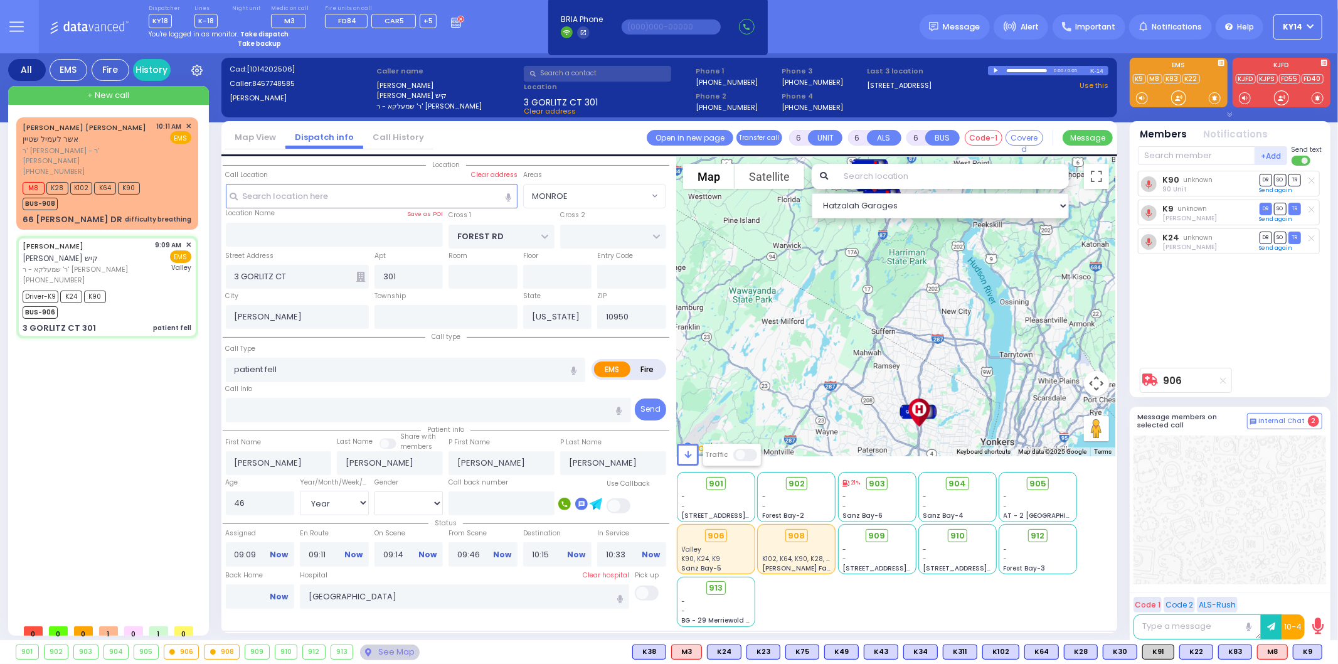
select select "Hatzalah Garages"
select select "MONROE"
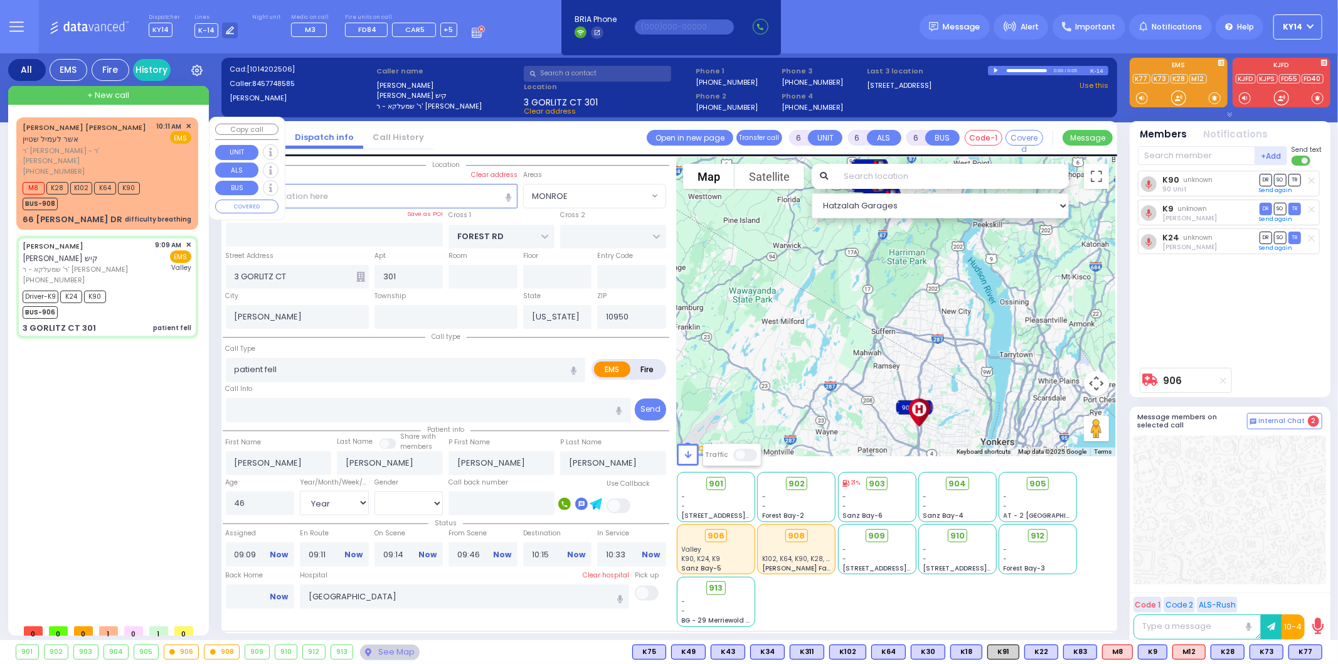
click at [159, 132] on div "EMS" at bounding box center [174, 137] width 35 height 13
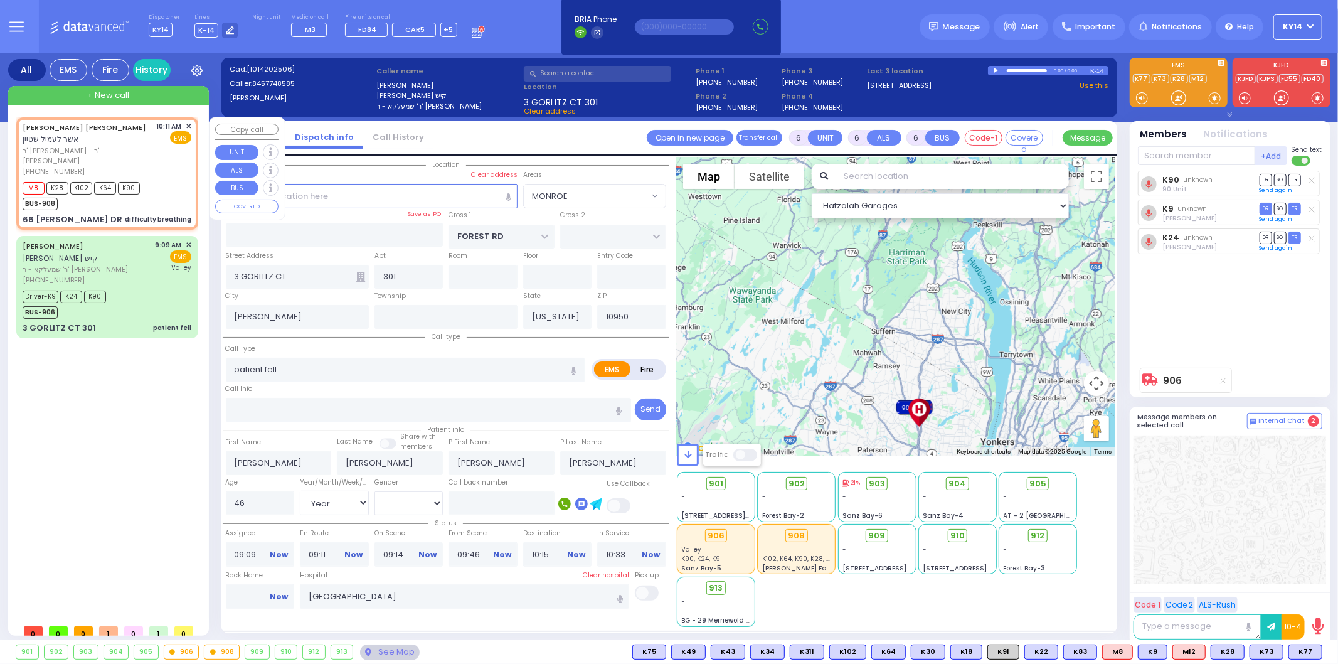
type input "2"
type input "1"
select select
type input "difficulty breathing"
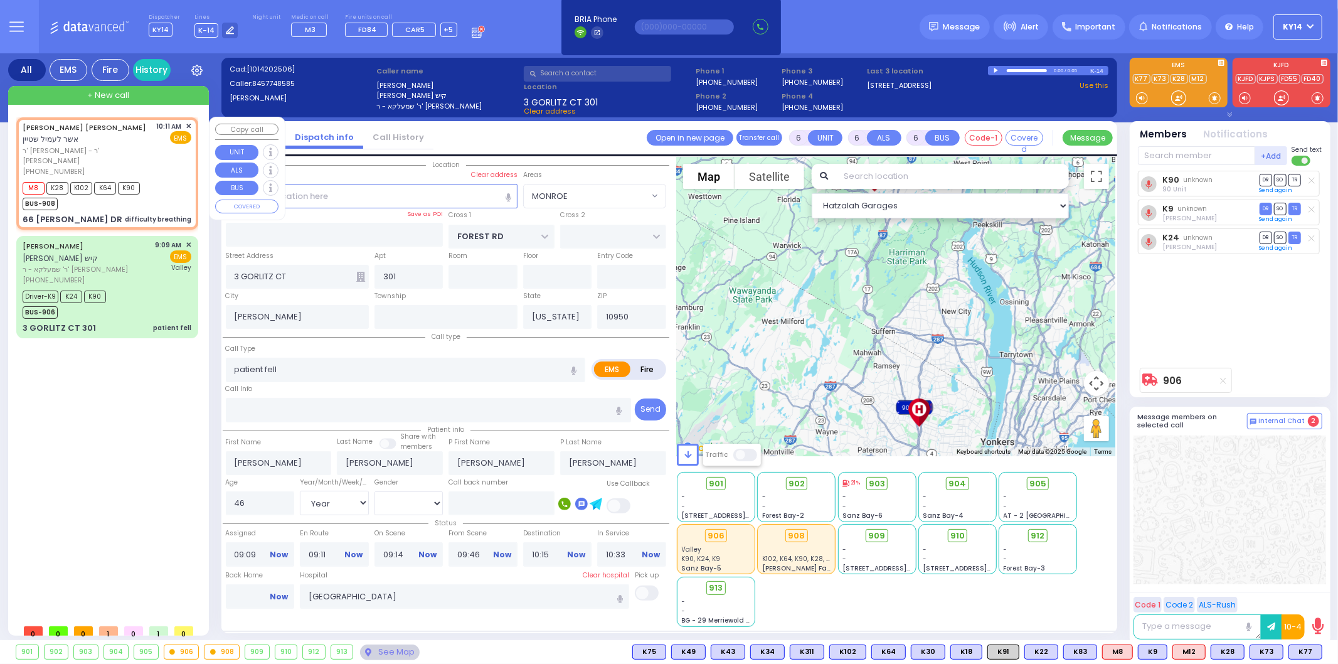
radio input "true"
type input "[PERSON_NAME]"
type input "STEIN"
type input "2"
select select "Year"
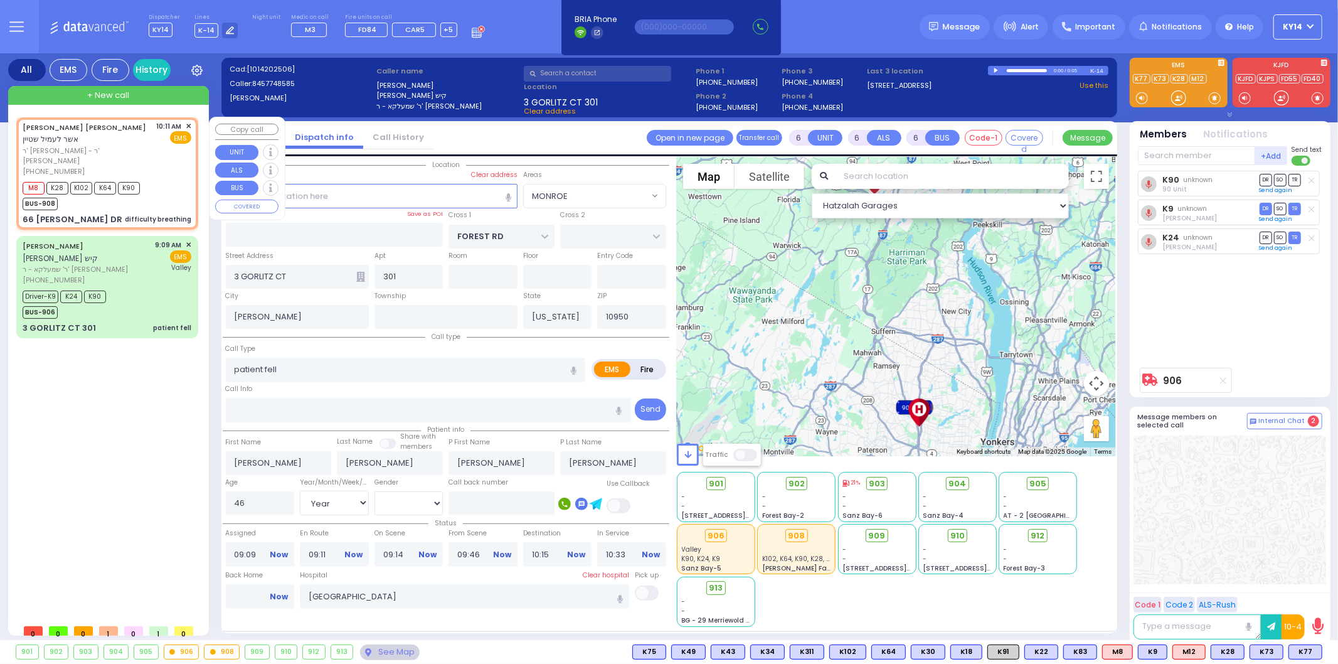
select select "[DEMOGRAPHIC_DATA]"
type input "10:11"
type input "10:13"
select select "Hatzalah Garages"
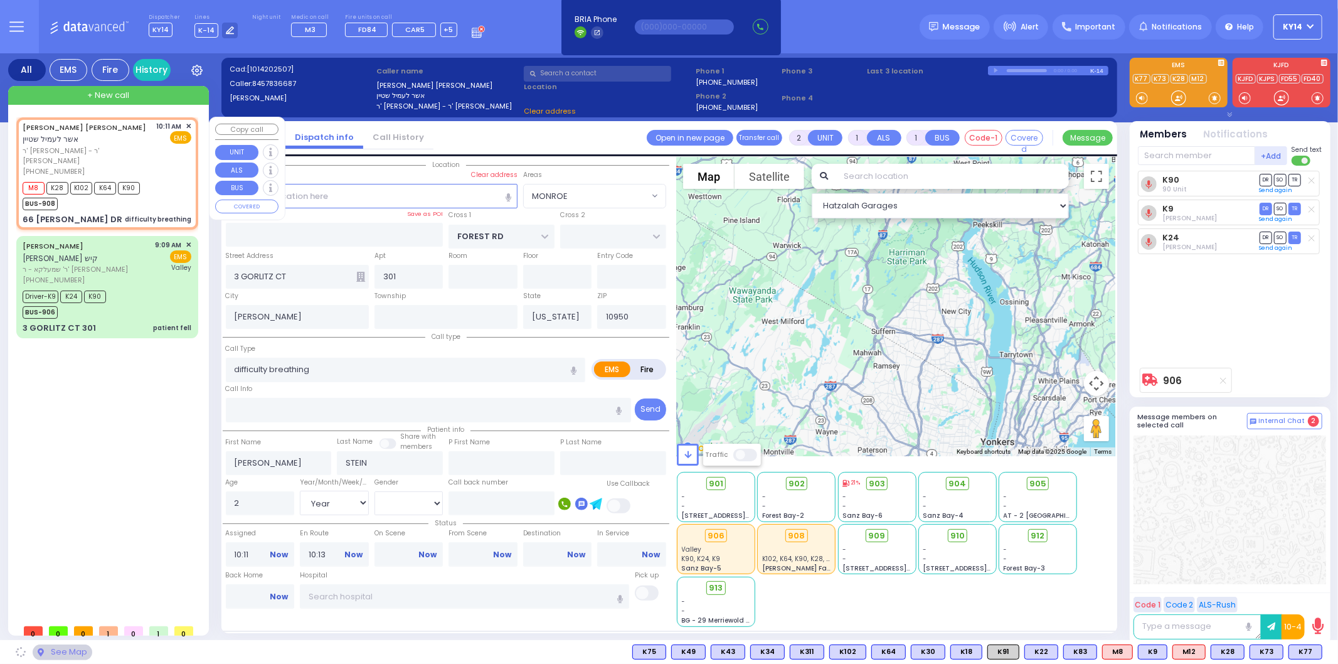
type input "HEWSON RD"
type input "GAUNT RD"
type input "66 [PERSON_NAME] DR"
type input "Monroe"
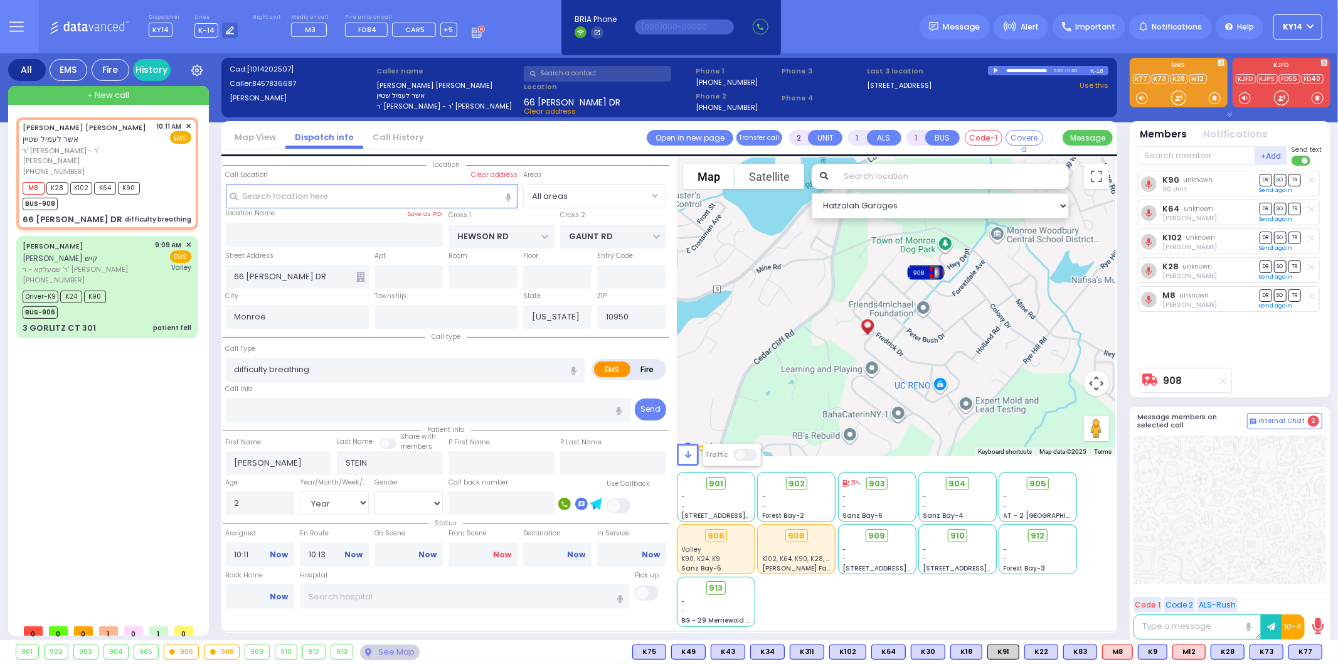
drag, startPoint x: 506, startPoint y: 548, endPoint x: 494, endPoint y: 555, distance: 13.2
click at [506, 549] on link "Now" at bounding box center [502, 554] width 18 height 11
type input "10:40"
click at [379, 586] on input "text" at bounding box center [464, 596] width 329 height 24
select select
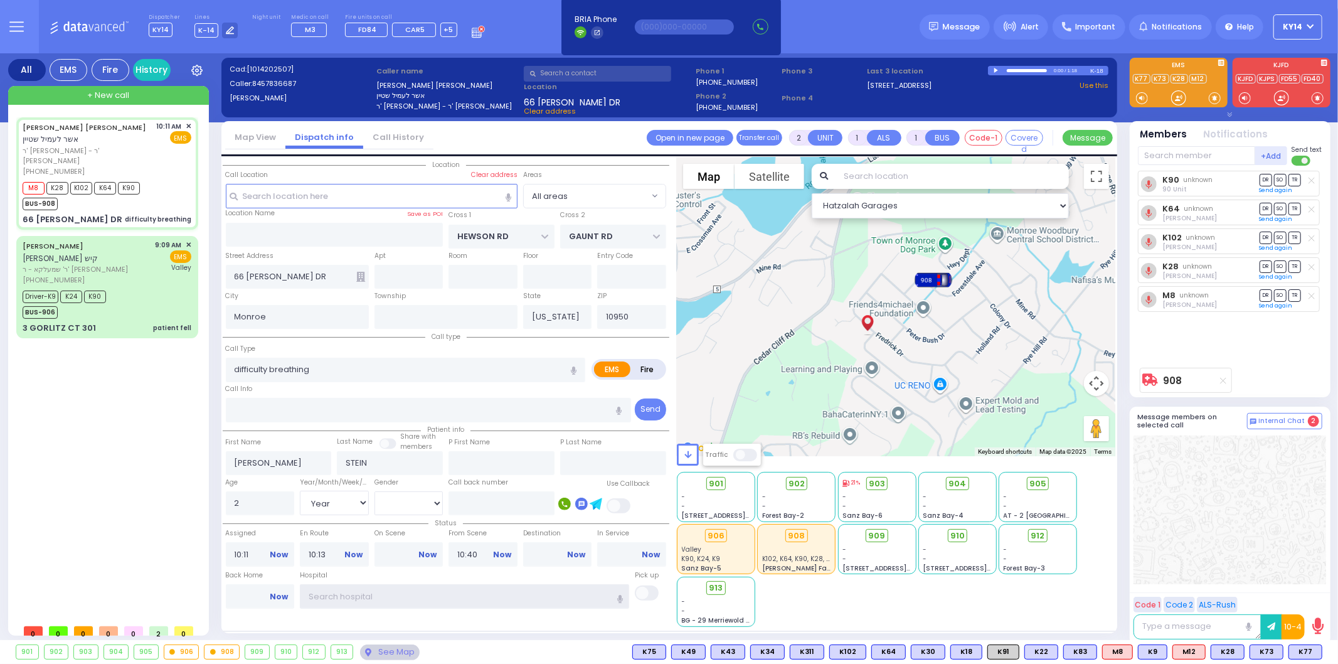
radio input "true"
select select "Year"
select select "[DEMOGRAPHIC_DATA]"
select select "Hatzalah Garages"
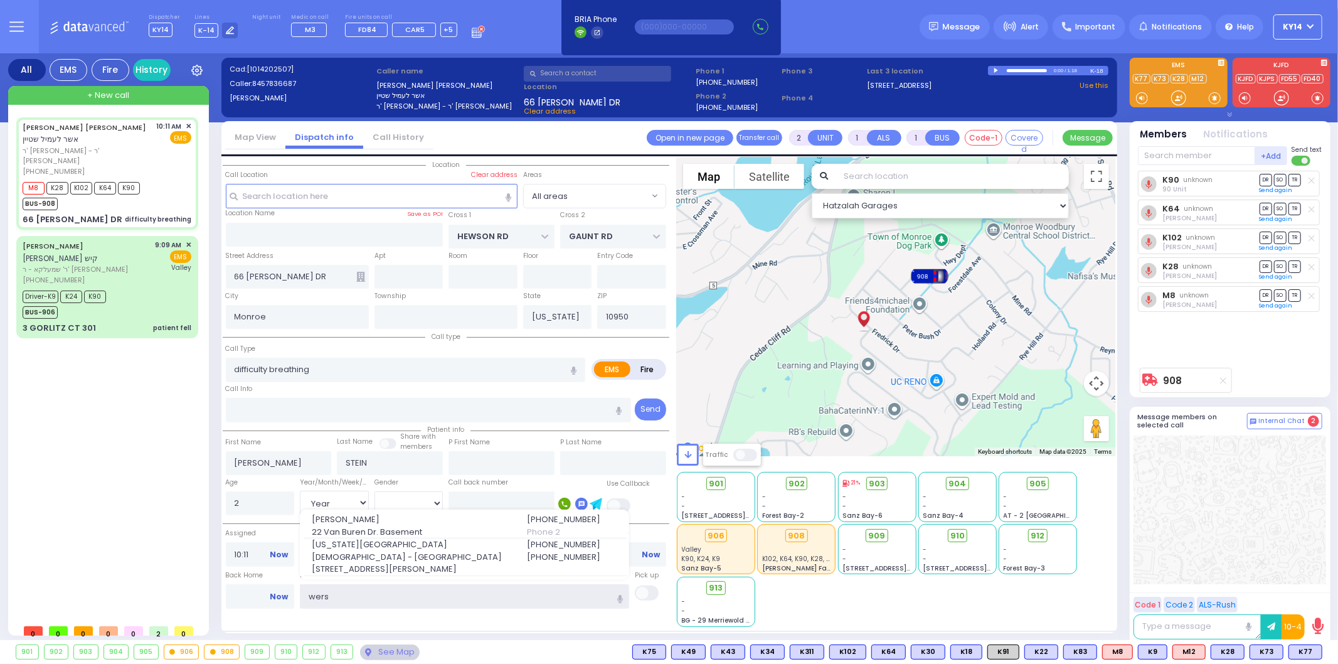
type input "[PERSON_NAME]"
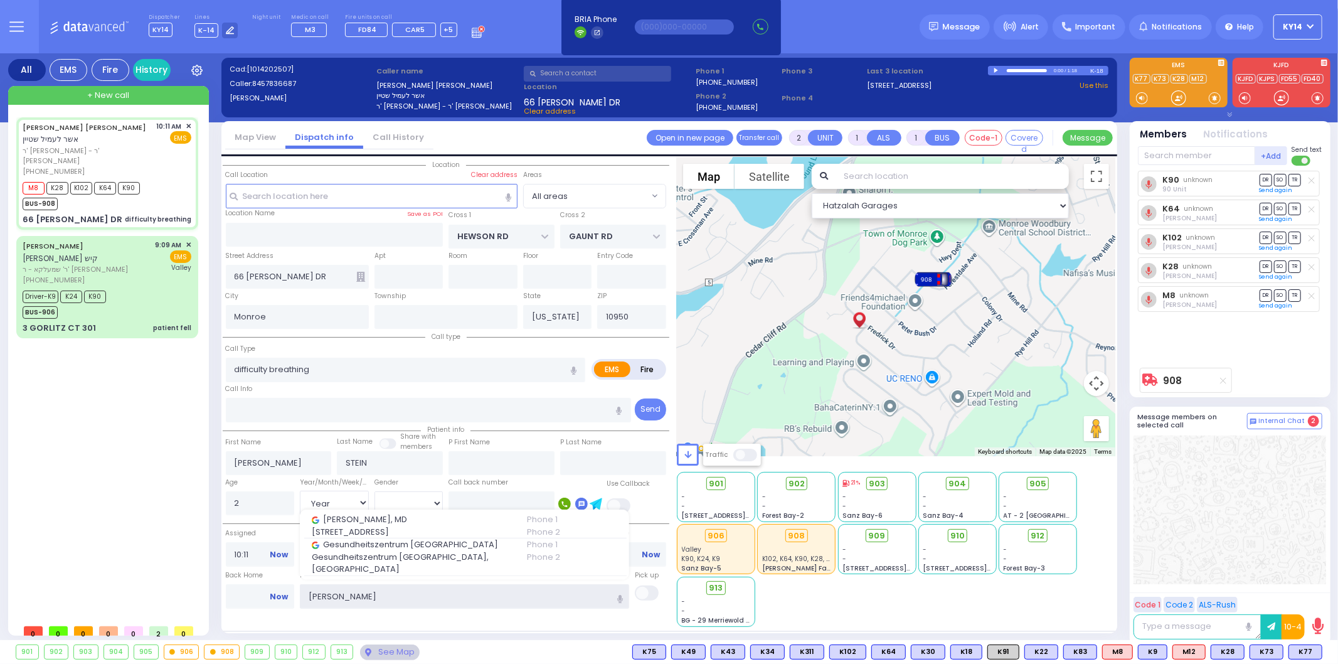
drag, startPoint x: 339, startPoint y: 593, endPoint x: 249, endPoint y: 602, distance: 90.8
click at [249, 602] on div "Back Home Now Hospital [PERSON_NAME]" at bounding box center [446, 591] width 447 height 42
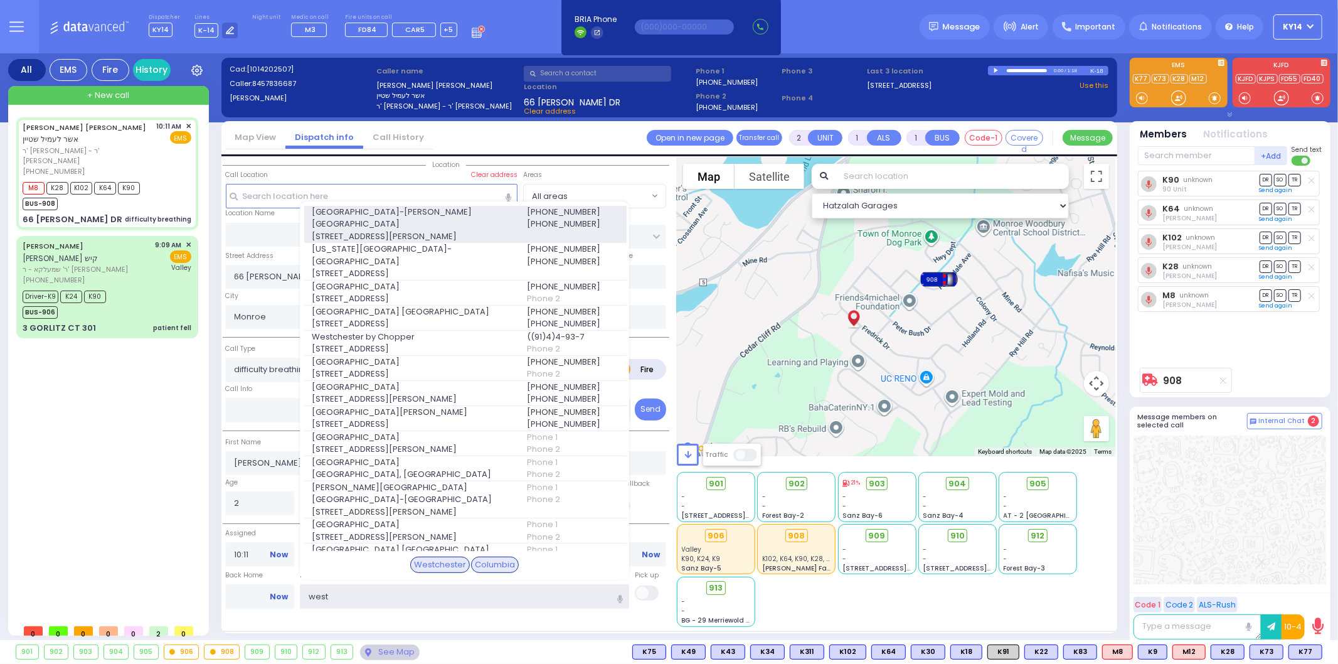
type input "west"
click at [332, 230] on span "[STREET_ADDRESS][PERSON_NAME]" at bounding box center [411, 236] width 199 height 13
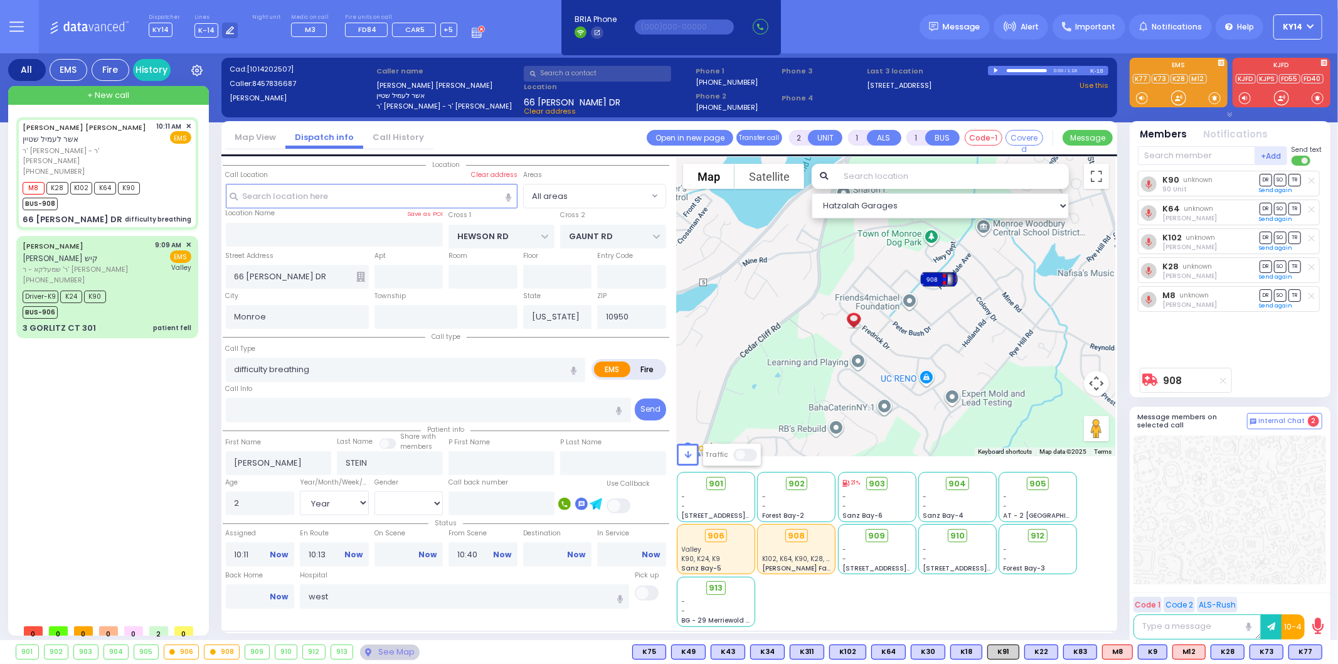
select select
radio input "true"
select select "Year"
select select "[DEMOGRAPHIC_DATA]"
type input "[GEOGRAPHIC_DATA]-[PERSON_NAME][GEOGRAPHIC_DATA]"
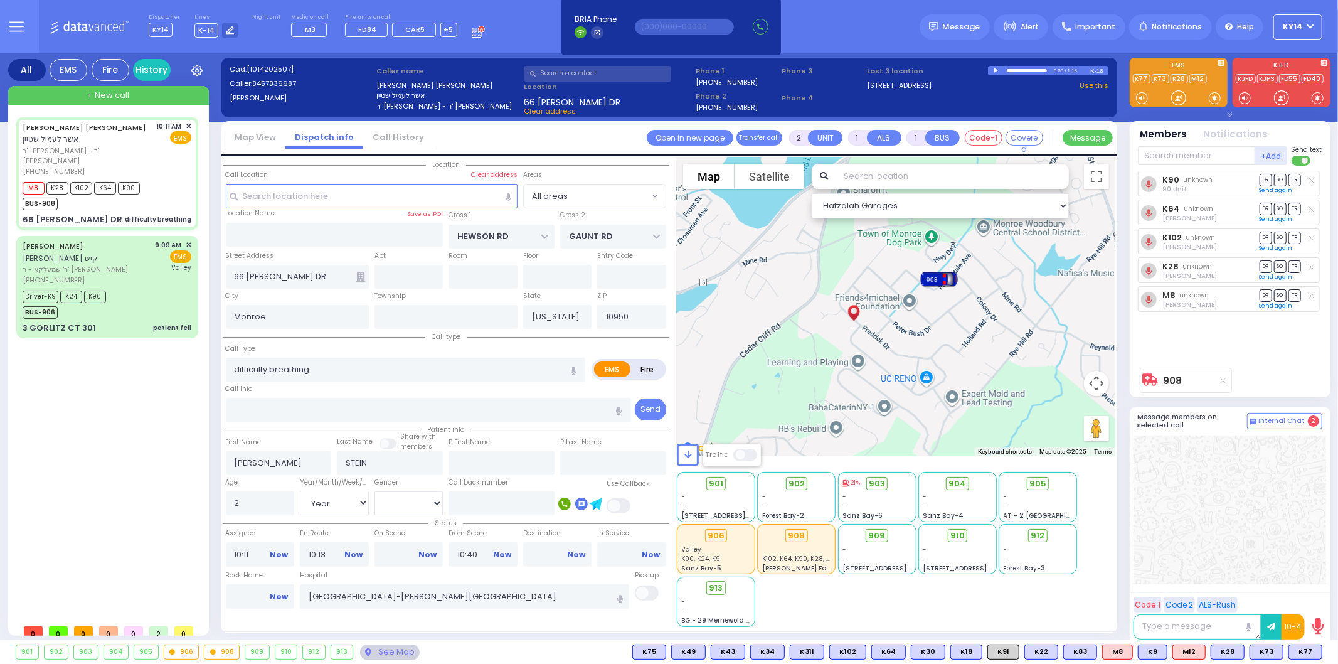
select select "Hatzalah Garages"
